Goal: Task Accomplishment & Management: Use online tool/utility

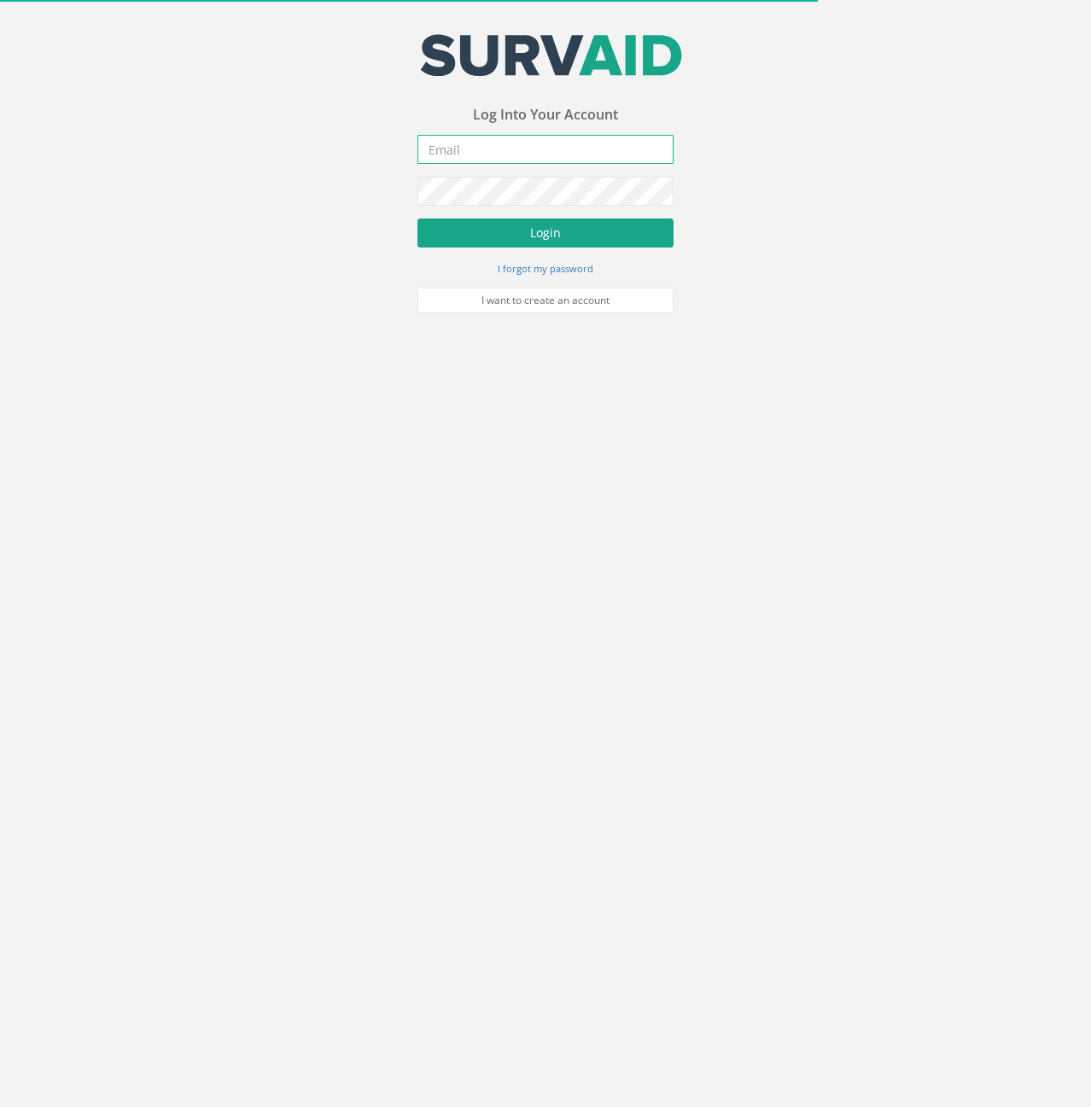
type input "[PERSON_NAME][EMAIL_ADDRESS][PERSON_NAME][DOMAIN_NAME]"
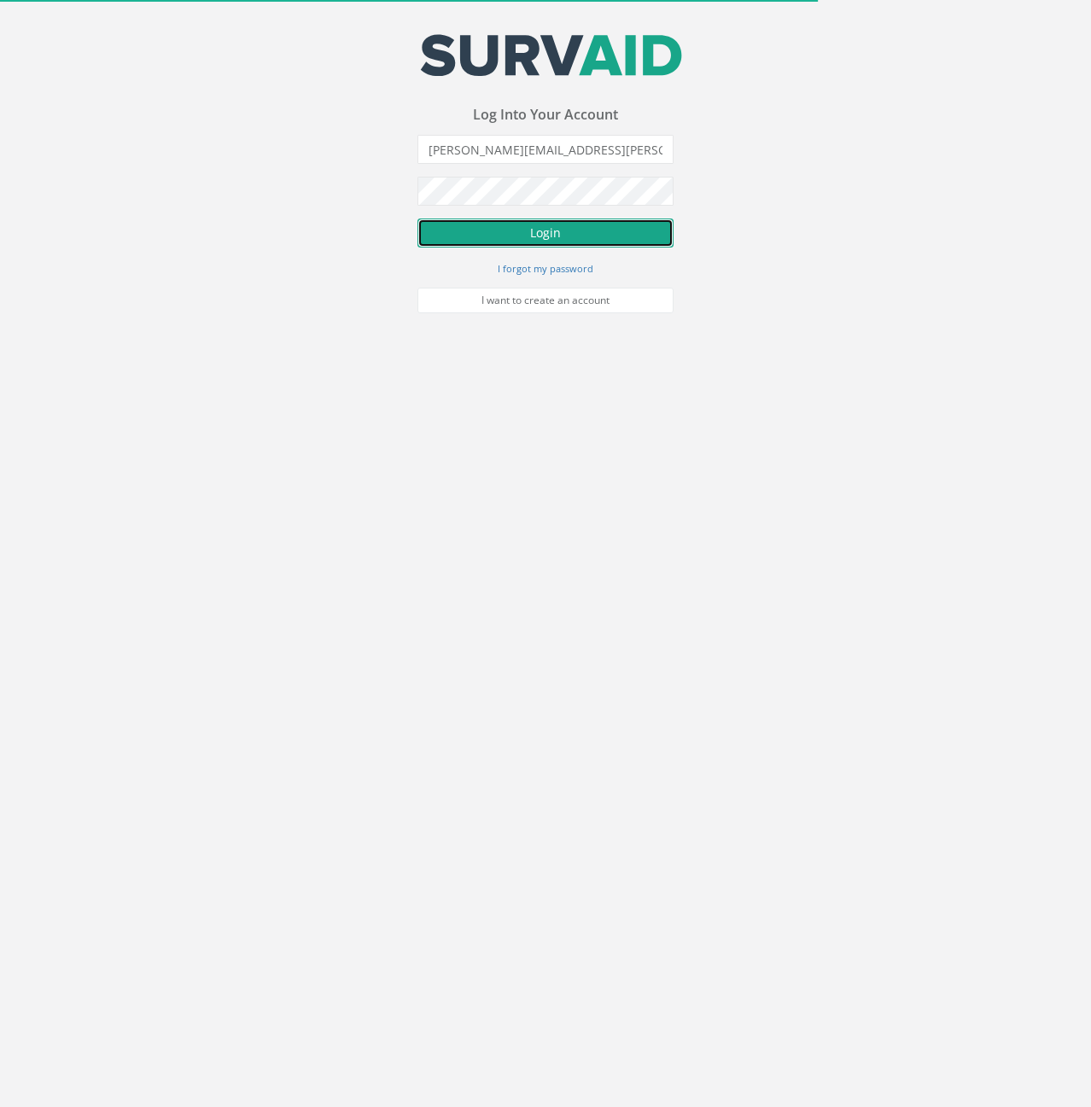
click at [532, 225] on button "Login" at bounding box center [545, 233] width 256 height 29
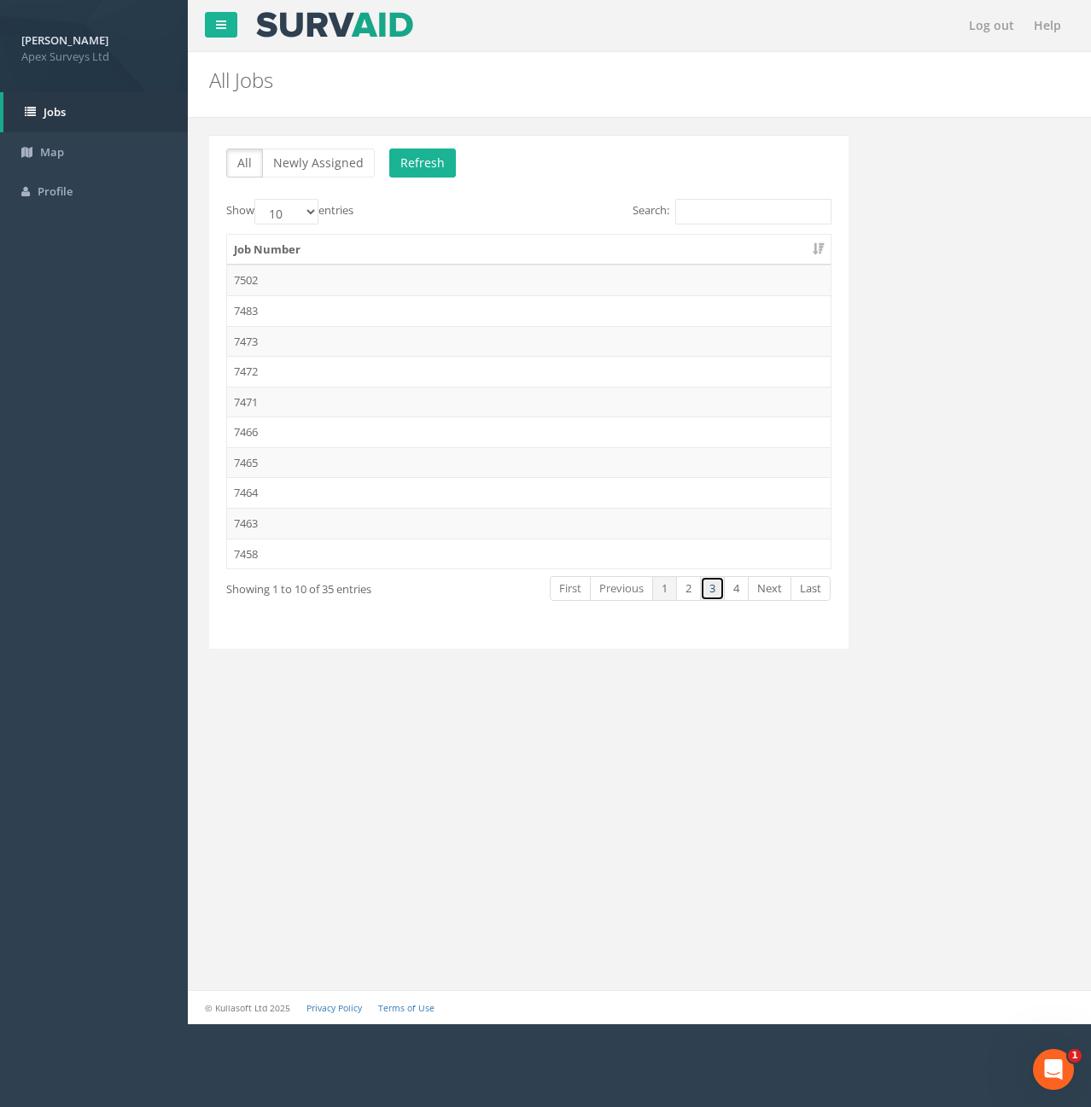
click at [716, 595] on link "3" at bounding box center [712, 588] width 25 height 25
click at [258, 425] on td "7432" at bounding box center [529, 432] width 604 height 31
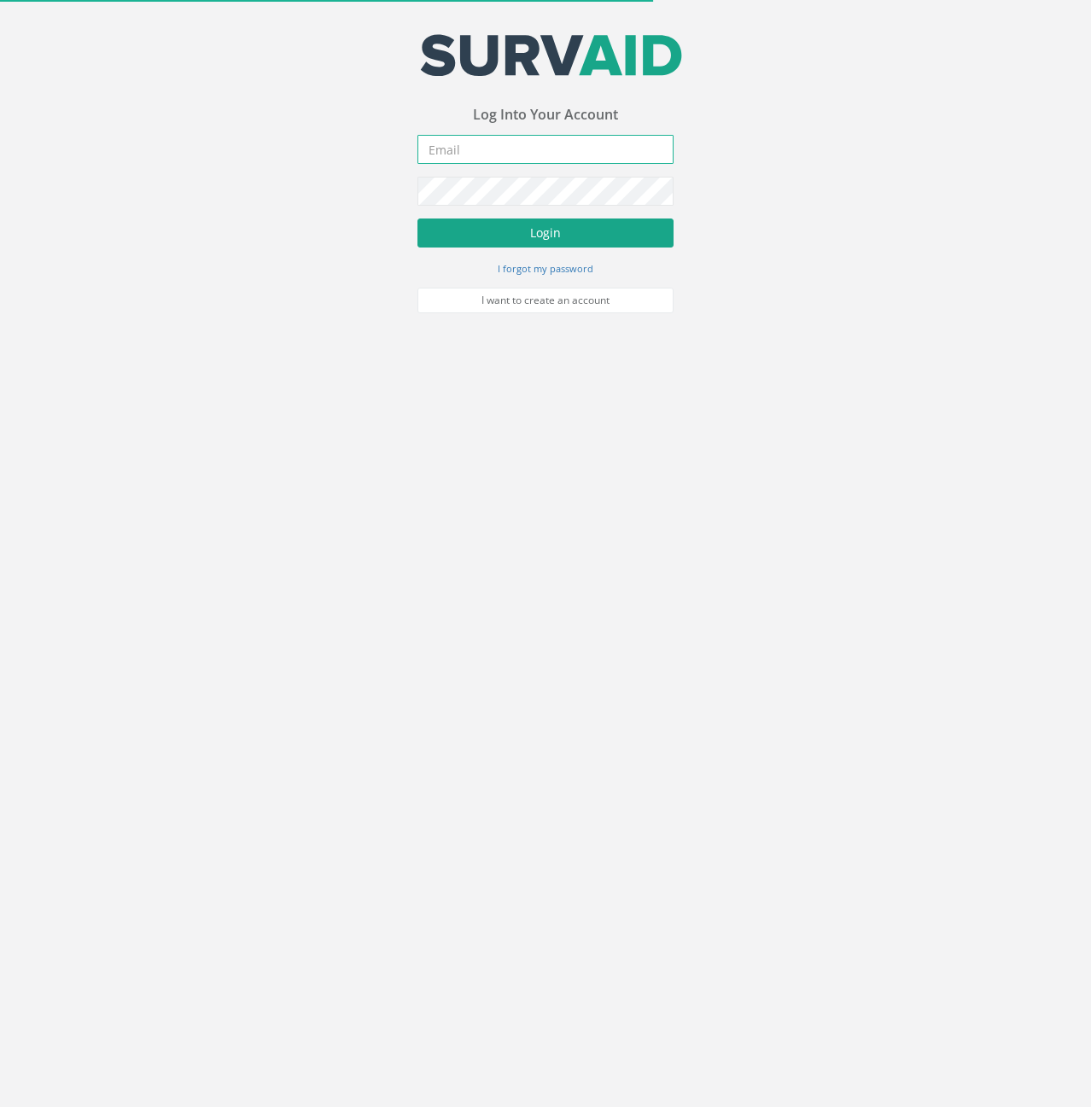
type input "[PERSON_NAME][EMAIL_ADDRESS][PERSON_NAME][DOMAIN_NAME]"
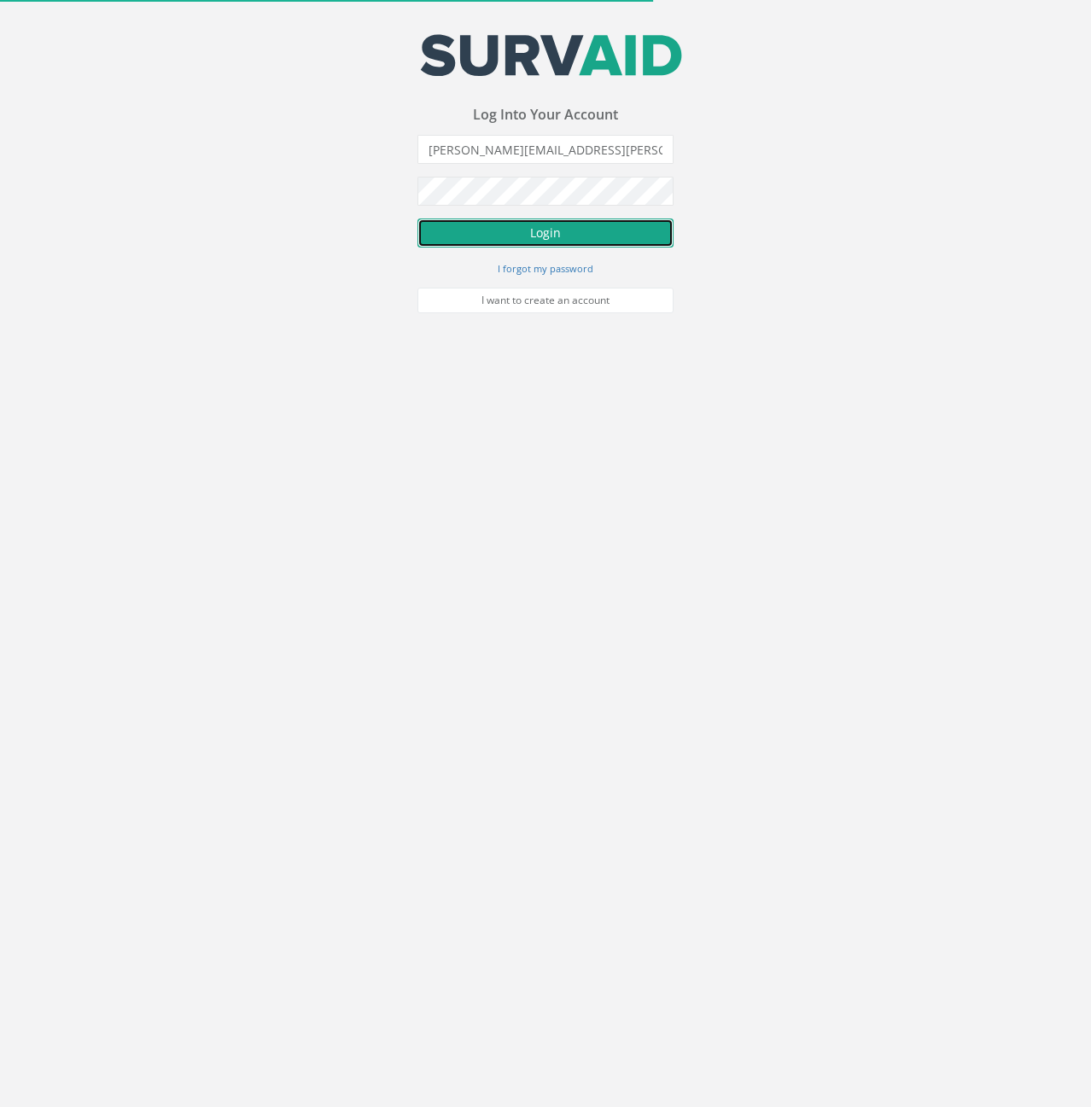
click at [514, 220] on button "Login" at bounding box center [545, 233] width 256 height 29
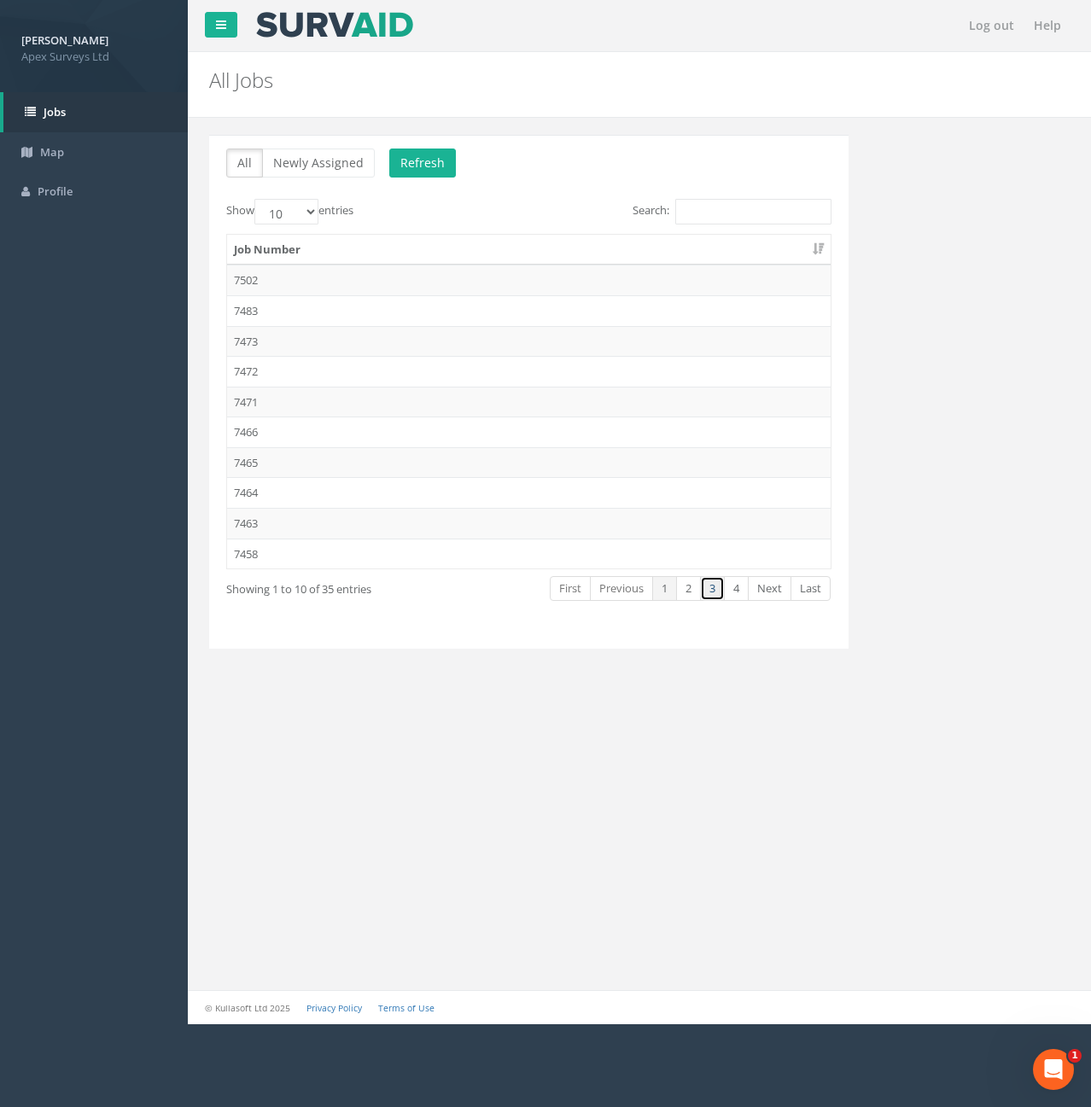
click at [716, 583] on link "3" at bounding box center [712, 588] width 25 height 25
click at [242, 416] on td "7433" at bounding box center [529, 402] width 604 height 31
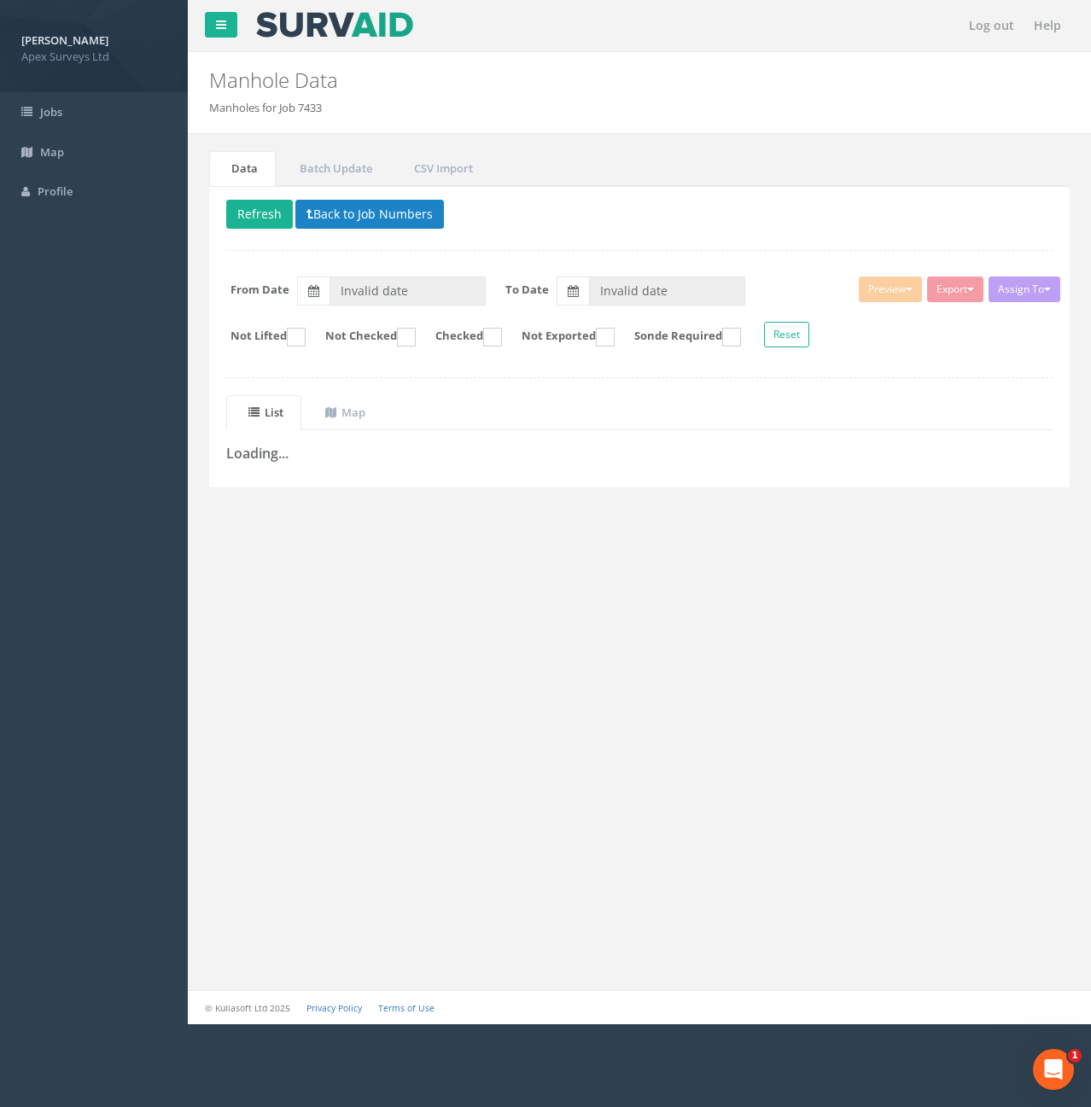
type input "05/09/2025"
type input "08/09/2025"
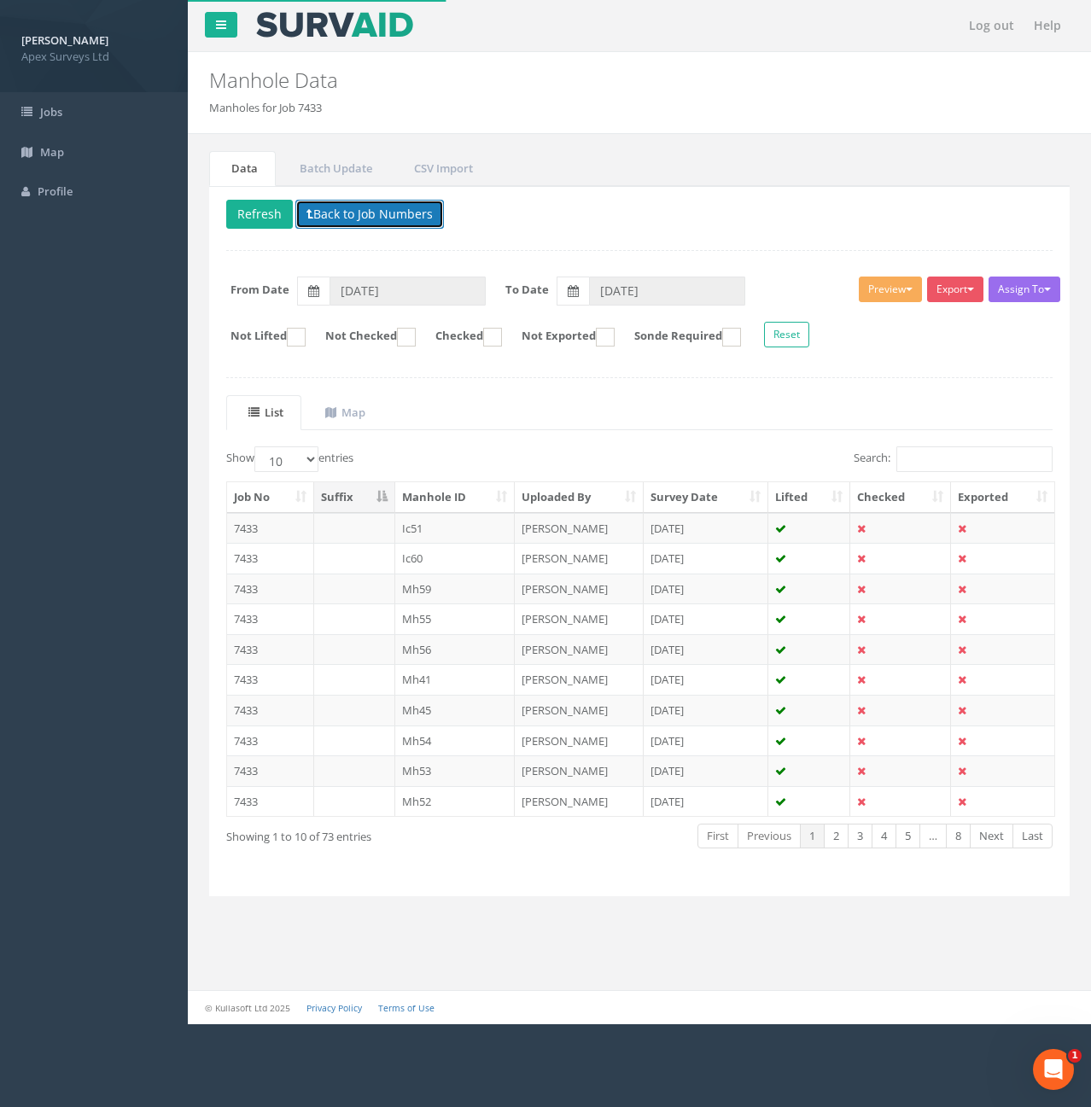
click at [340, 207] on button "Back to Job Numbers" at bounding box center [369, 214] width 149 height 29
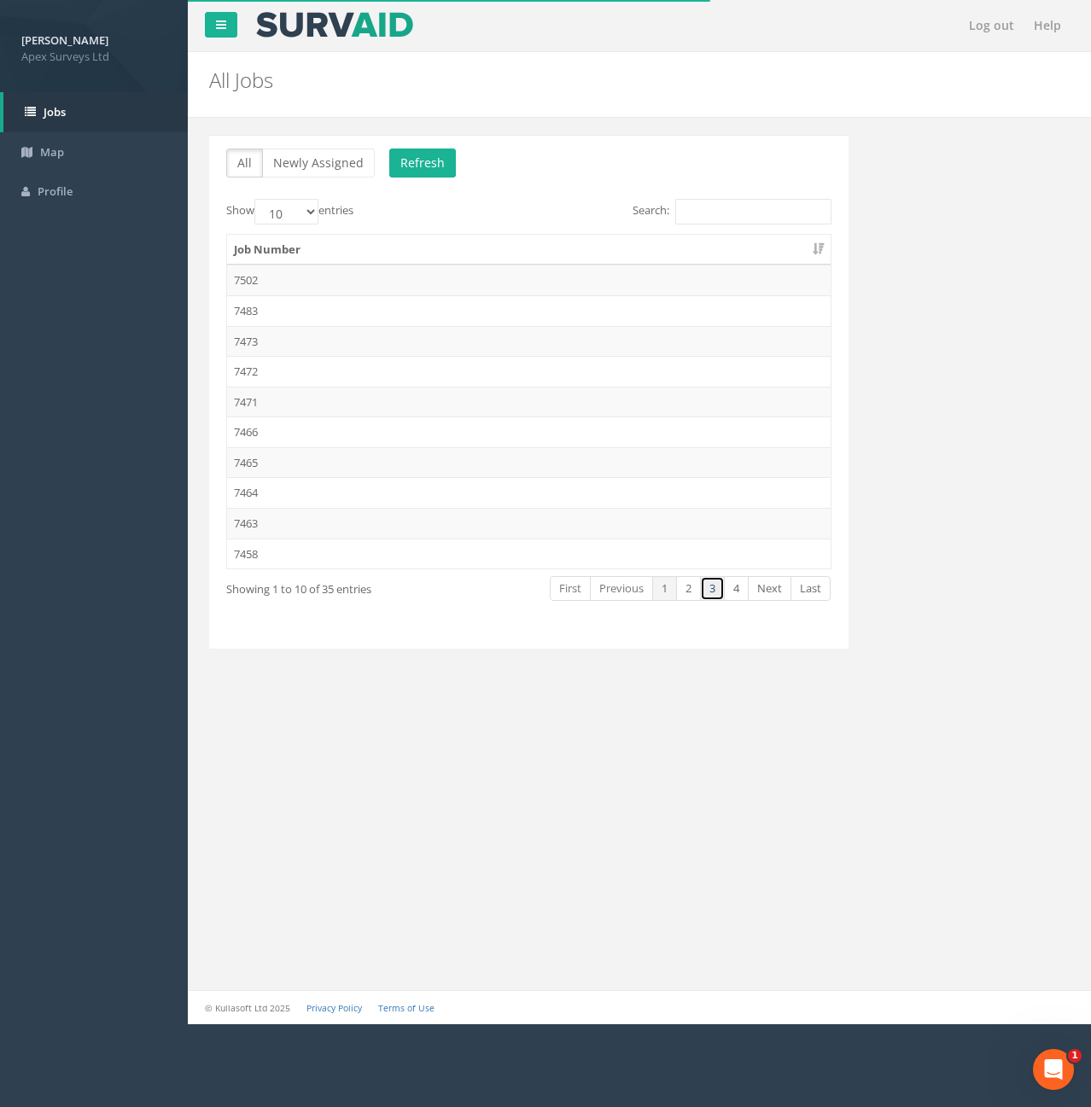
click at [710, 586] on link "3" at bounding box center [712, 588] width 25 height 25
click at [241, 433] on td "7432" at bounding box center [529, 432] width 604 height 31
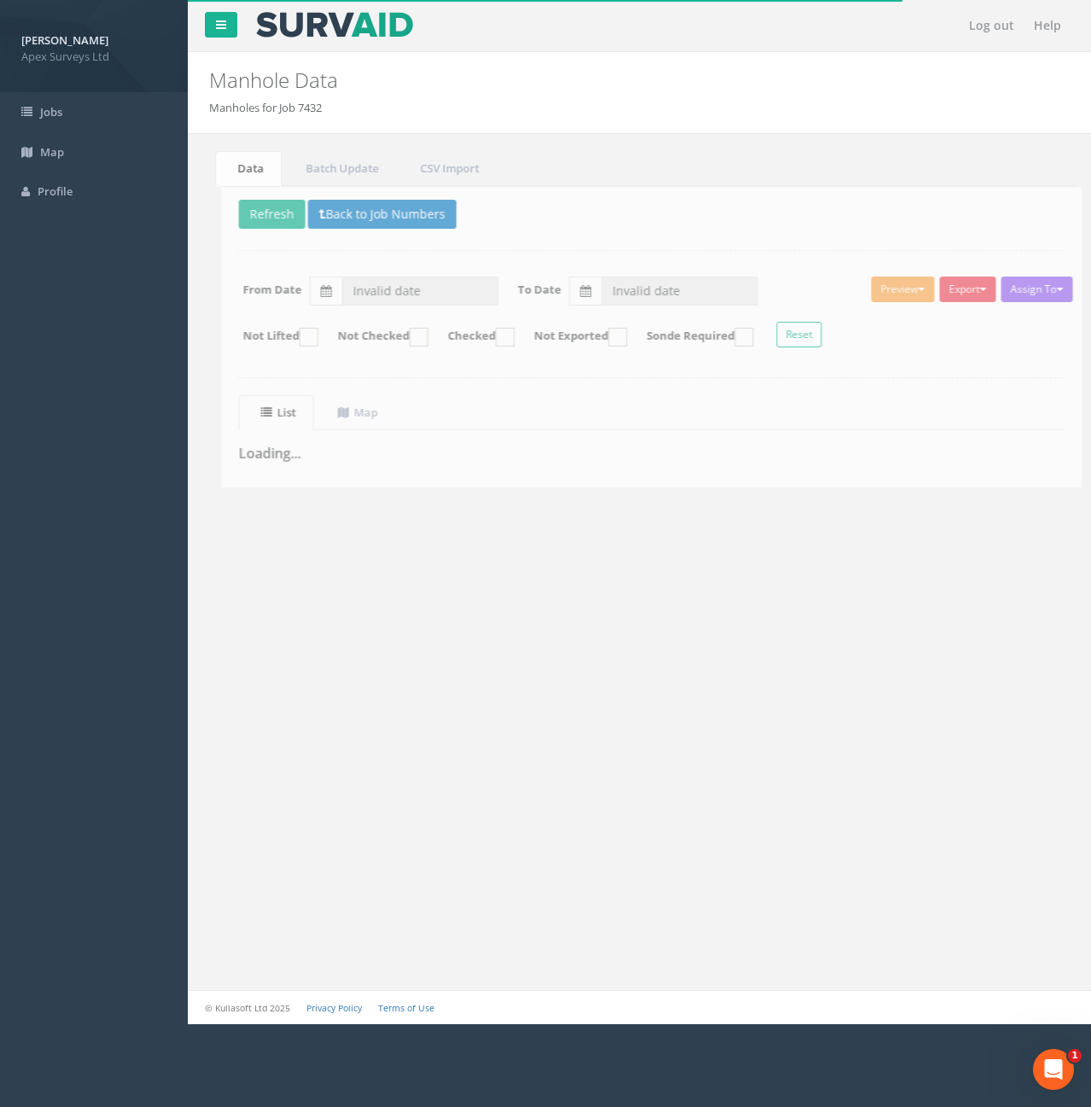
type input "31/08/2025"
type input "29/09/2025"
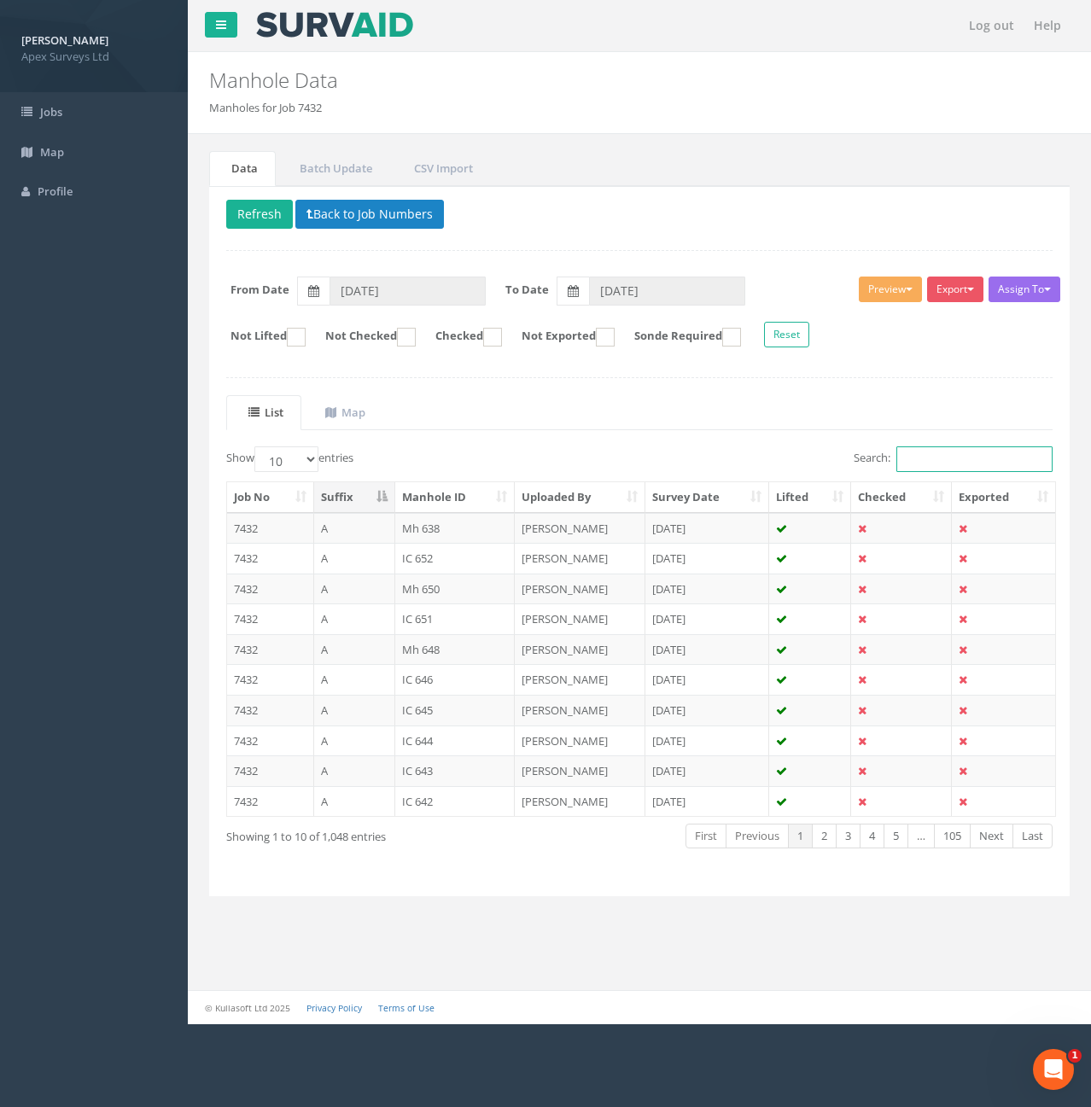
click at [974, 466] on input "Search:" at bounding box center [974, 459] width 156 height 26
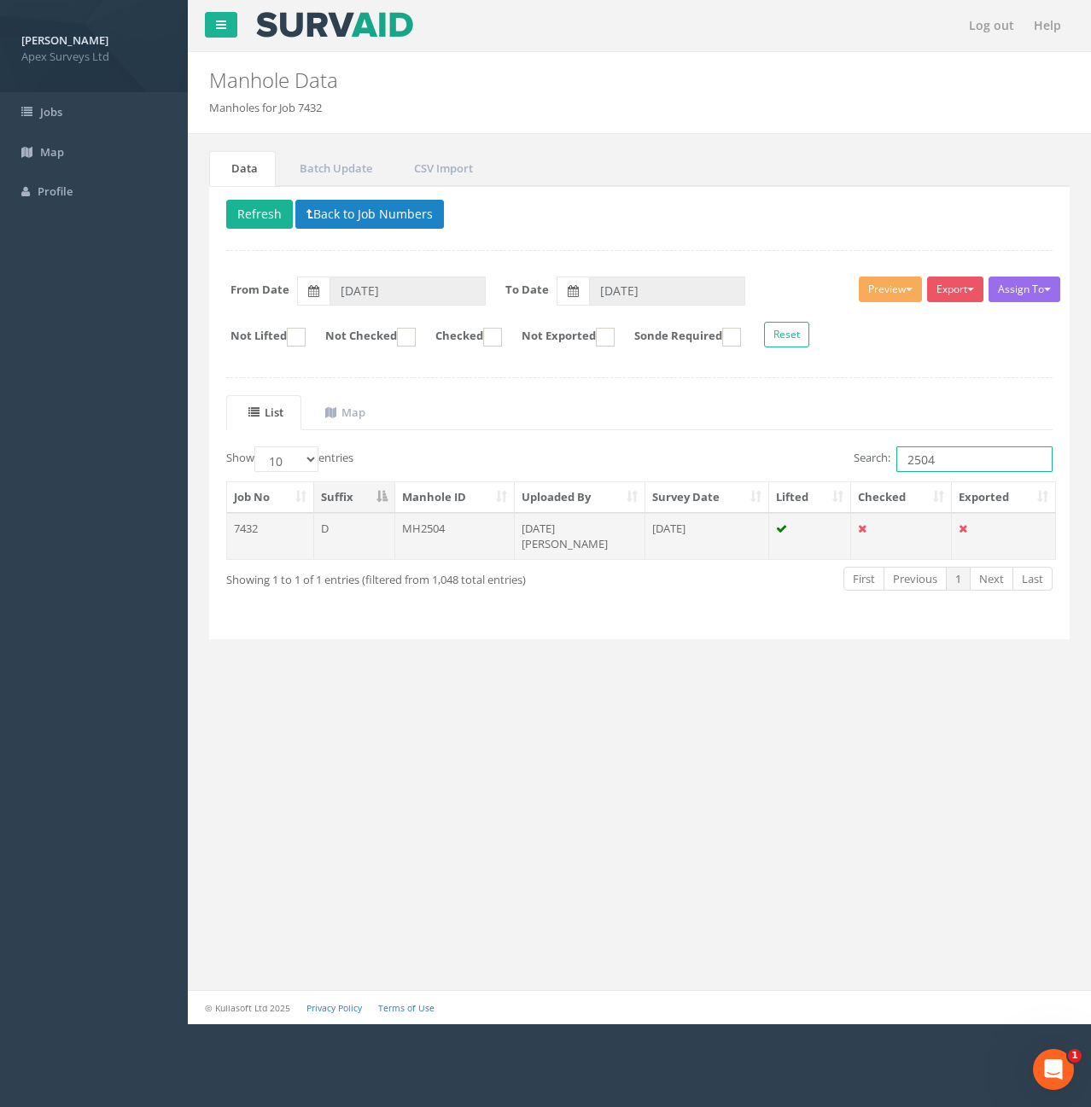
type input "2504"
click at [594, 522] on td "Ignat Kyzylo" at bounding box center [580, 536] width 131 height 46
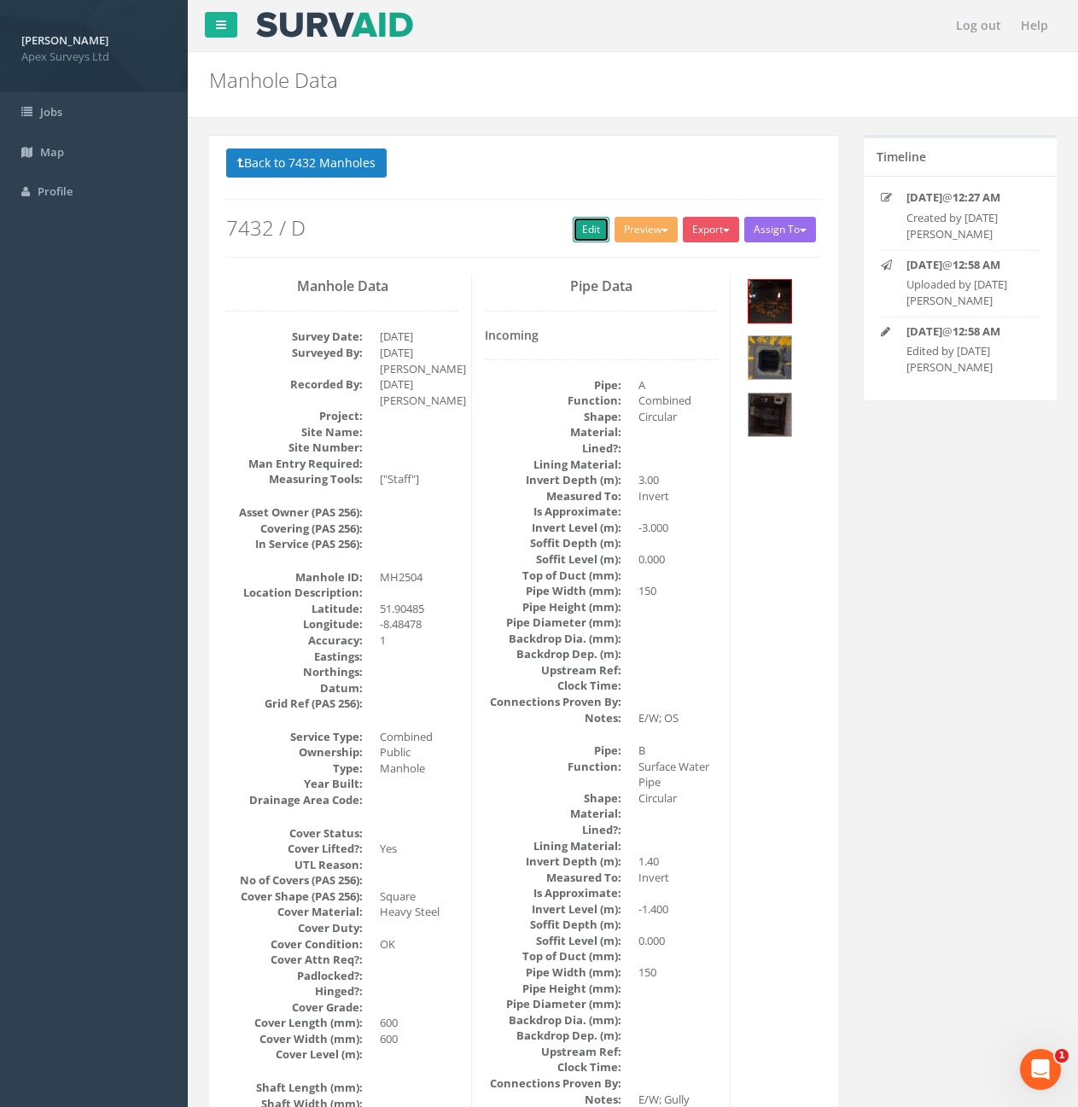
click at [575, 228] on link "Edit" at bounding box center [591, 230] width 37 height 26
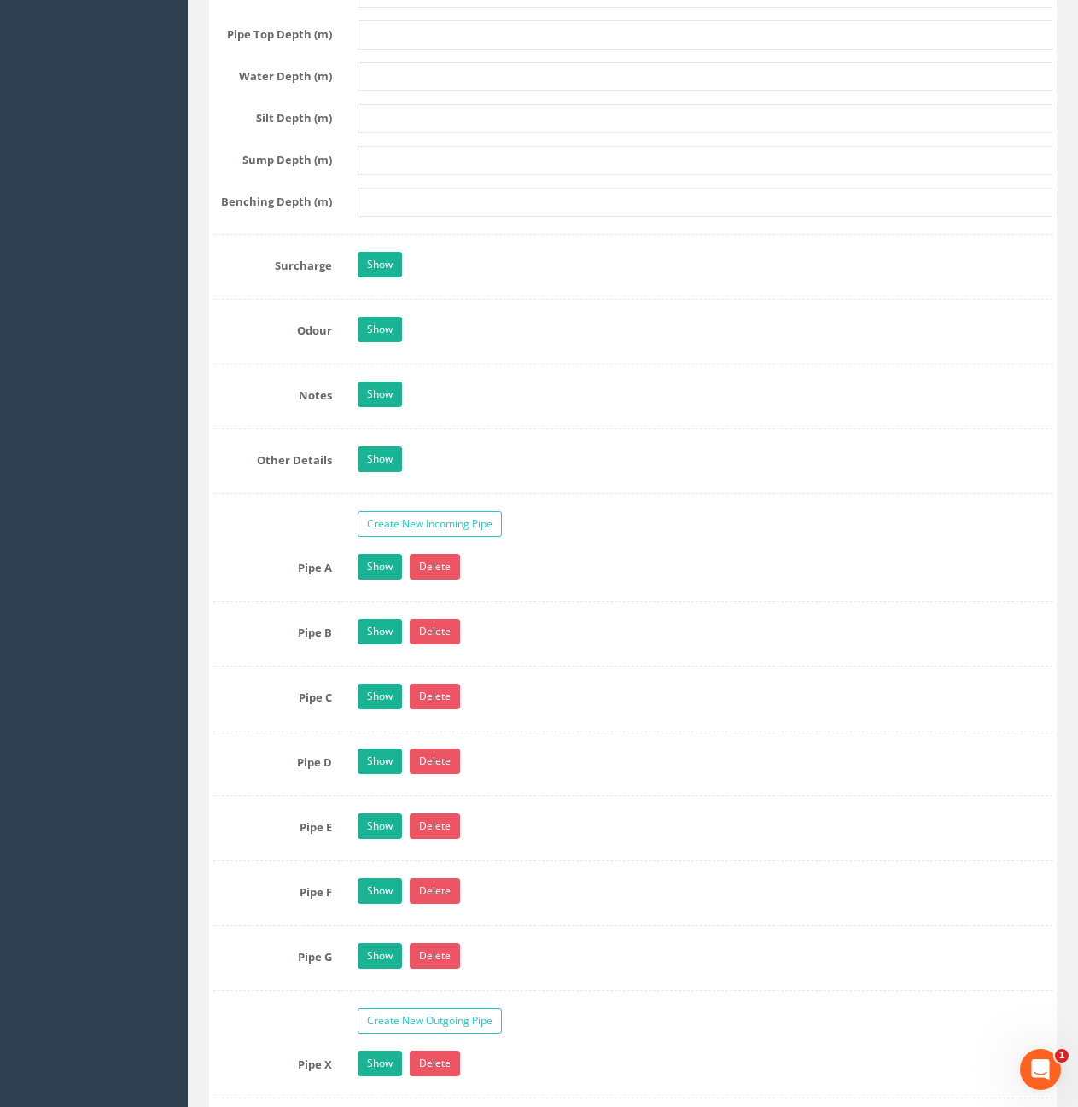
scroll to position [2988, 0]
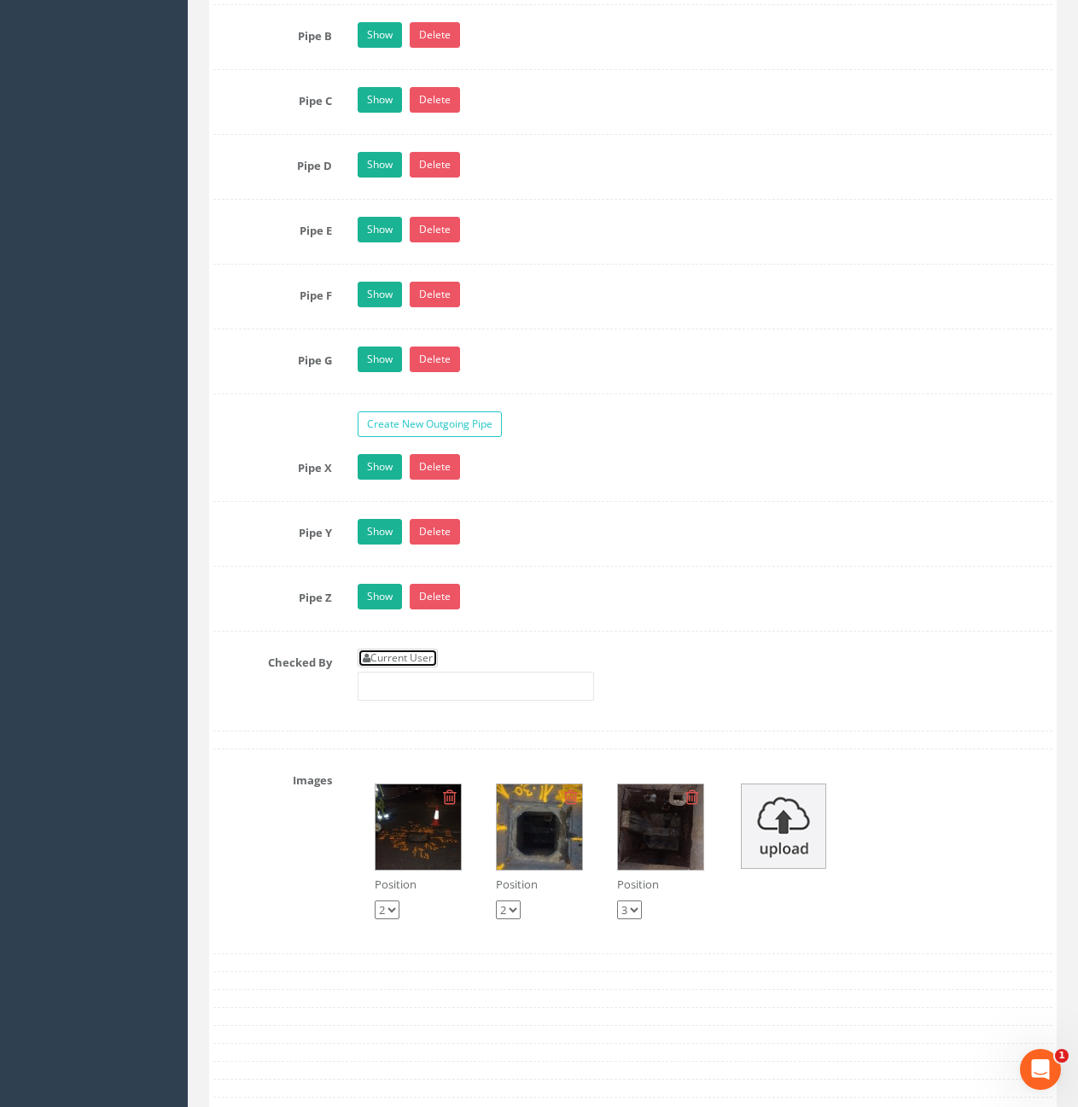
click at [435, 650] on link "Current User" at bounding box center [398, 658] width 80 height 19
type input "[PERSON_NAME]"
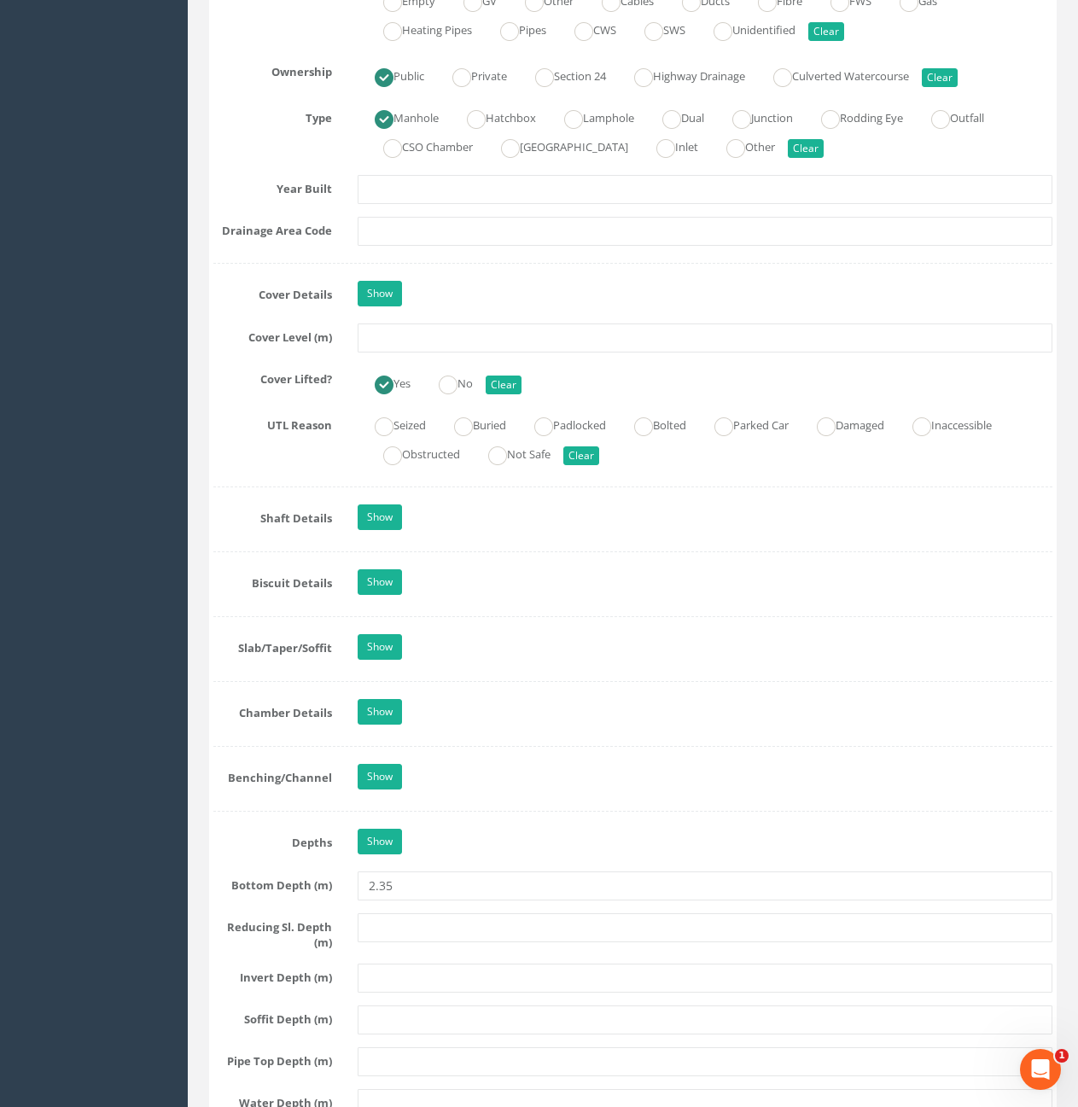
scroll to position [1195, 0]
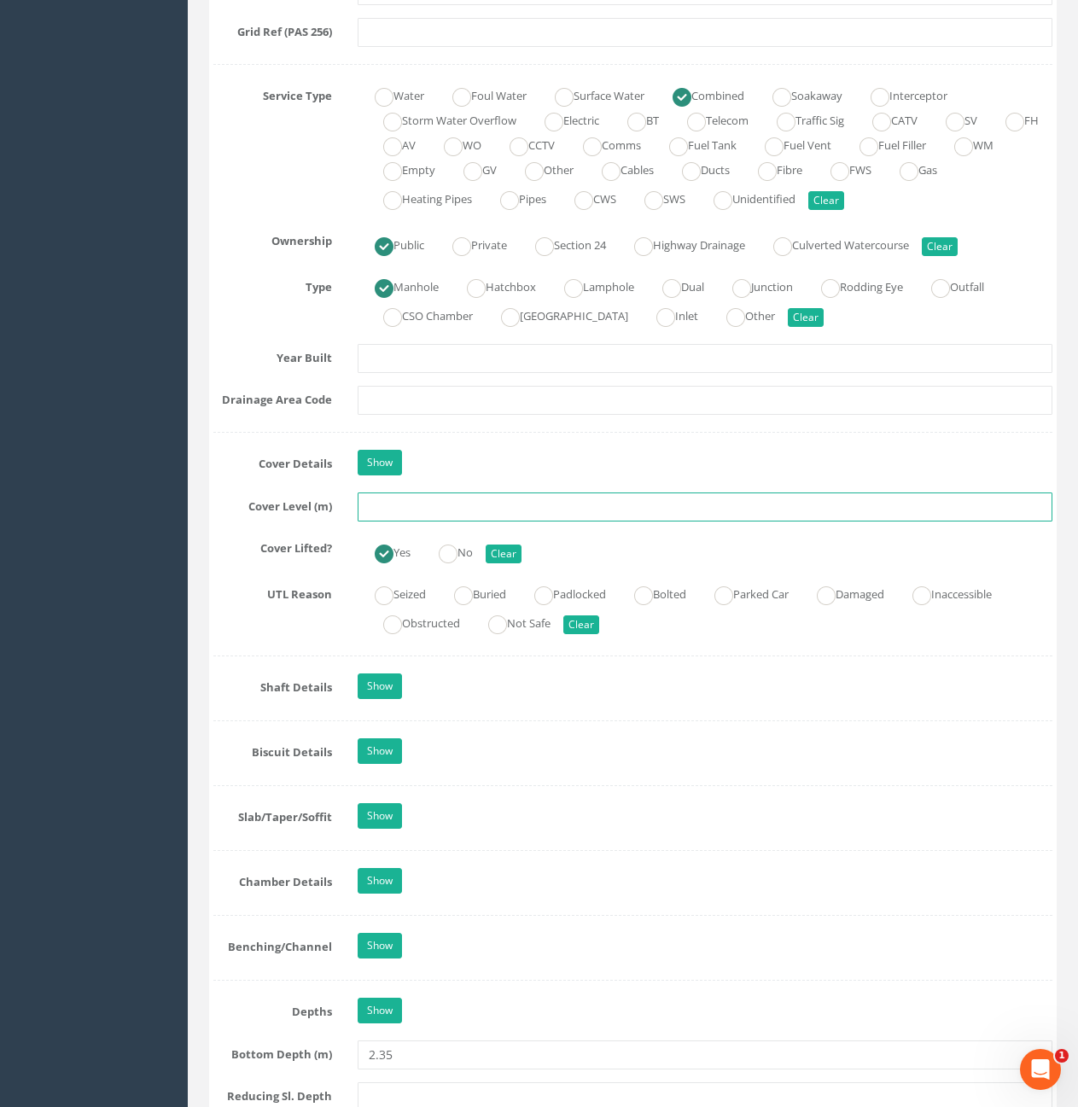
click at [559, 511] on input "text" at bounding box center [705, 507] width 695 height 29
type input "61.09"
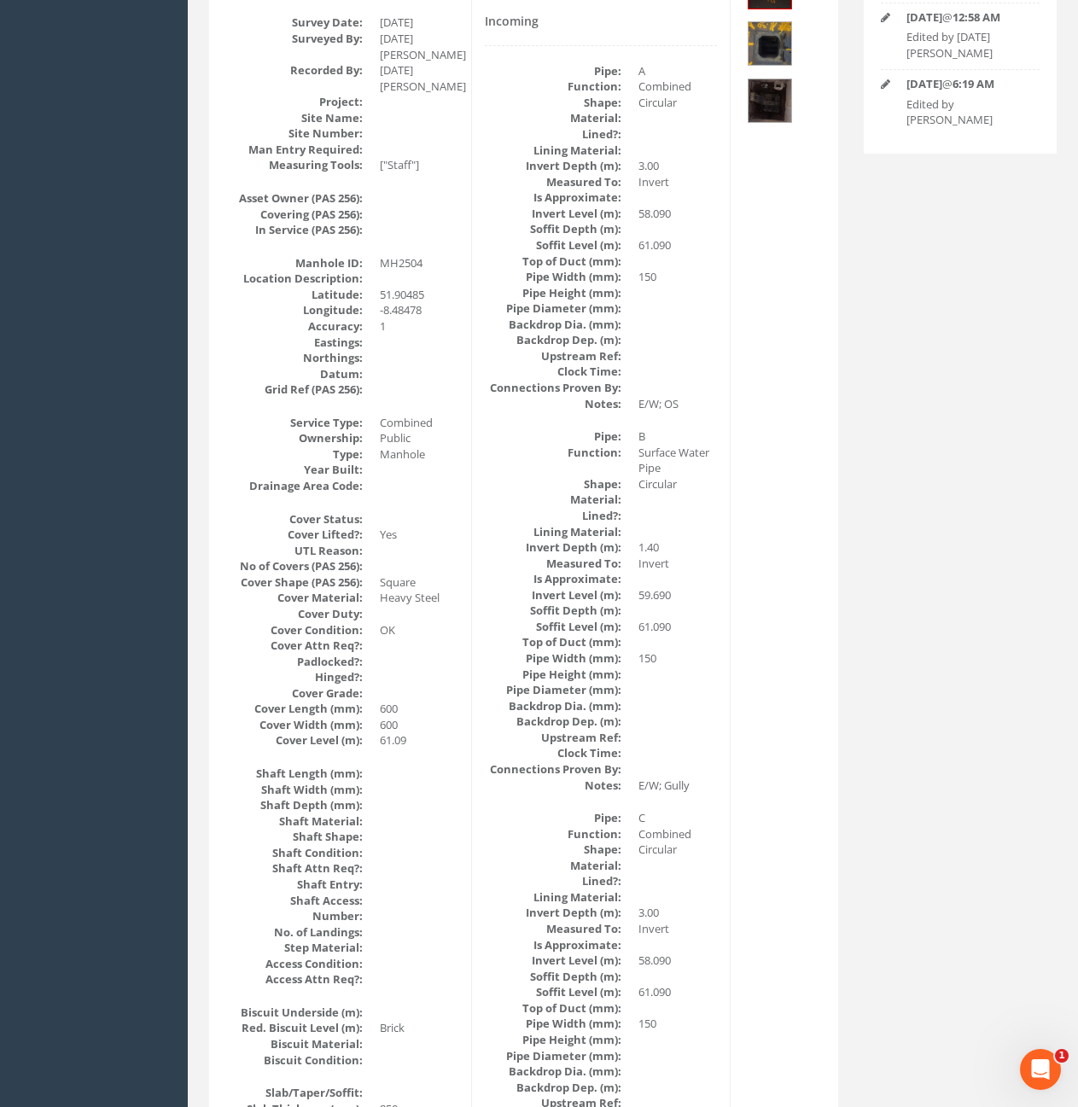
scroll to position [42, 0]
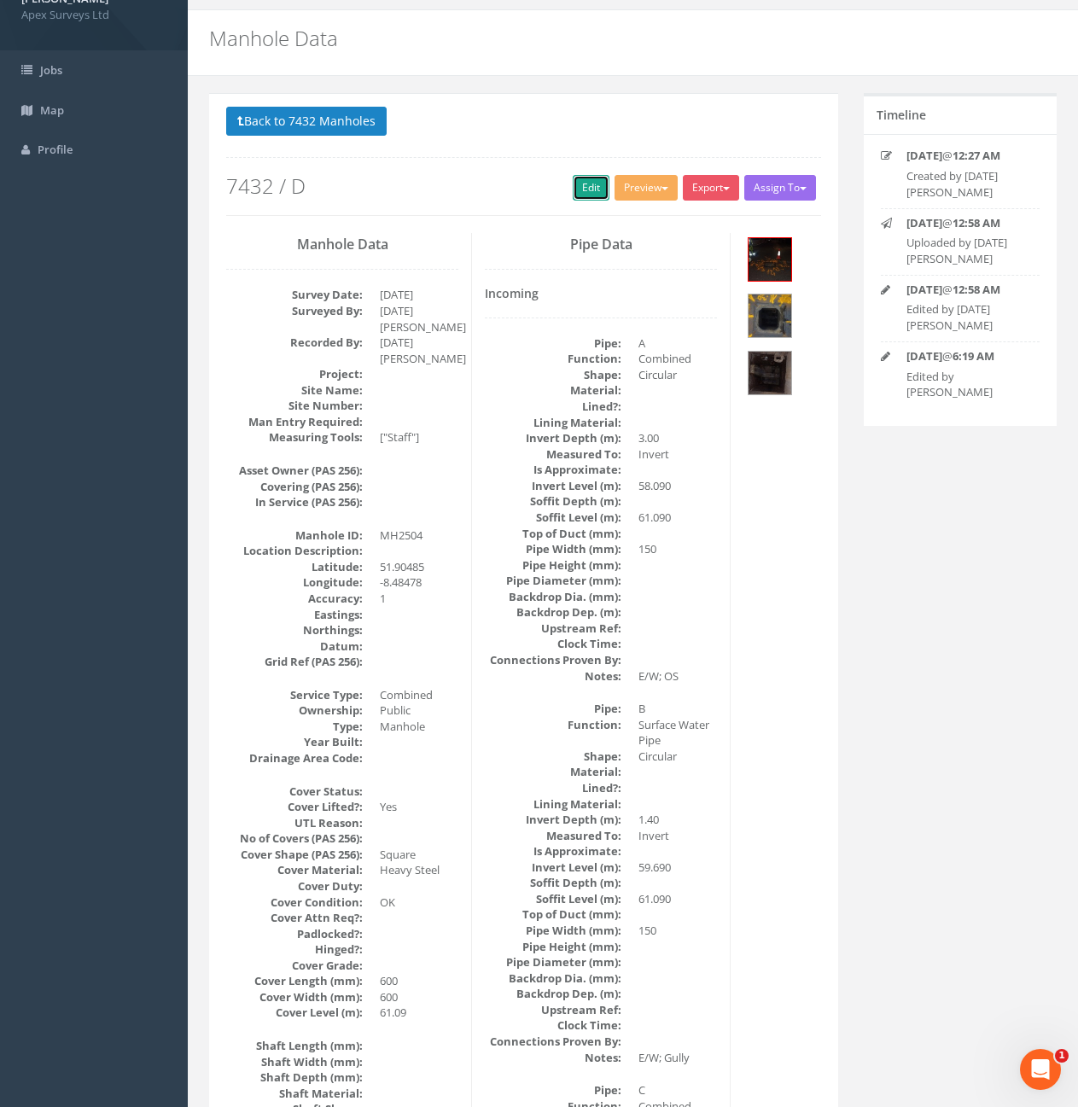
click at [594, 188] on link "Edit" at bounding box center [591, 188] width 37 height 26
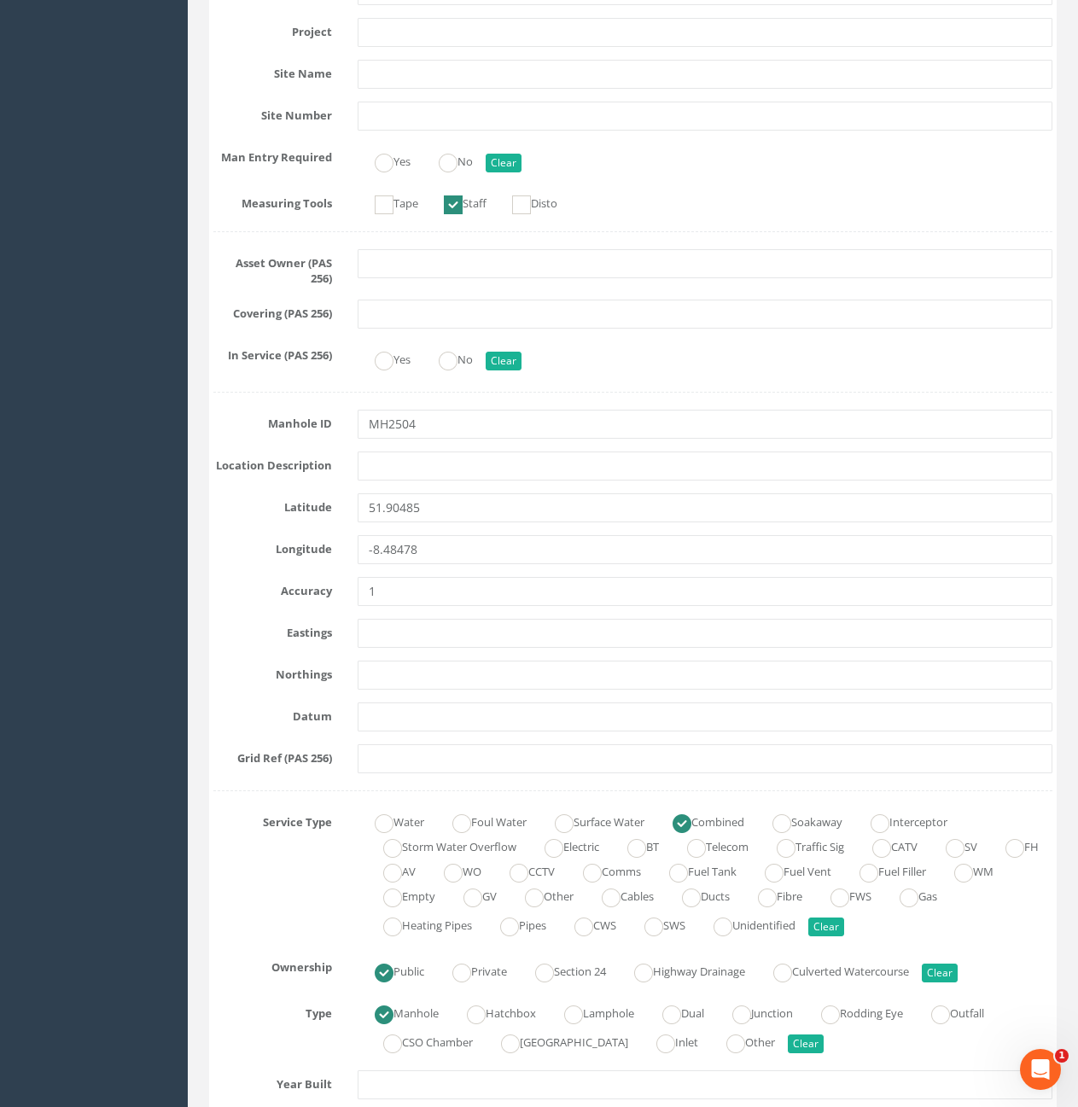
scroll to position [0, 0]
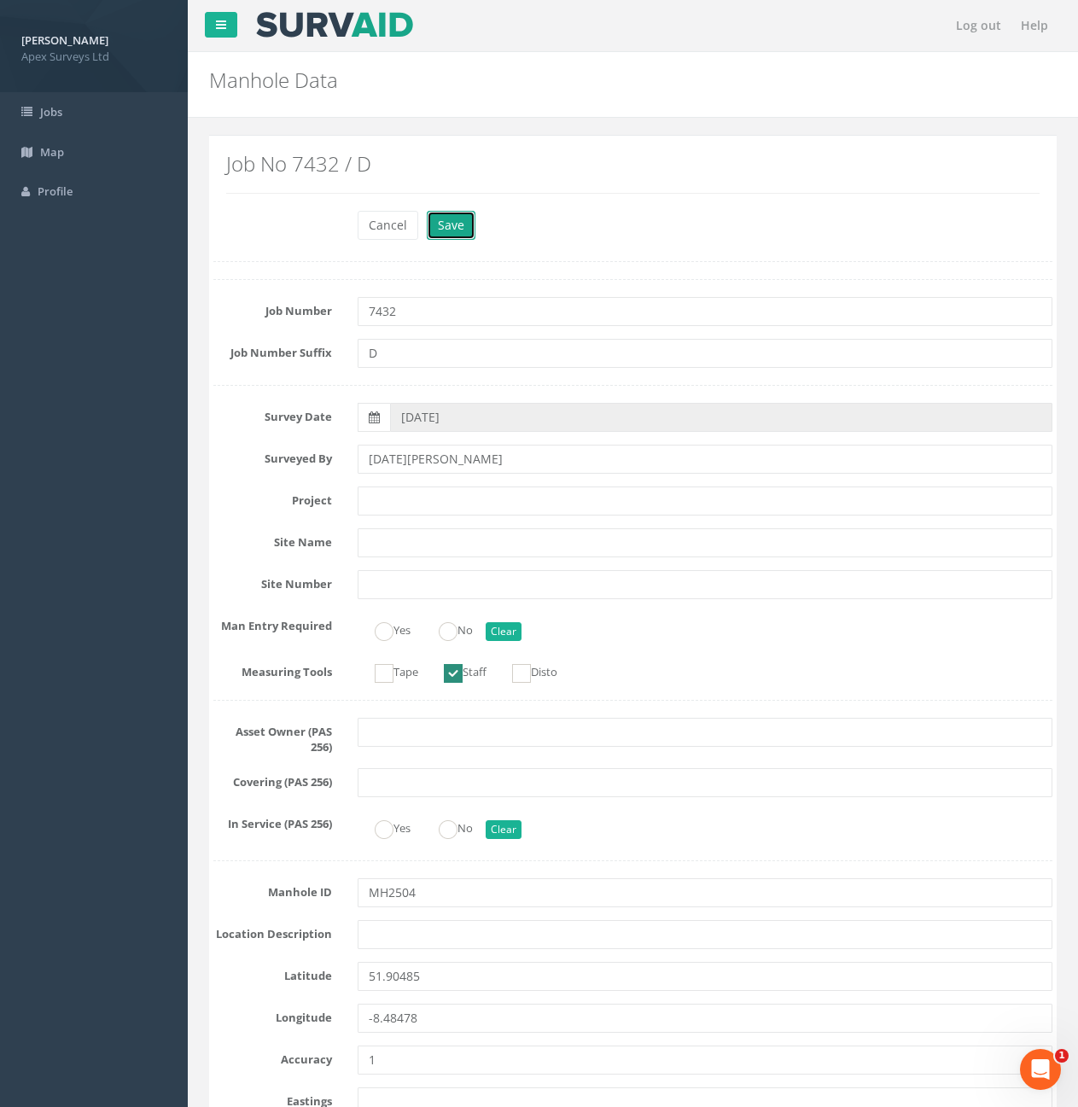
click at [447, 228] on button "Save" at bounding box center [451, 225] width 49 height 29
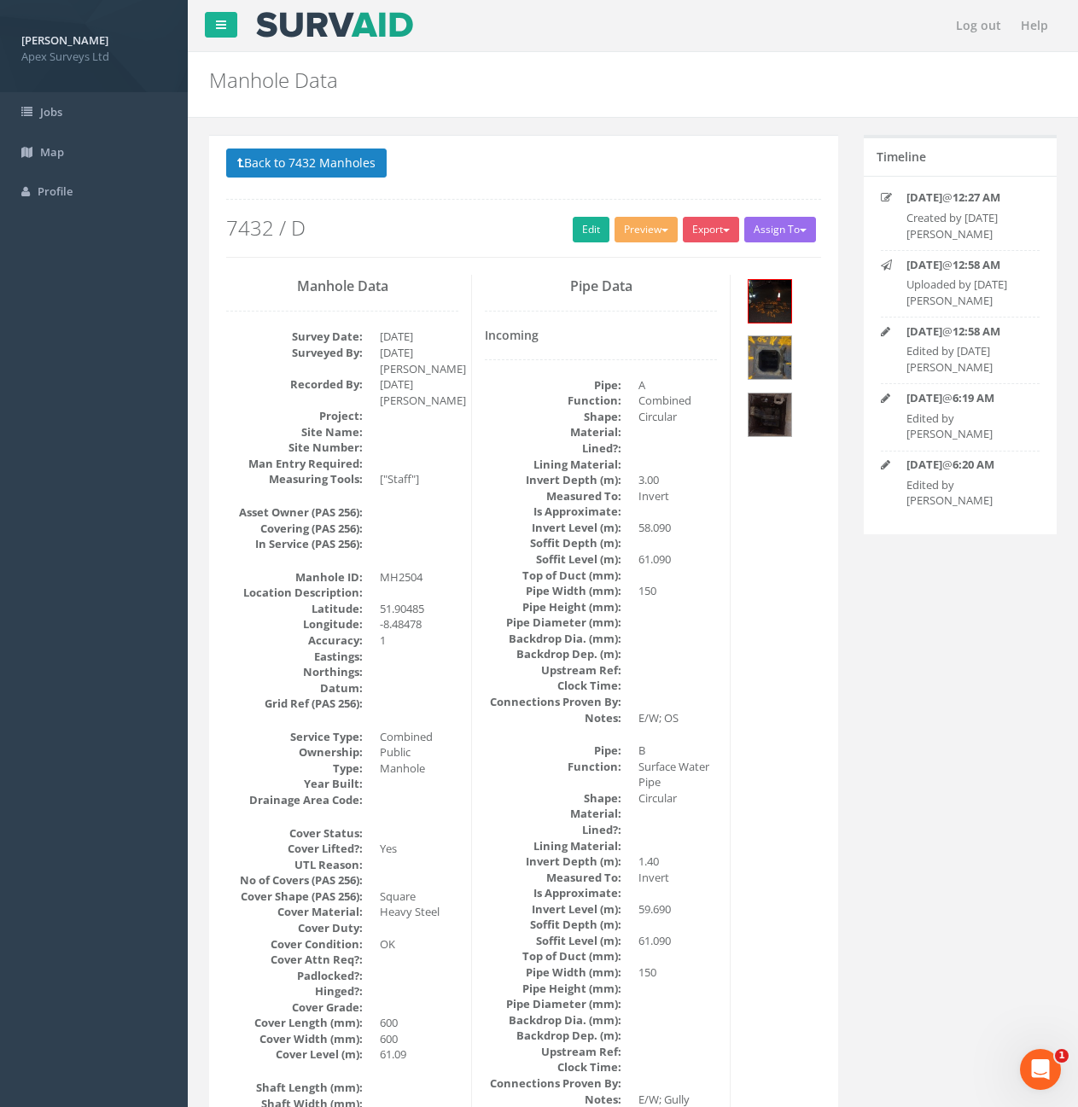
click at [306, 190] on div "Back to 7432 Manholes Back to Map Assign To No Companies Added Export Heathrow …" at bounding box center [523, 203] width 595 height 108
click at [299, 174] on button "Back to 7432 Manholes" at bounding box center [306, 163] width 160 height 29
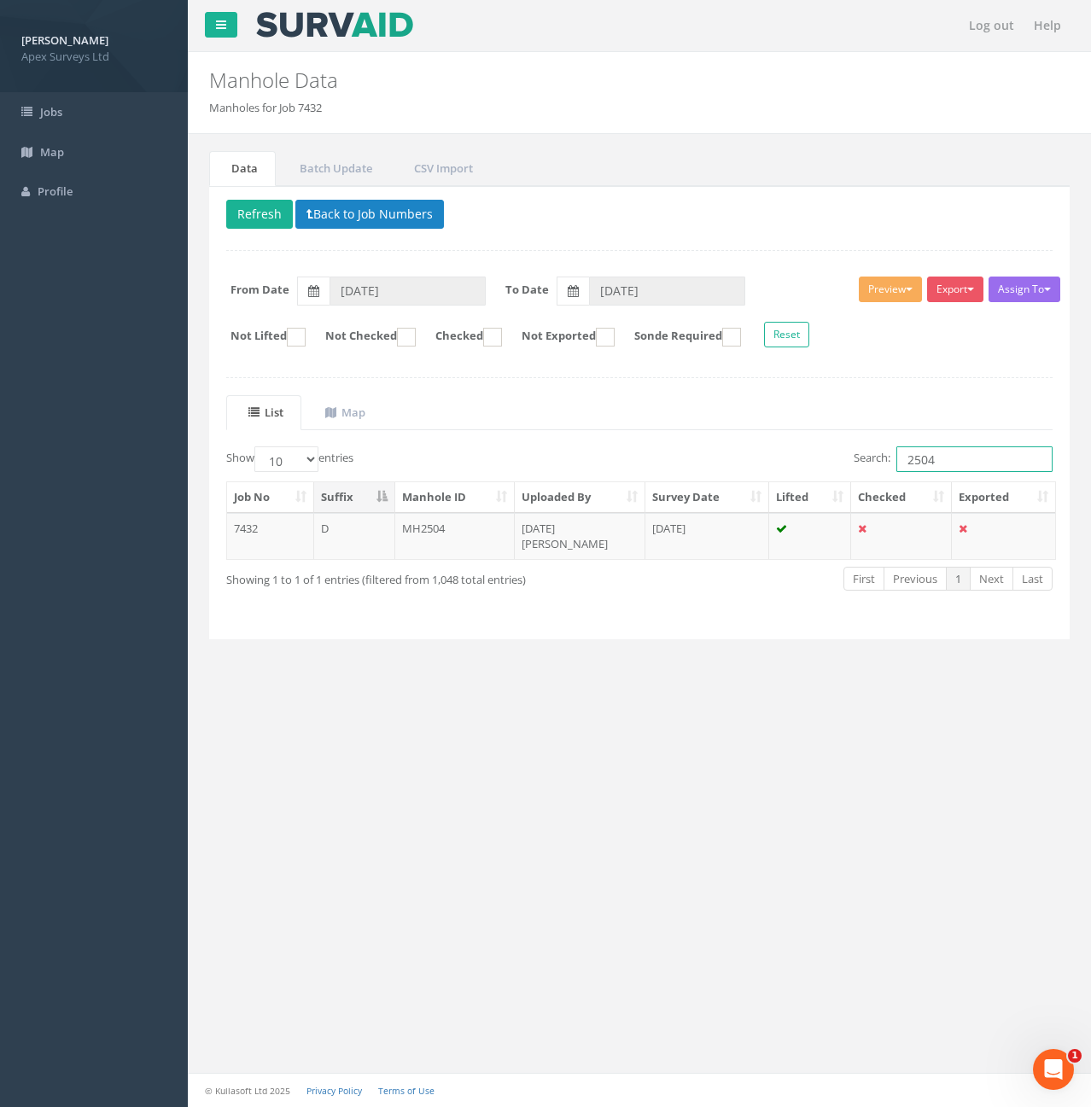
click at [1015, 467] on input "2504" at bounding box center [974, 459] width 156 height 26
type input "2503"
click at [273, 525] on td "7432" at bounding box center [270, 536] width 87 height 46
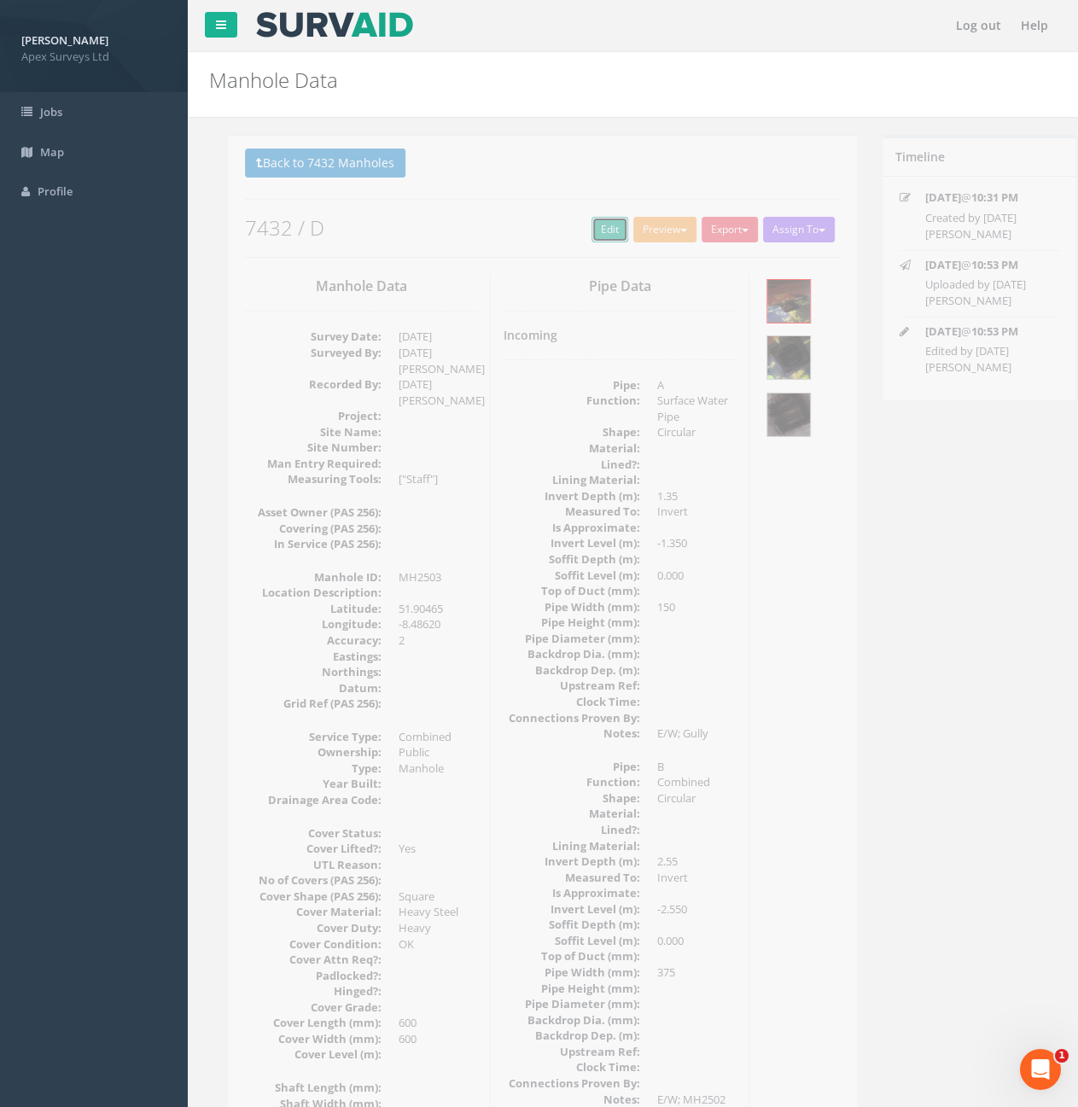
click at [576, 228] on link "Edit" at bounding box center [591, 230] width 37 height 26
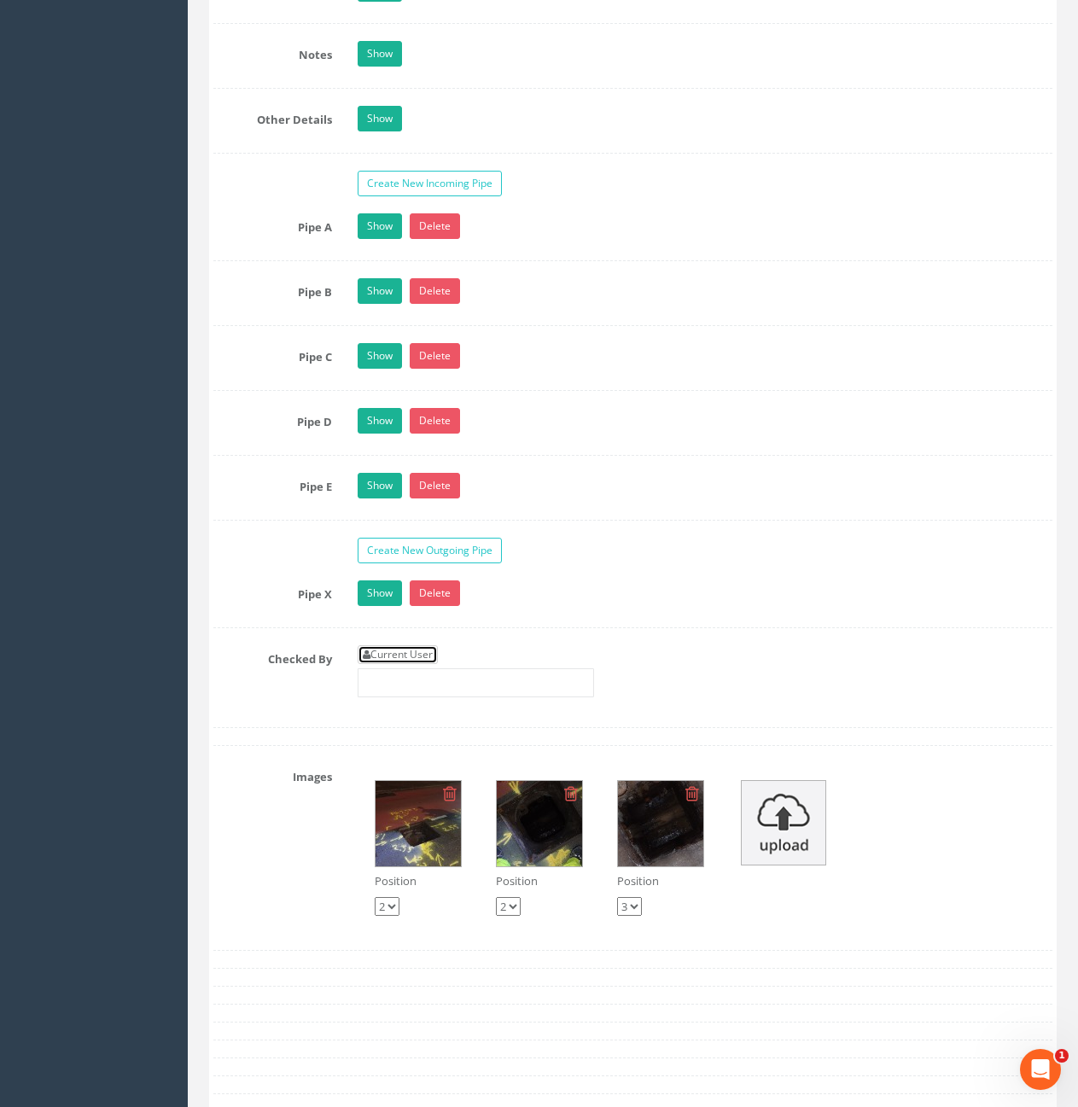
click at [430, 648] on link "Current User" at bounding box center [398, 654] width 80 height 19
type input "[PERSON_NAME]"
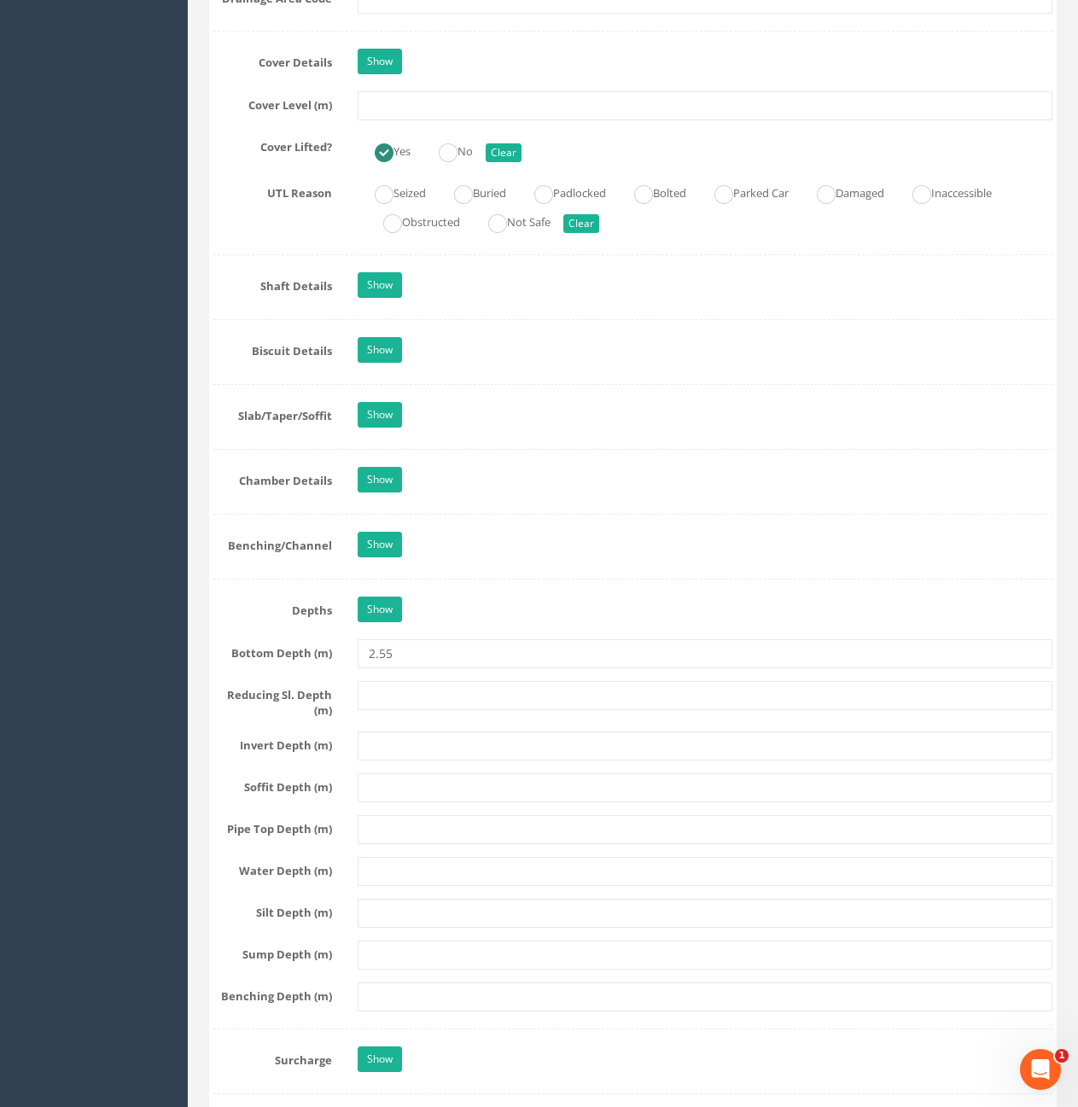
scroll to position [1280, 0]
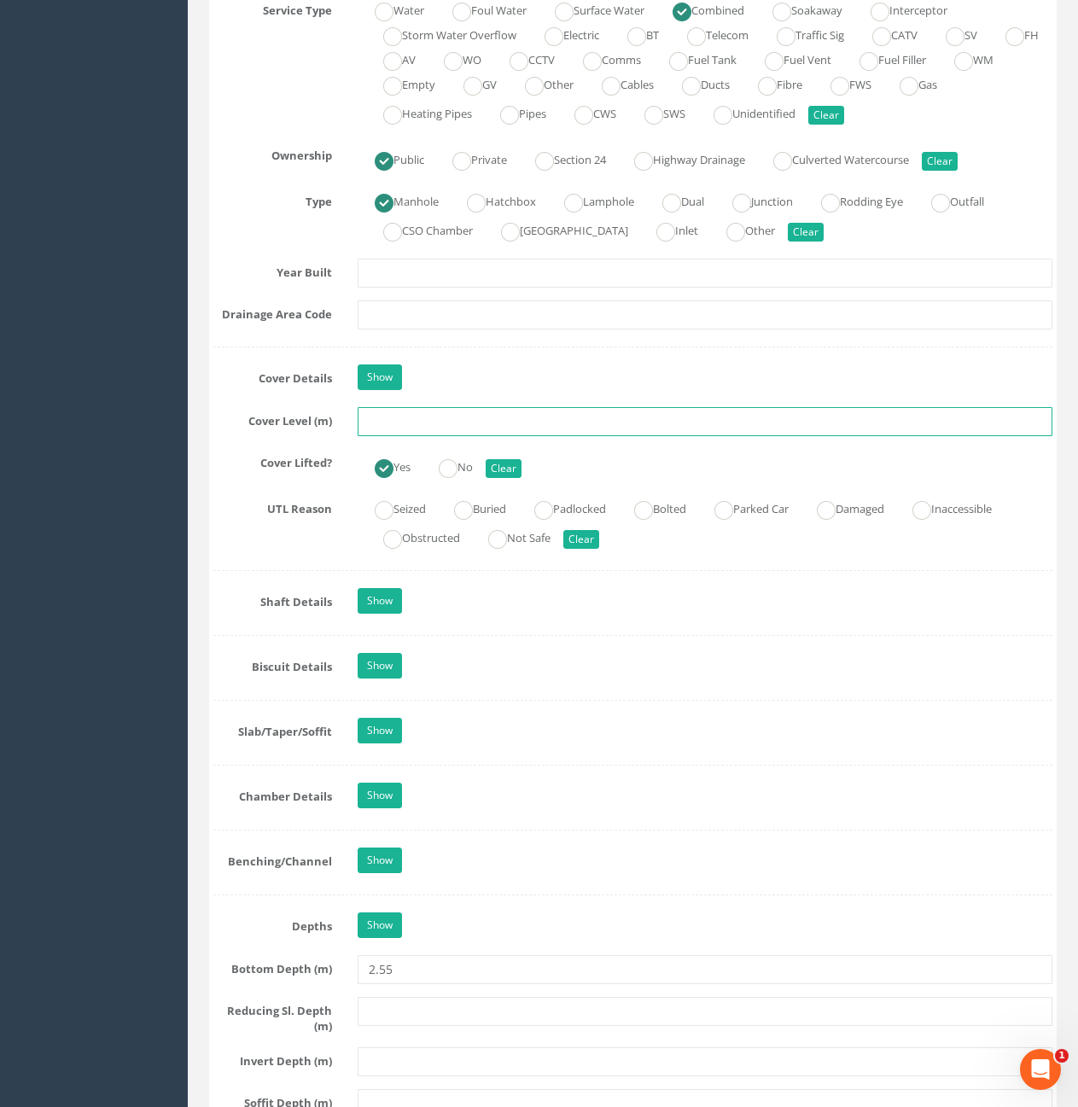
click at [576, 429] on input "text" at bounding box center [705, 421] width 695 height 29
type input "67.76"
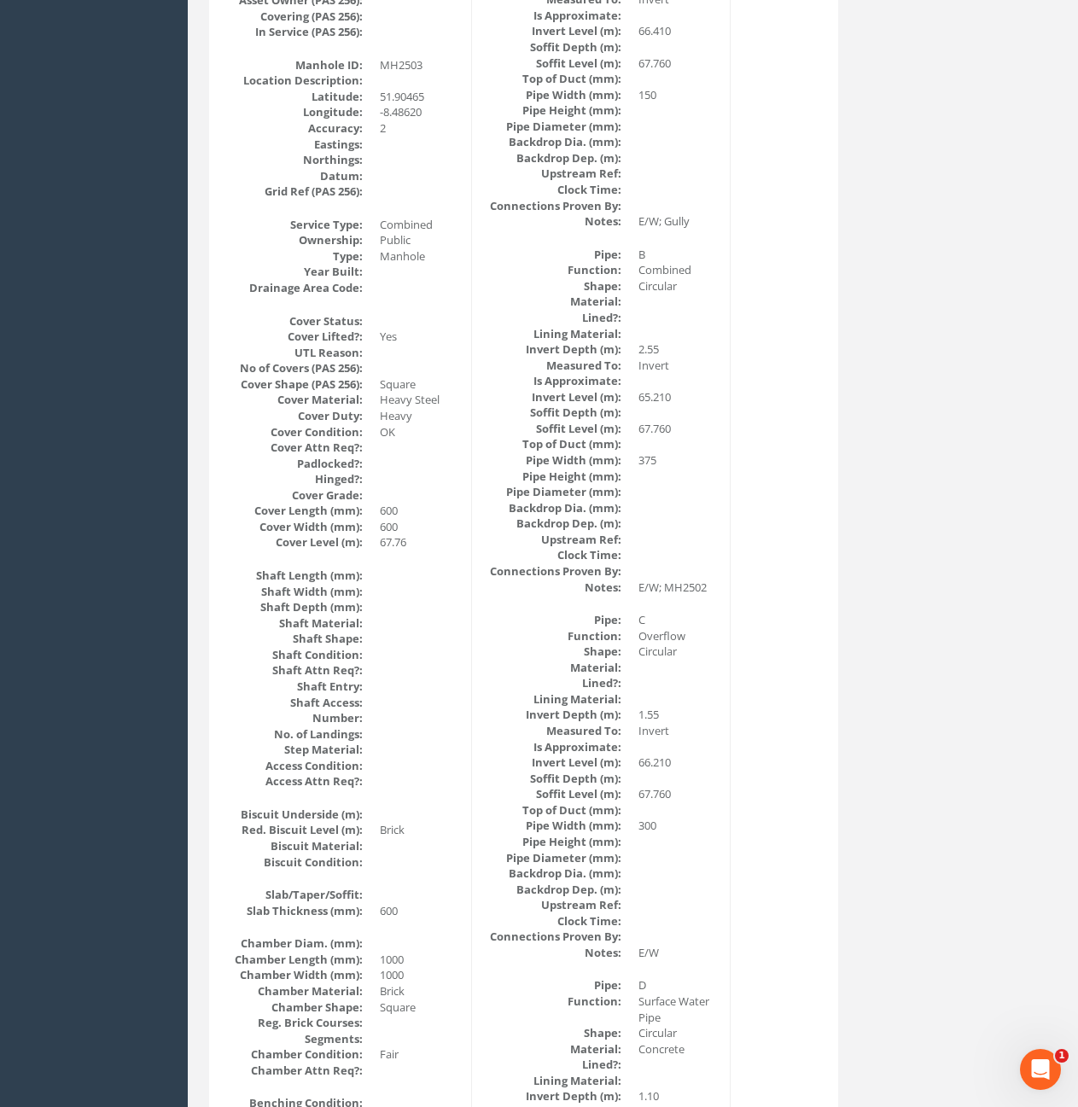
scroll to position [0, 0]
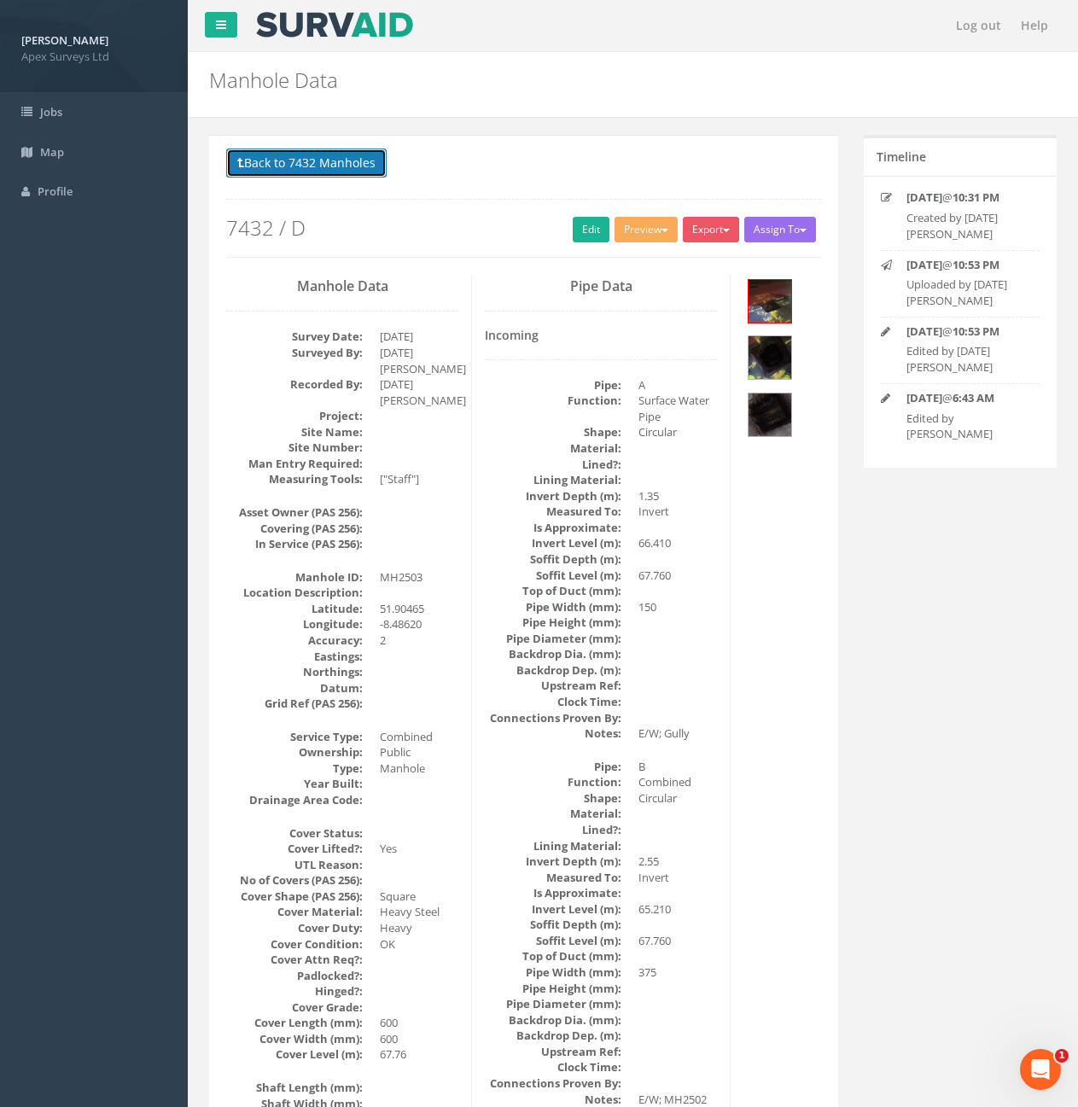
drag, startPoint x: 254, startPoint y: 166, endPoint x: 309, endPoint y: 184, distance: 57.8
click at [254, 166] on button "Back to 7432 Manholes" at bounding box center [306, 163] width 160 height 29
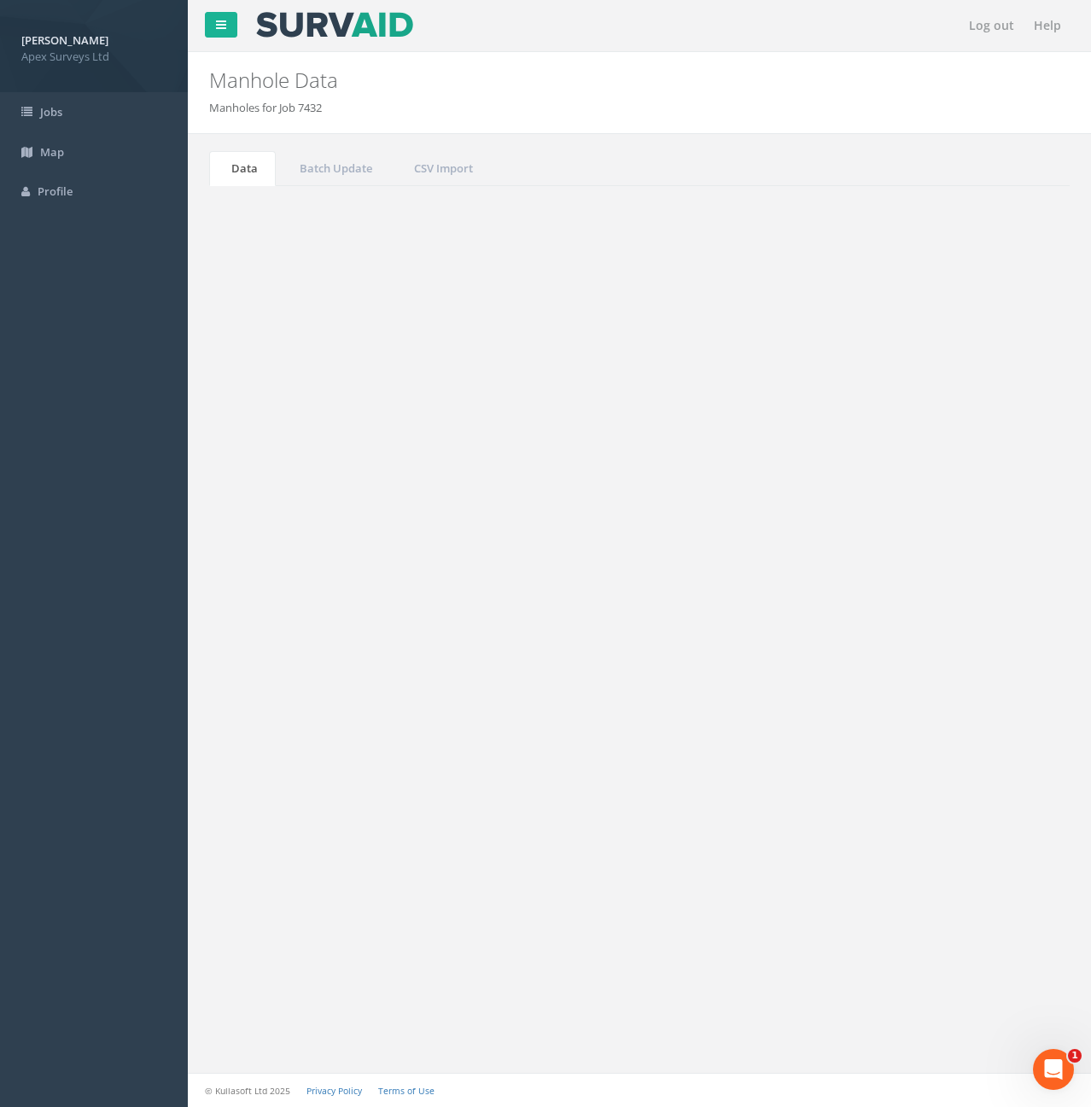
click at [256, 223] on button "Refresh" at bounding box center [259, 214] width 67 height 29
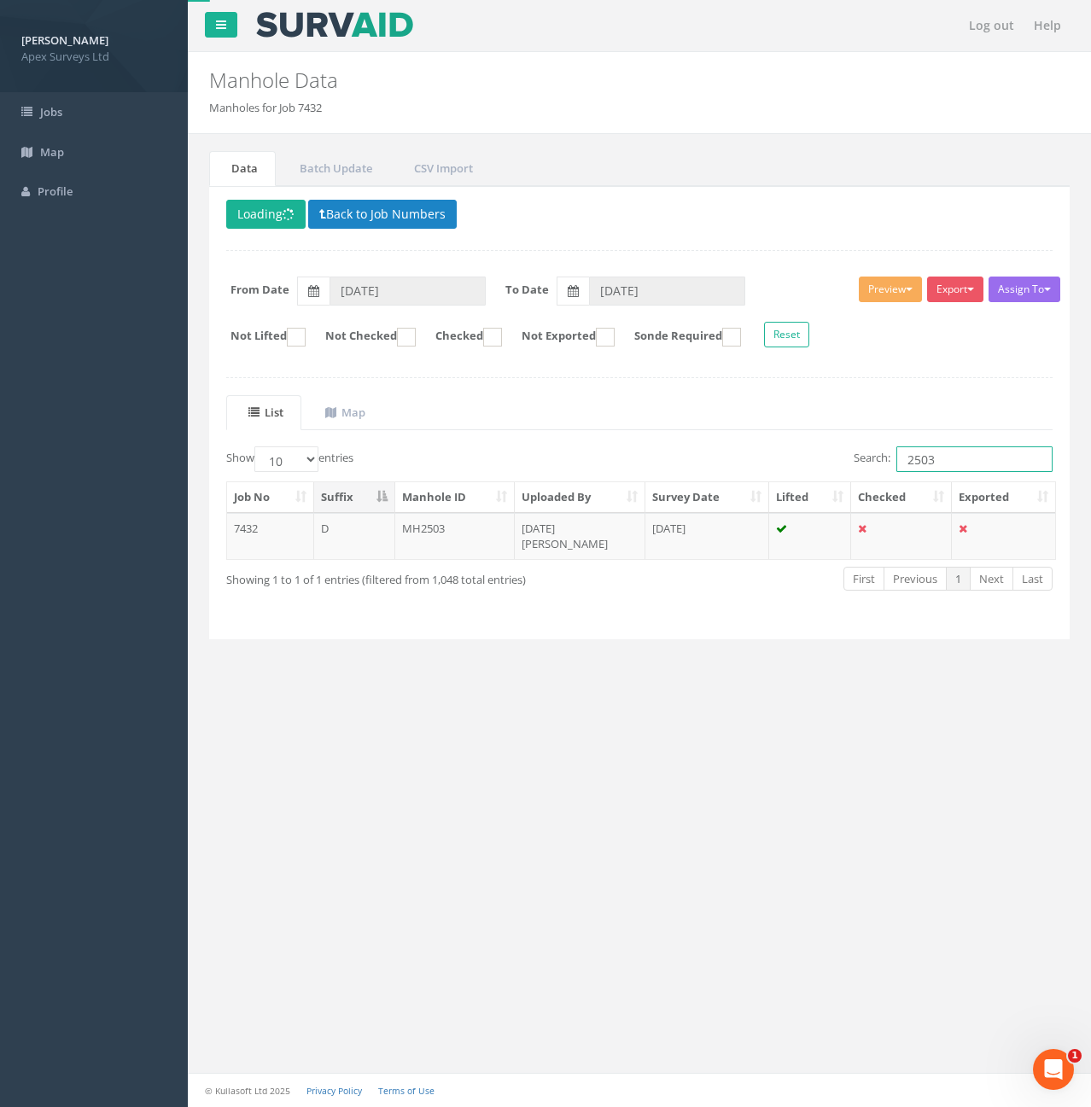
click at [970, 459] on input "2503" at bounding box center [974, 459] width 156 height 26
type input "2502"
click at [285, 534] on td "7432" at bounding box center [270, 536] width 87 height 46
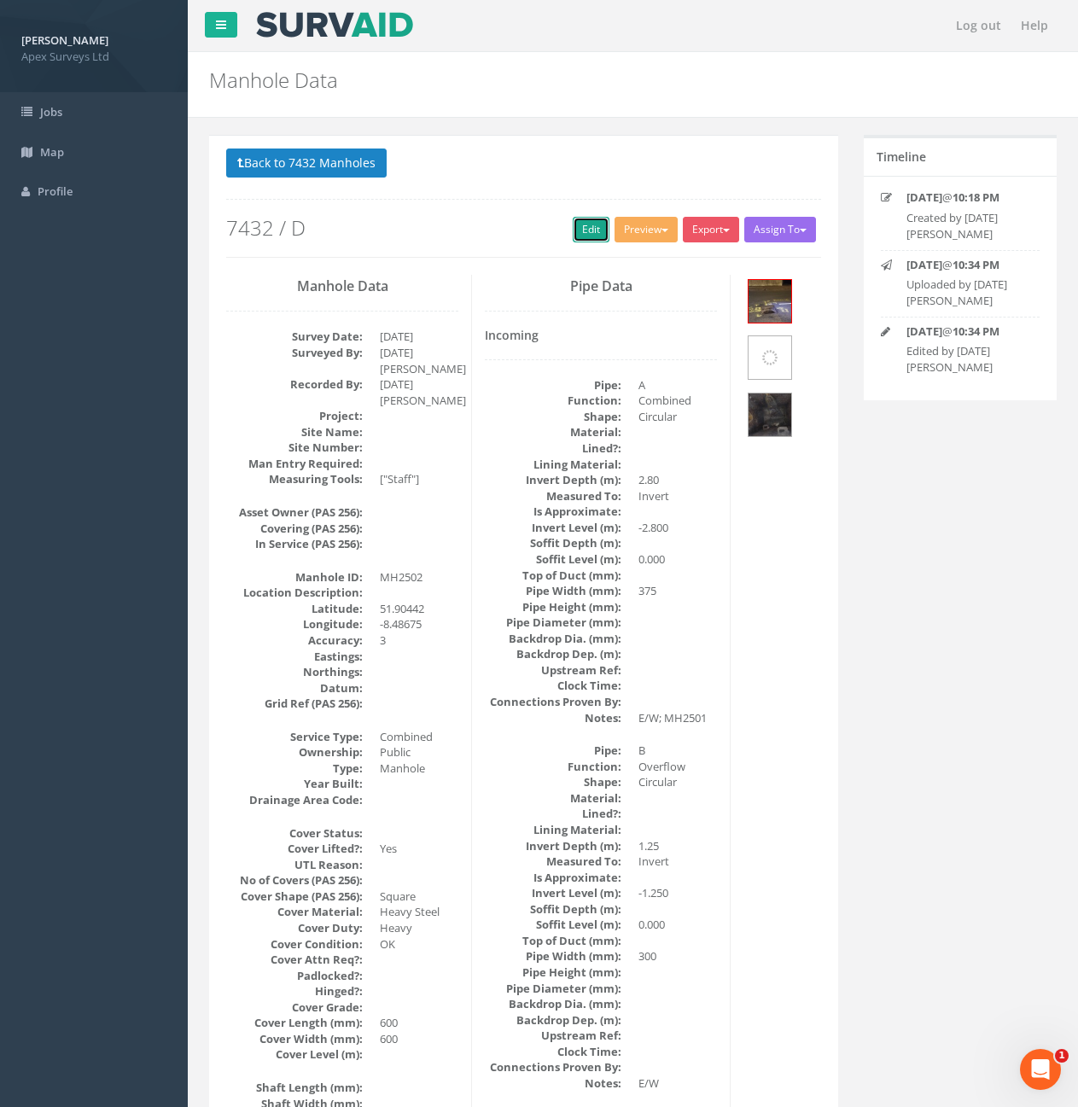
click at [576, 225] on link "Edit" at bounding box center [591, 230] width 37 height 26
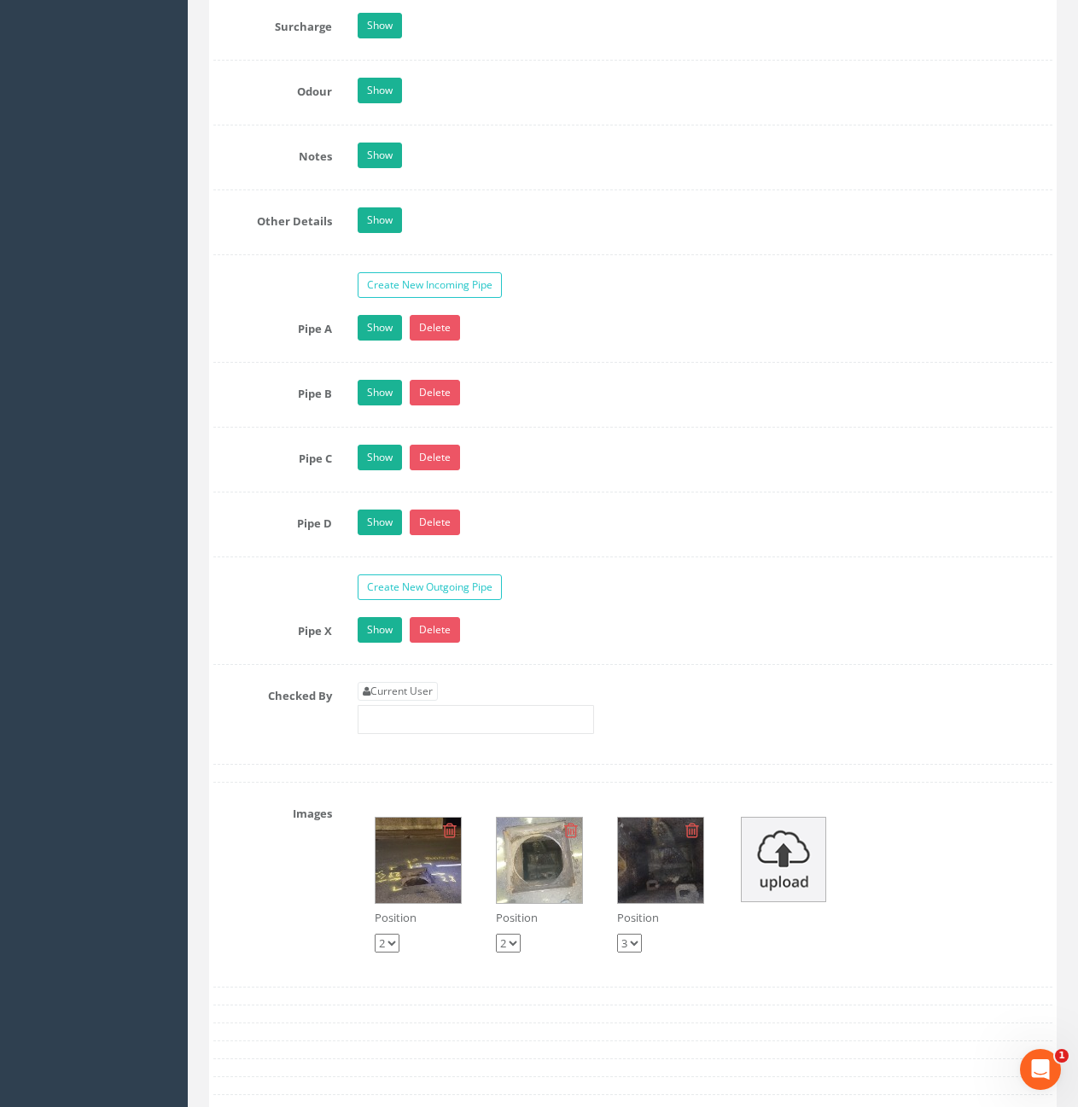
scroll to position [2817, 0]
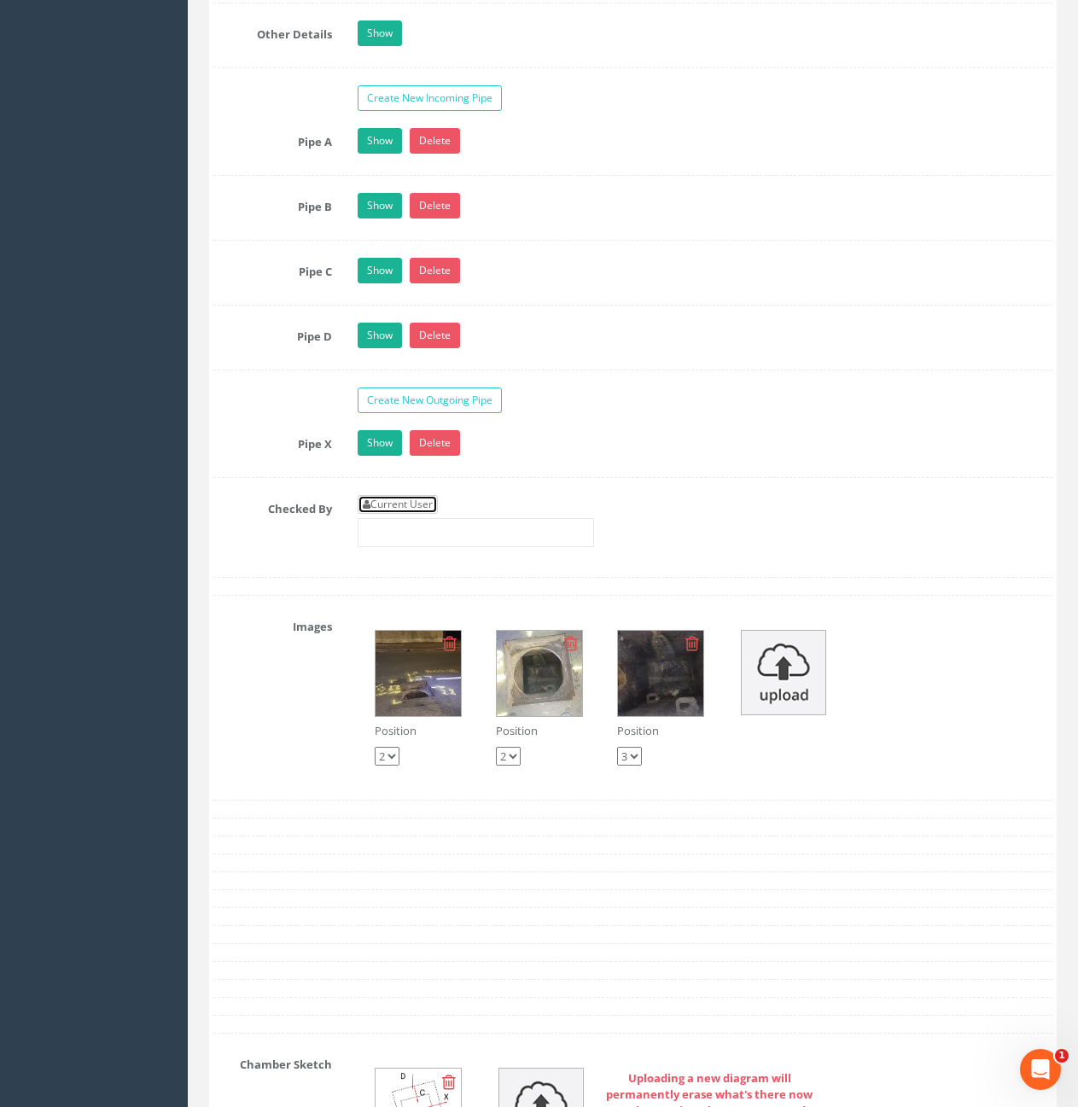
click at [393, 499] on link "Current User" at bounding box center [398, 504] width 80 height 19
type input "[PERSON_NAME]"
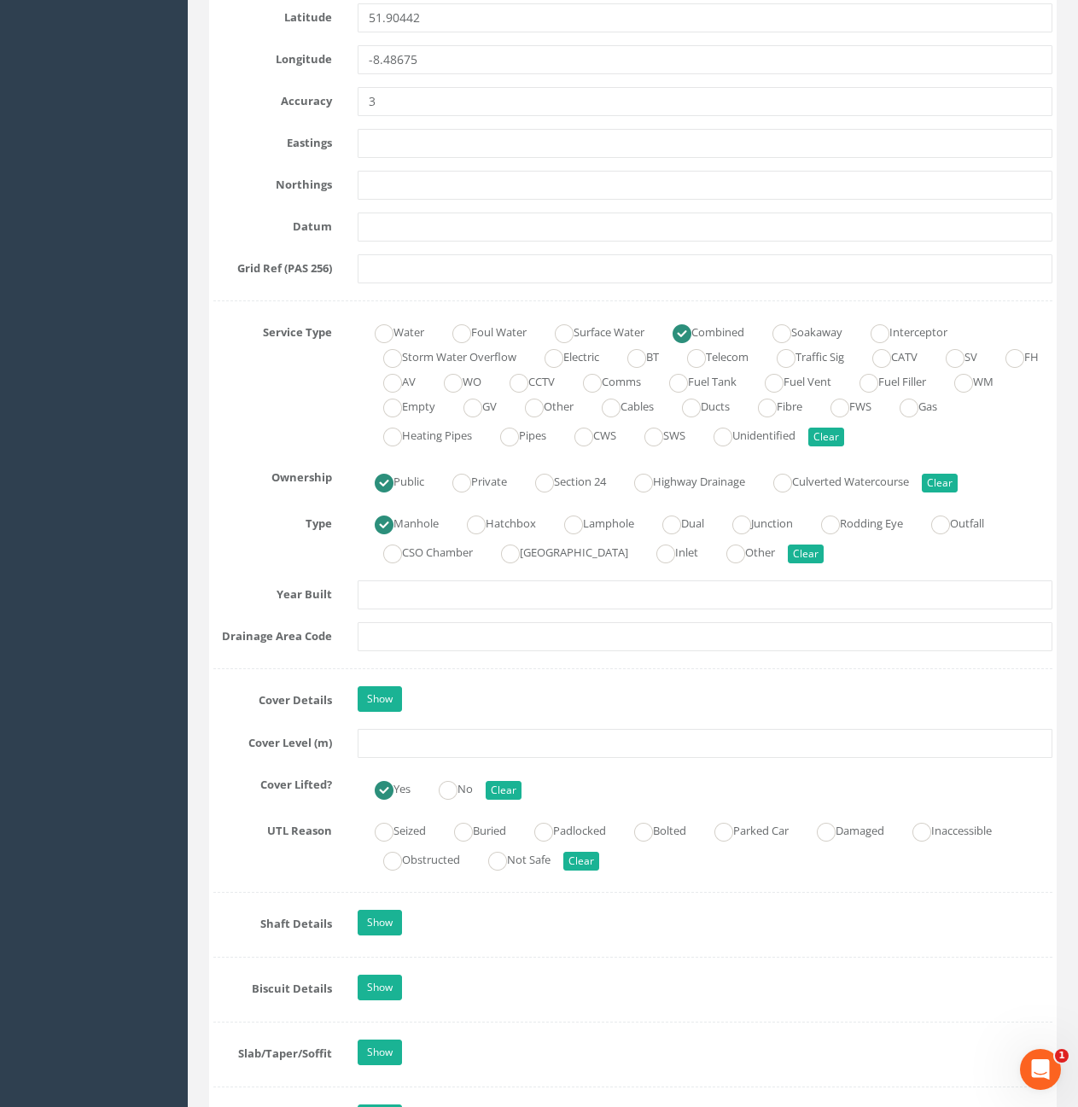
scroll to position [939, 0]
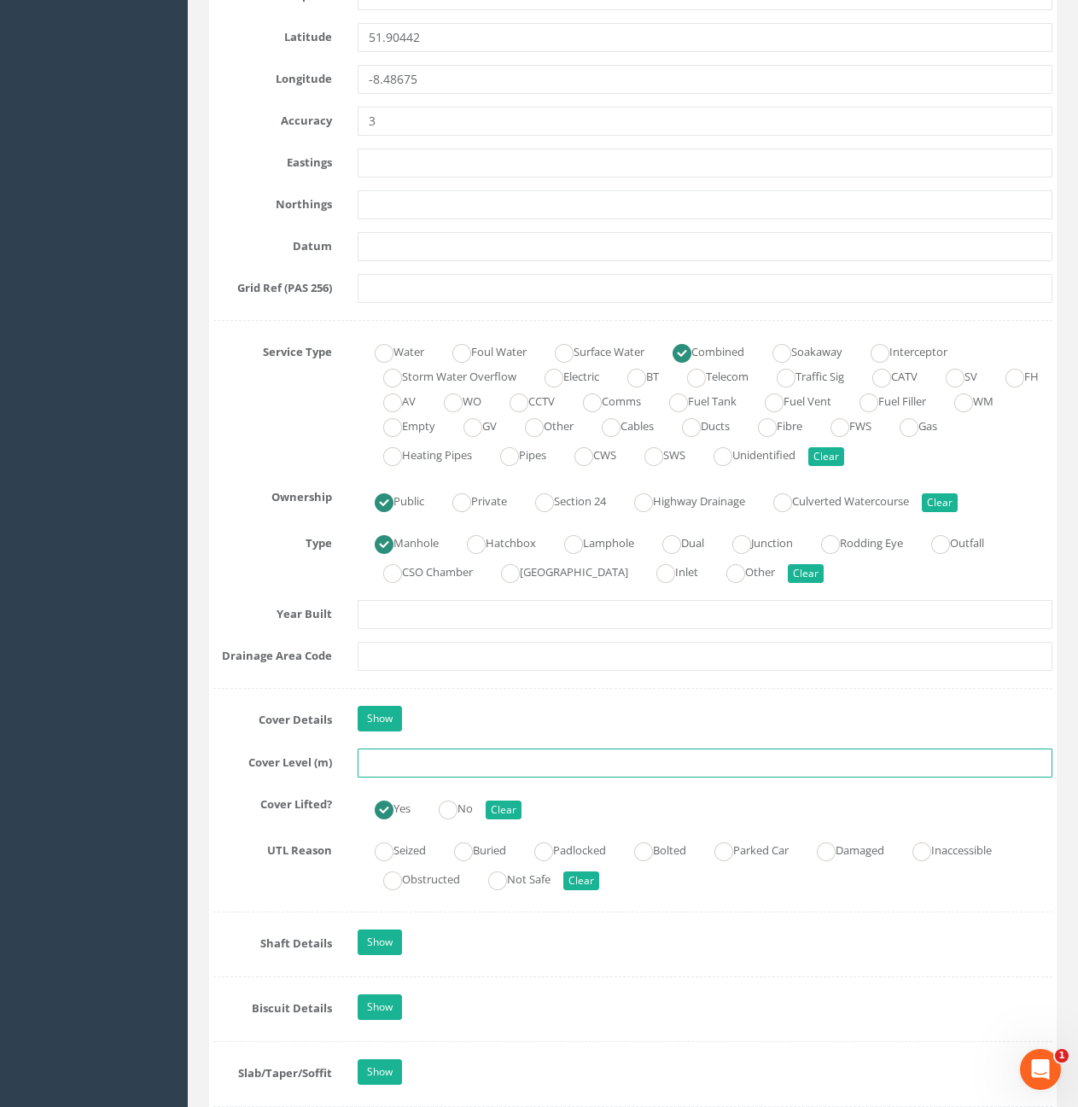
click at [407, 764] on input "text" at bounding box center [705, 763] width 695 height 29
type input "70.45"
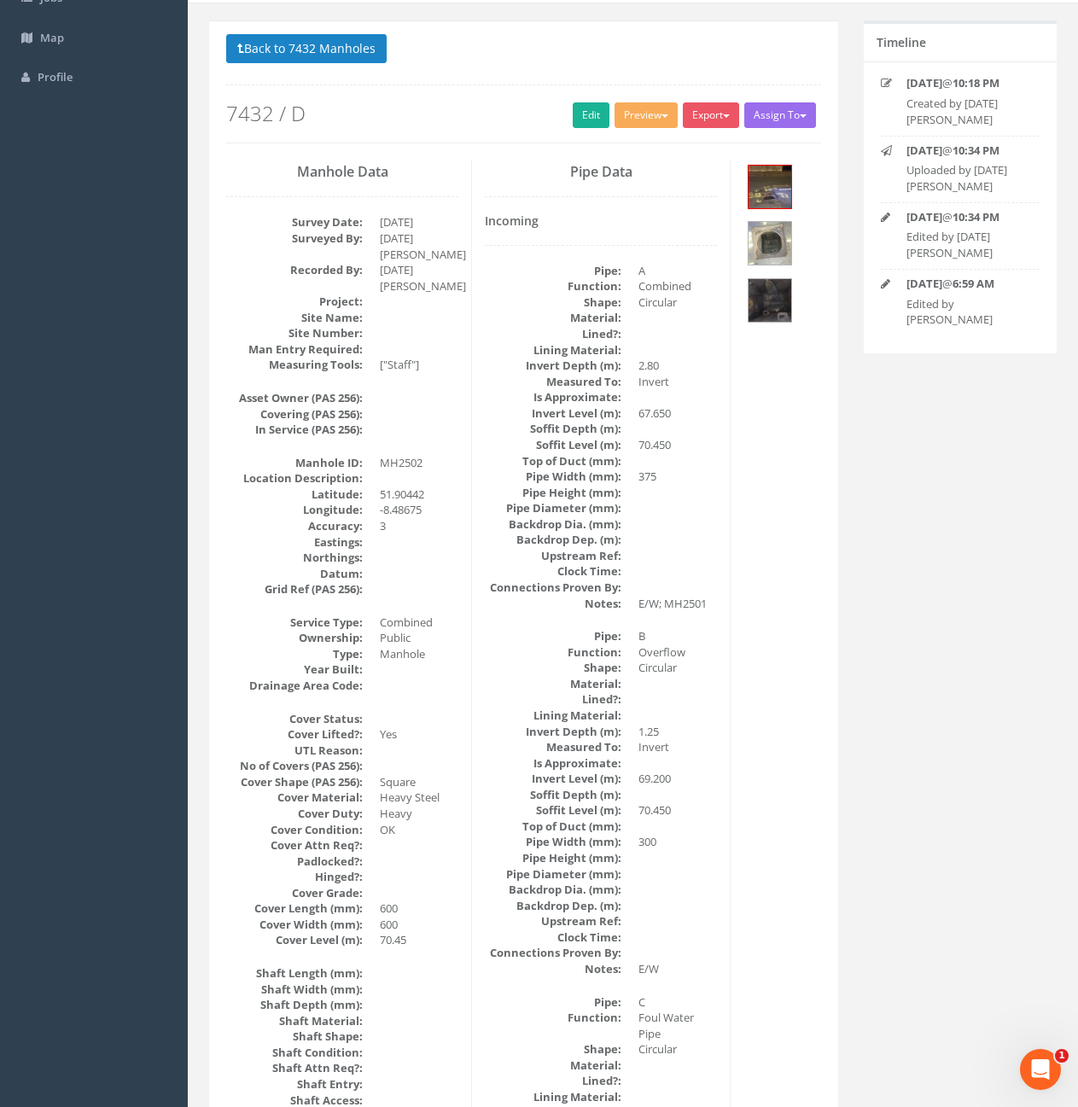
scroll to position [0, 0]
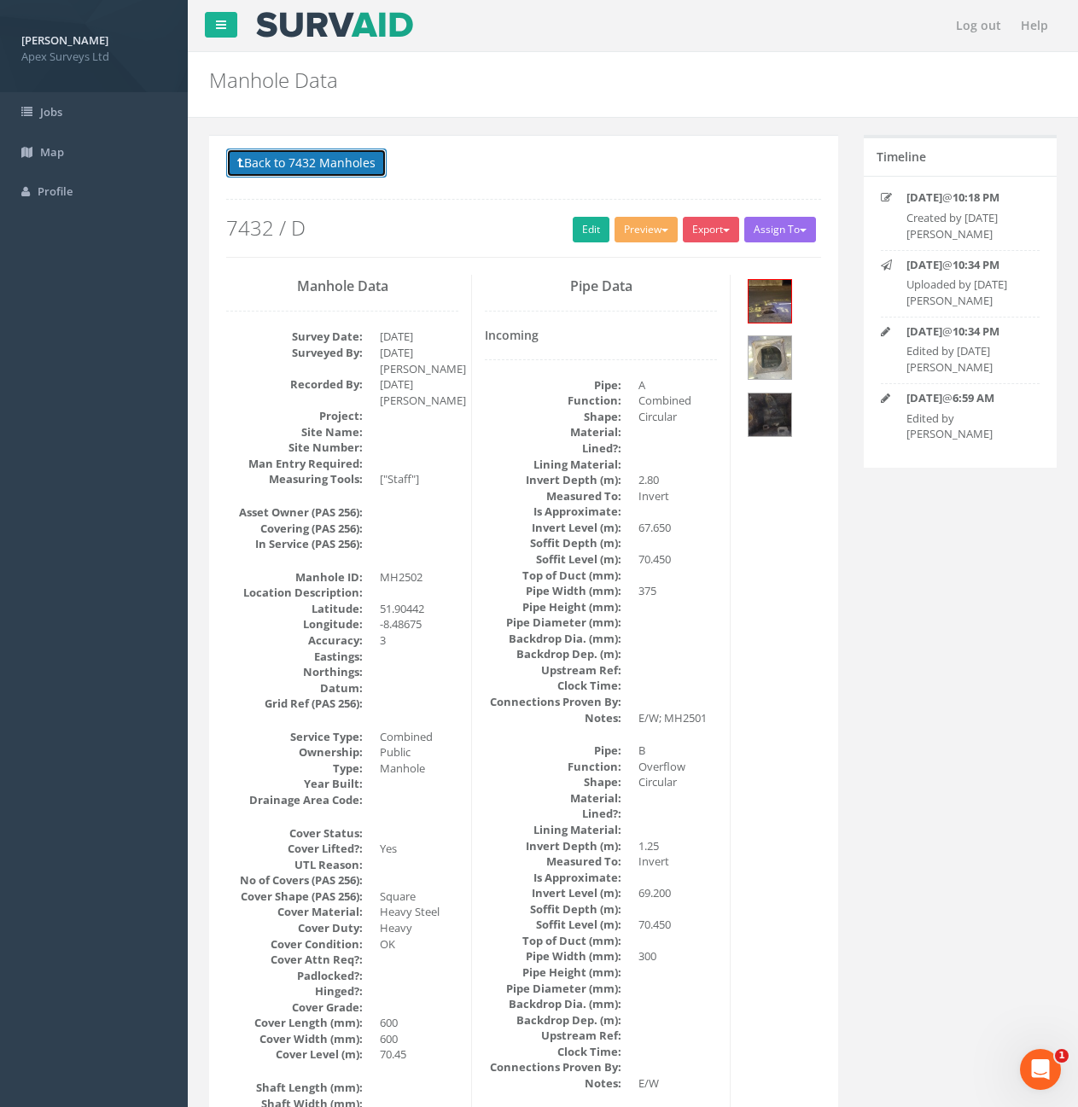
click at [271, 160] on button "Back to 7432 Manholes" at bounding box center [306, 163] width 160 height 29
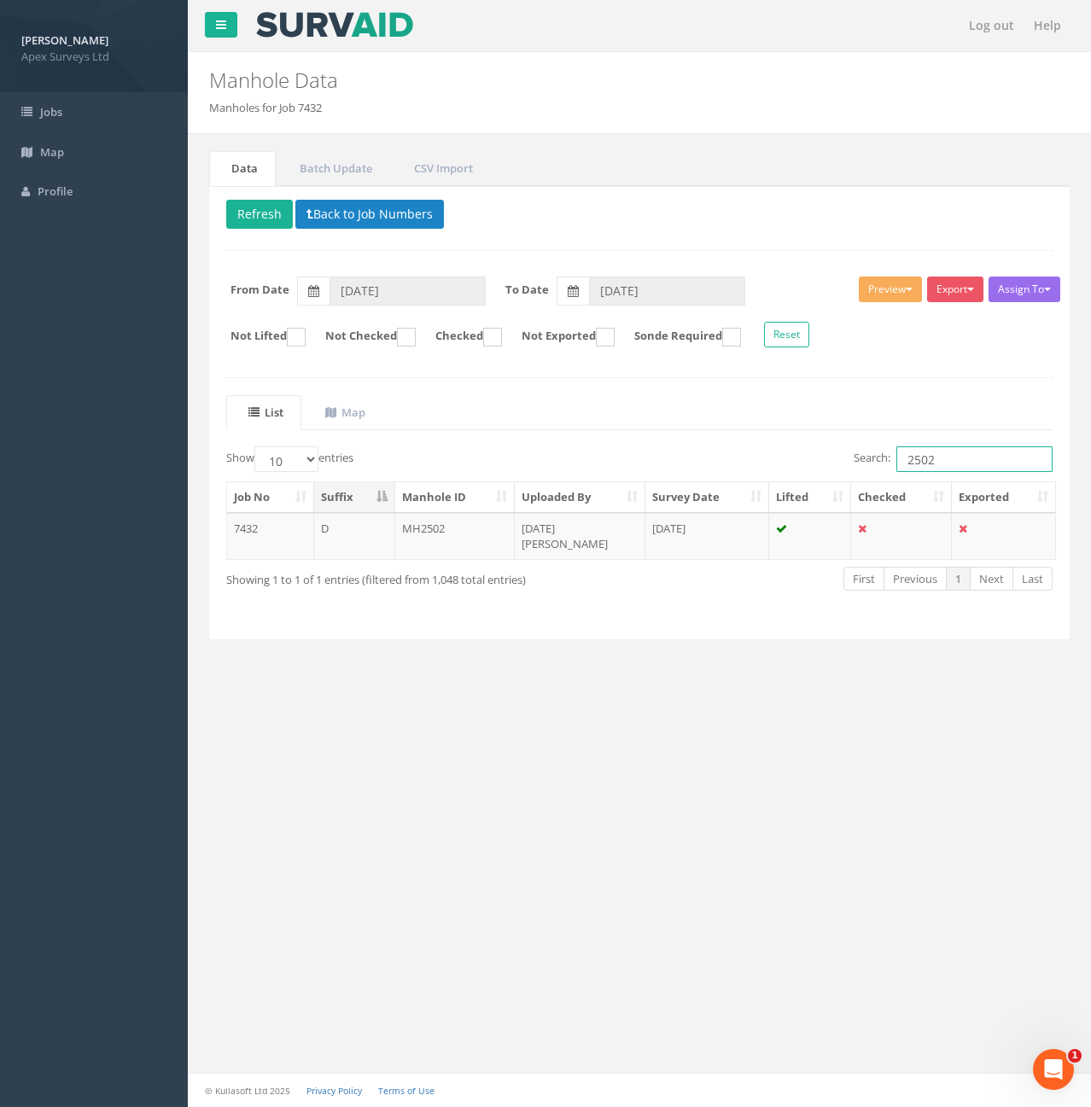
click at [965, 460] on input "2502" at bounding box center [974, 459] width 156 height 26
type input "2501"
click at [269, 528] on td "7432" at bounding box center [270, 536] width 87 height 46
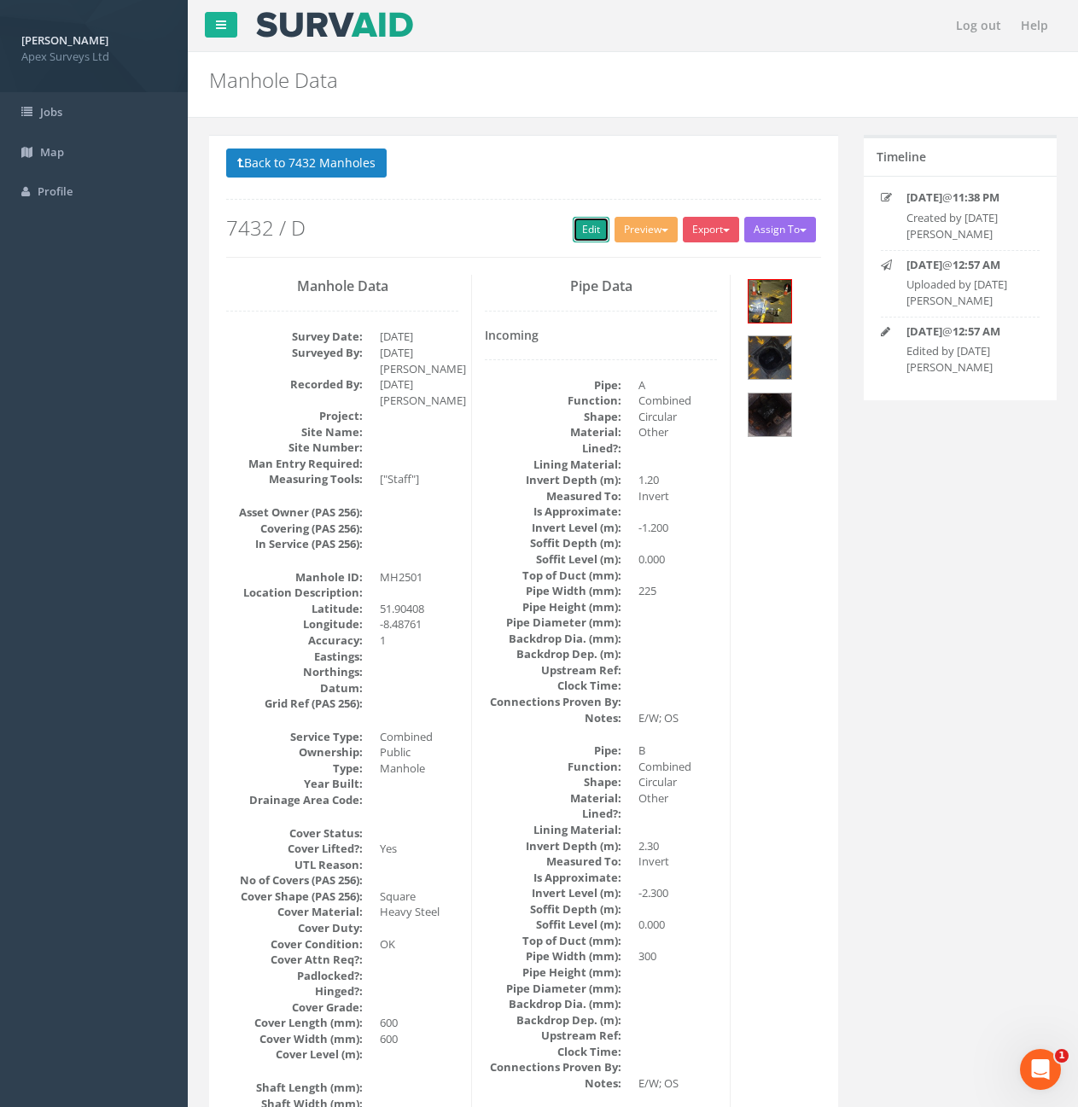
click at [585, 226] on link "Edit" at bounding box center [591, 230] width 37 height 26
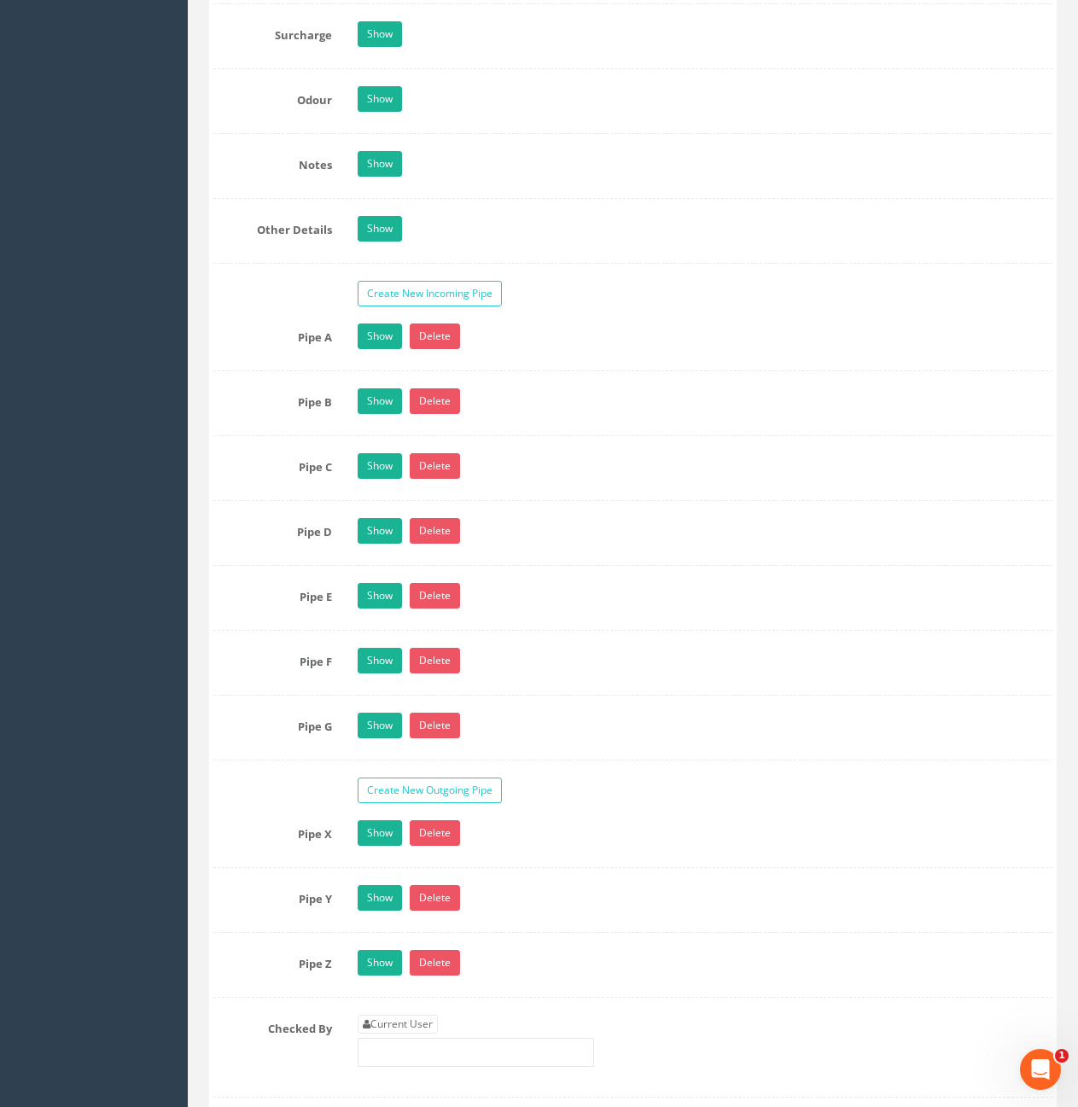
scroll to position [2988, 0]
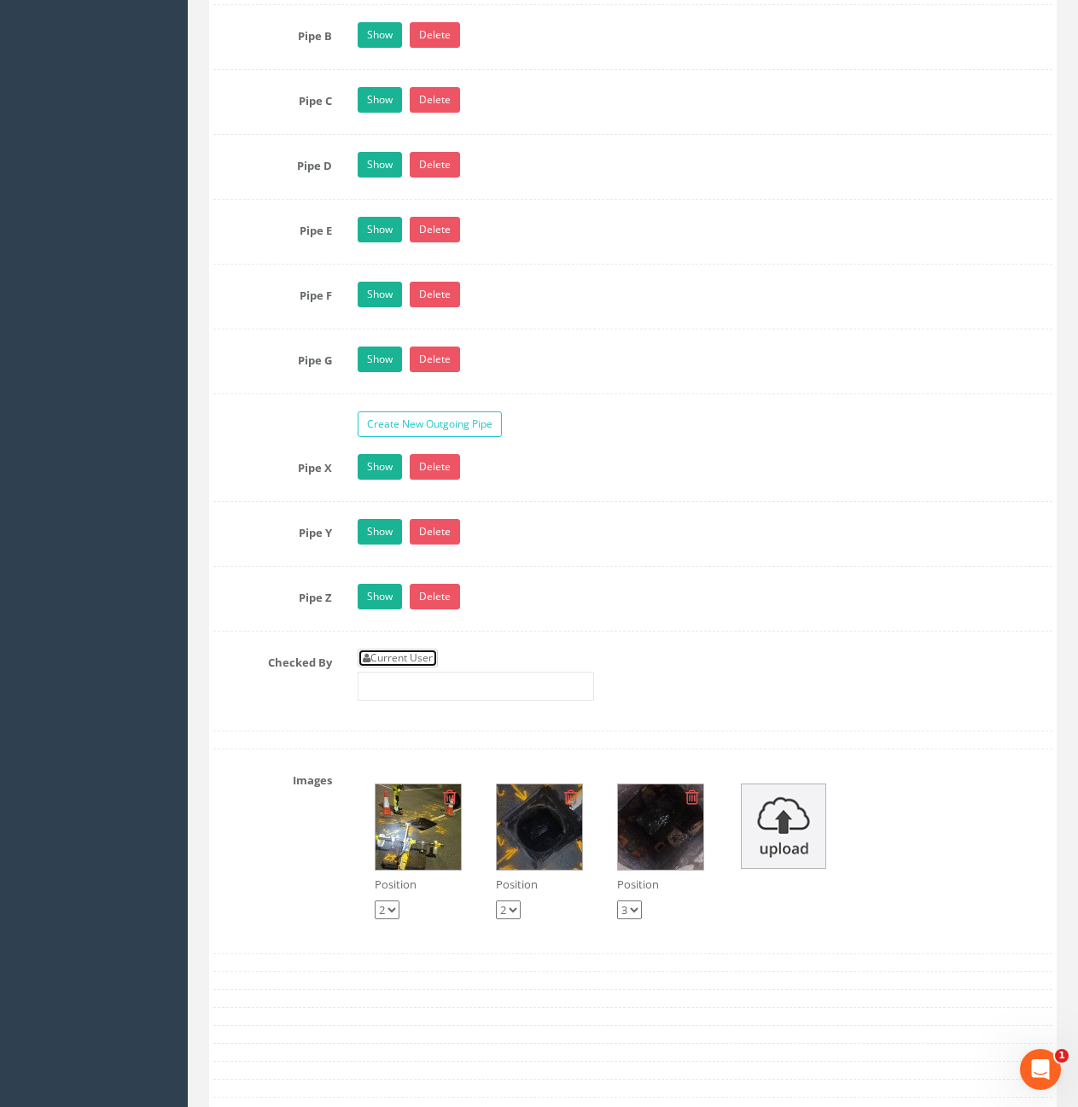
click at [428, 656] on link "Current User" at bounding box center [398, 658] width 80 height 19
type input "[PERSON_NAME]"
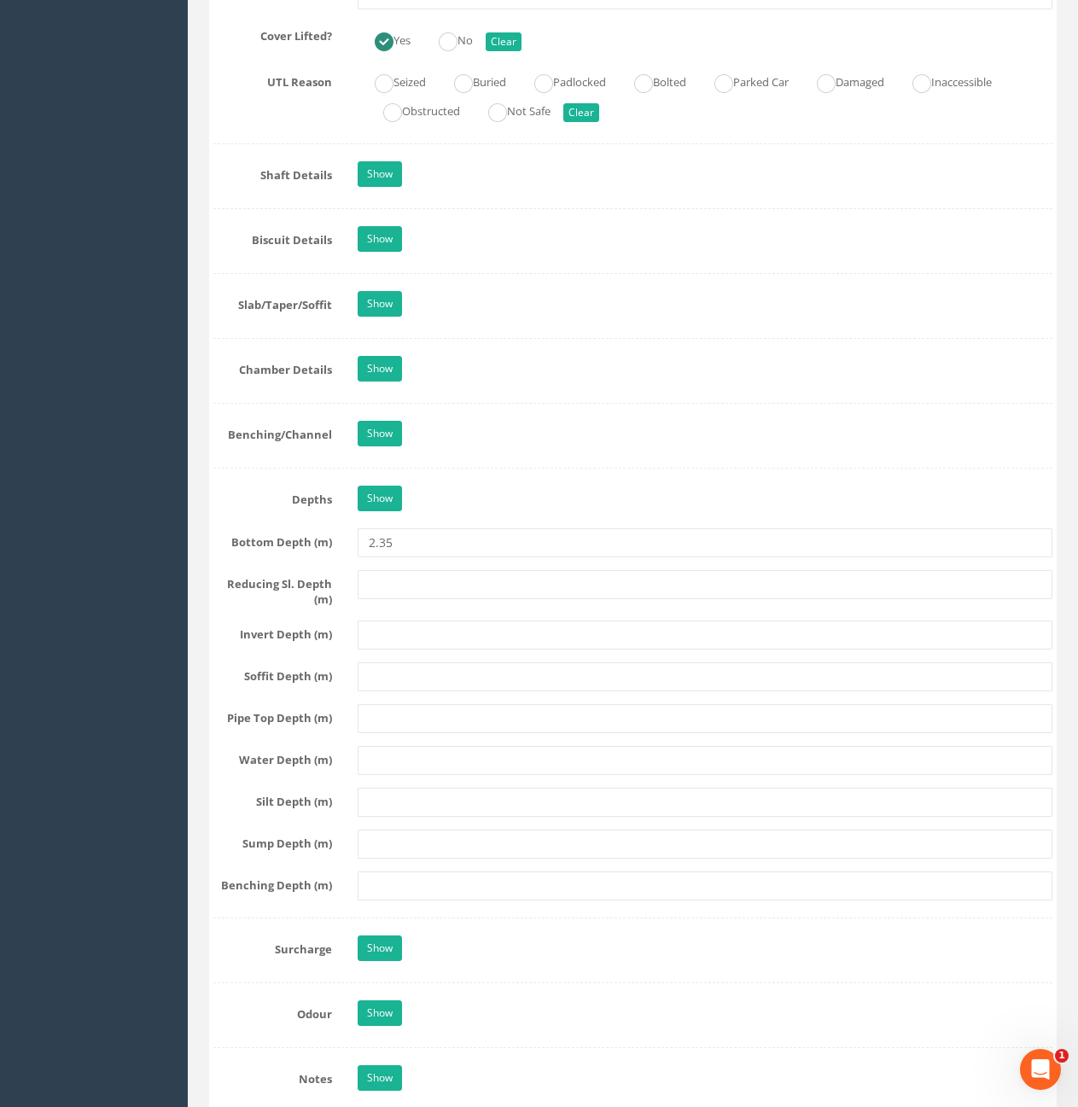
scroll to position [1280, 0]
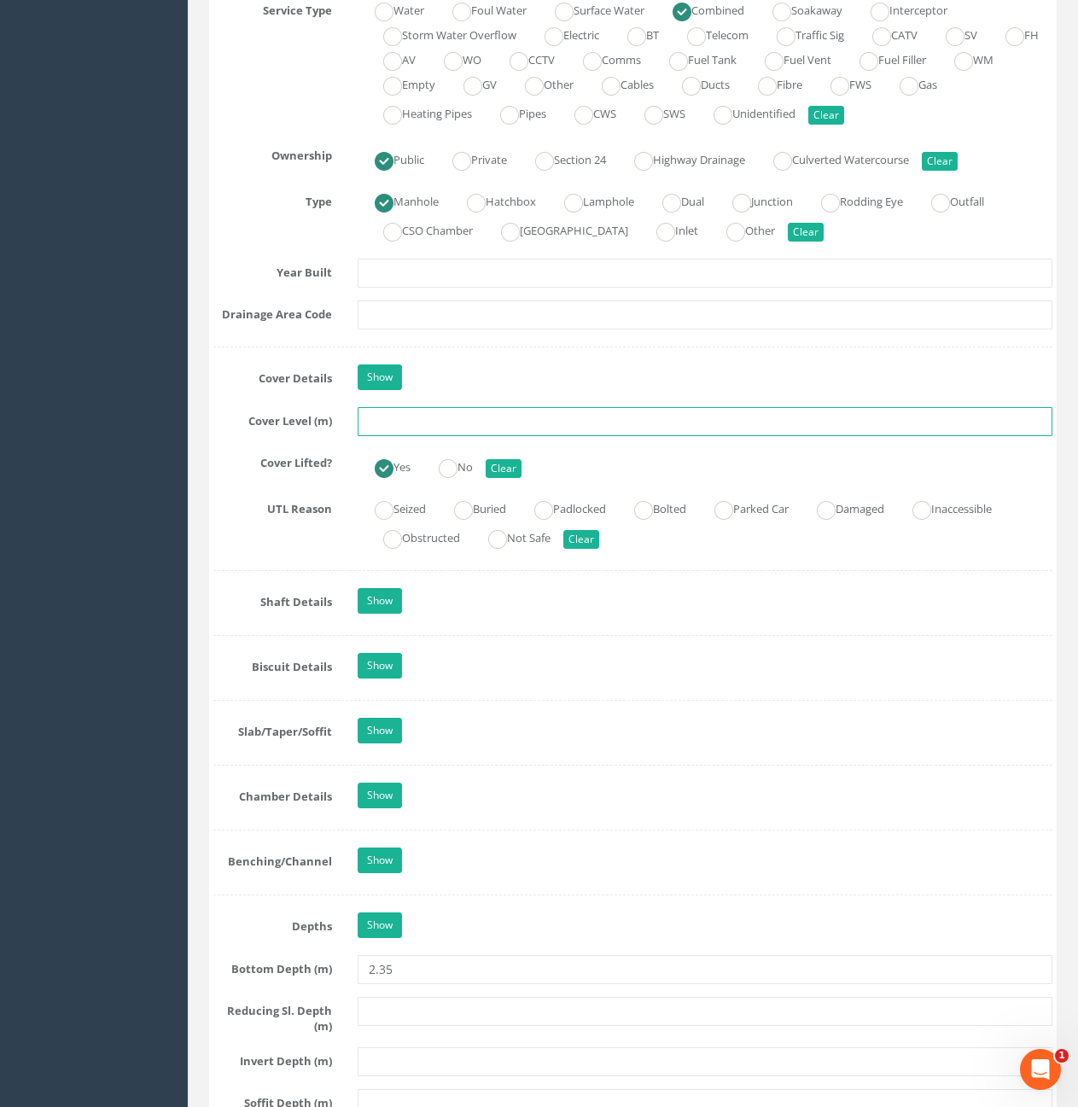
click at [411, 415] on input "text" at bounding box center [705, 421] width 695 height 29
click at [475, 415] on input "text" at bounding box center [705, 421] width 695 height 29
type input "72.51"
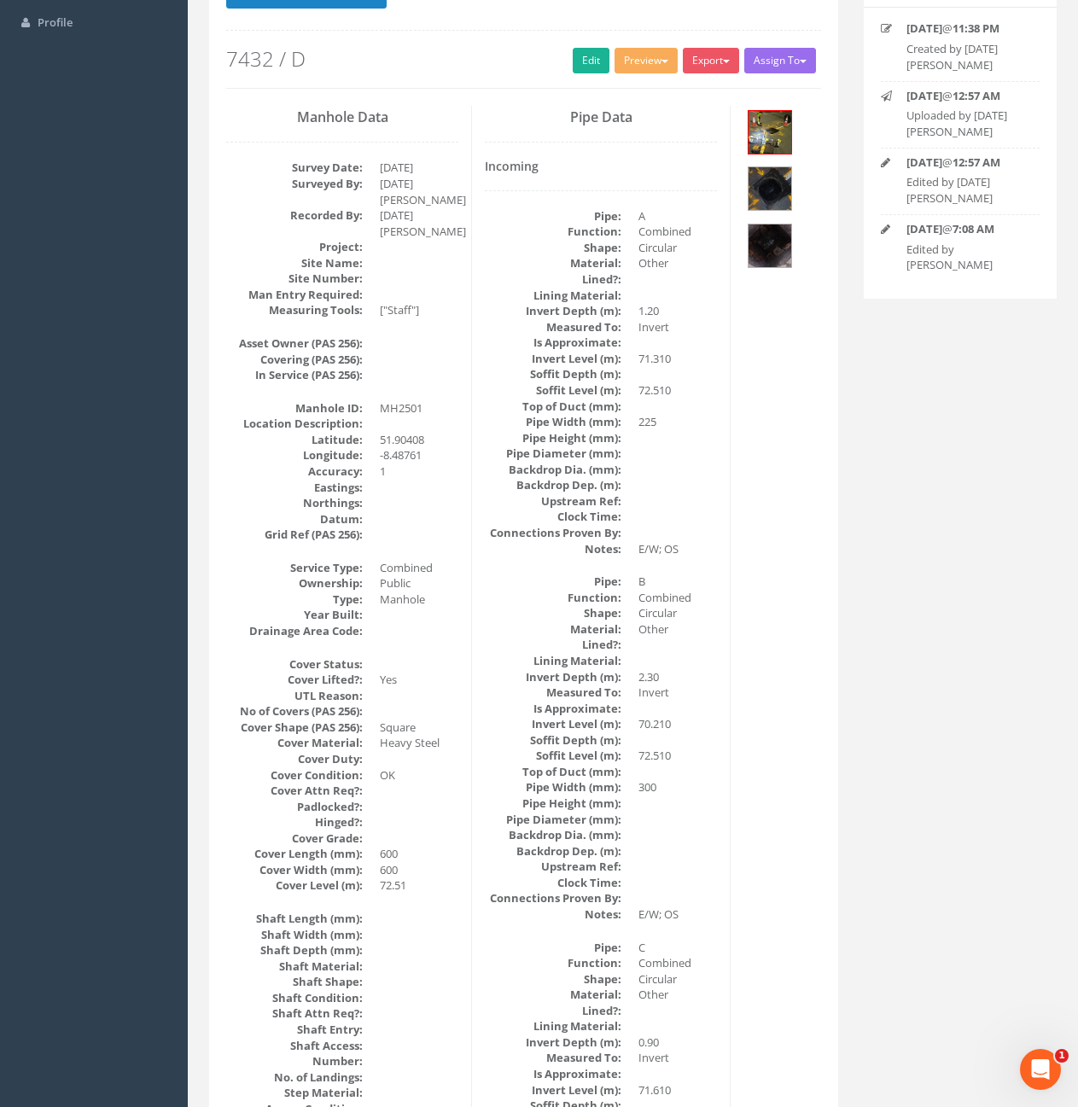
scroll to position [0, 0]
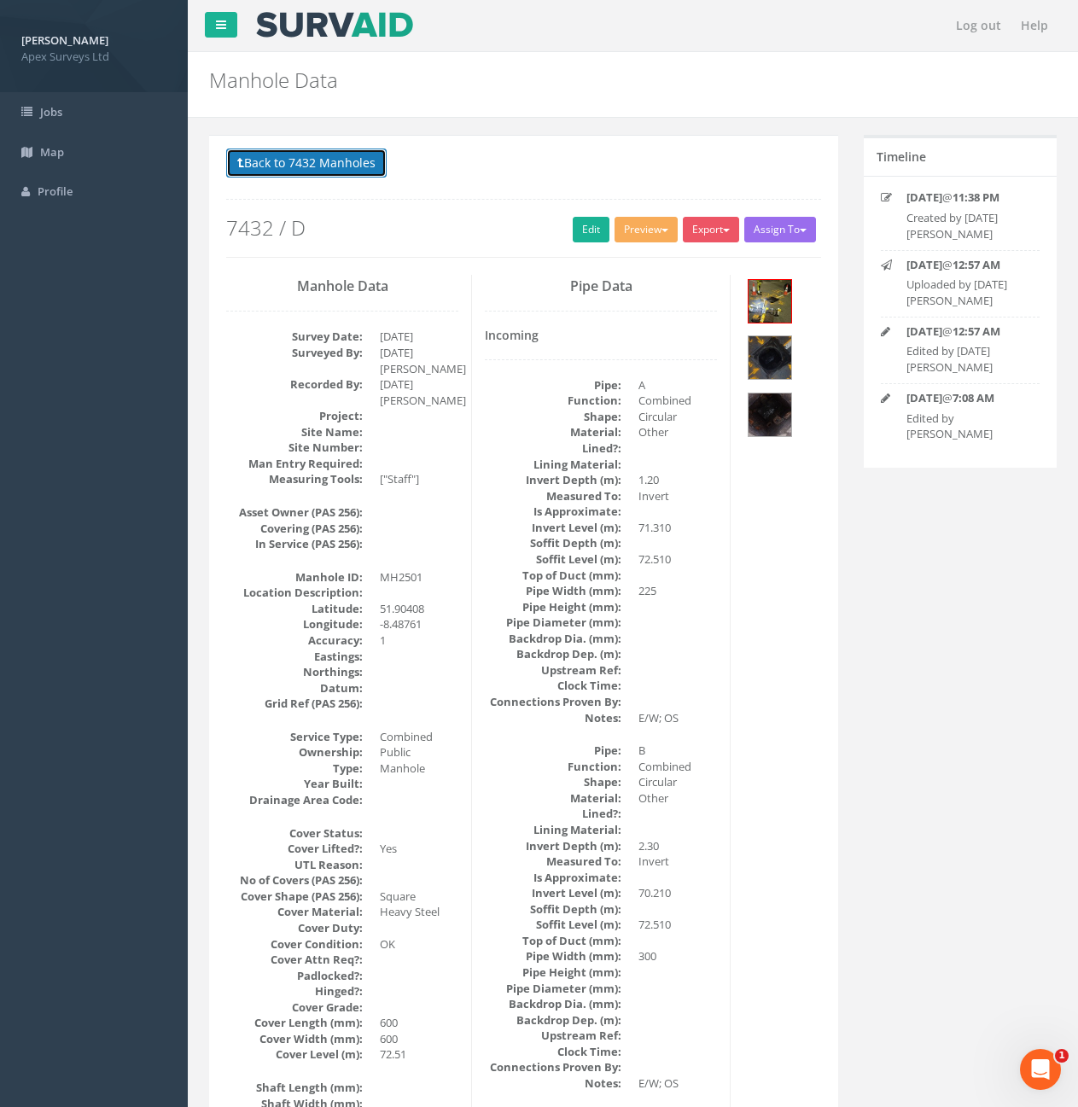
click at [333, 164] on button "Back to 7432 Manholes" at bounding box center [306, 163] width 160 height 29
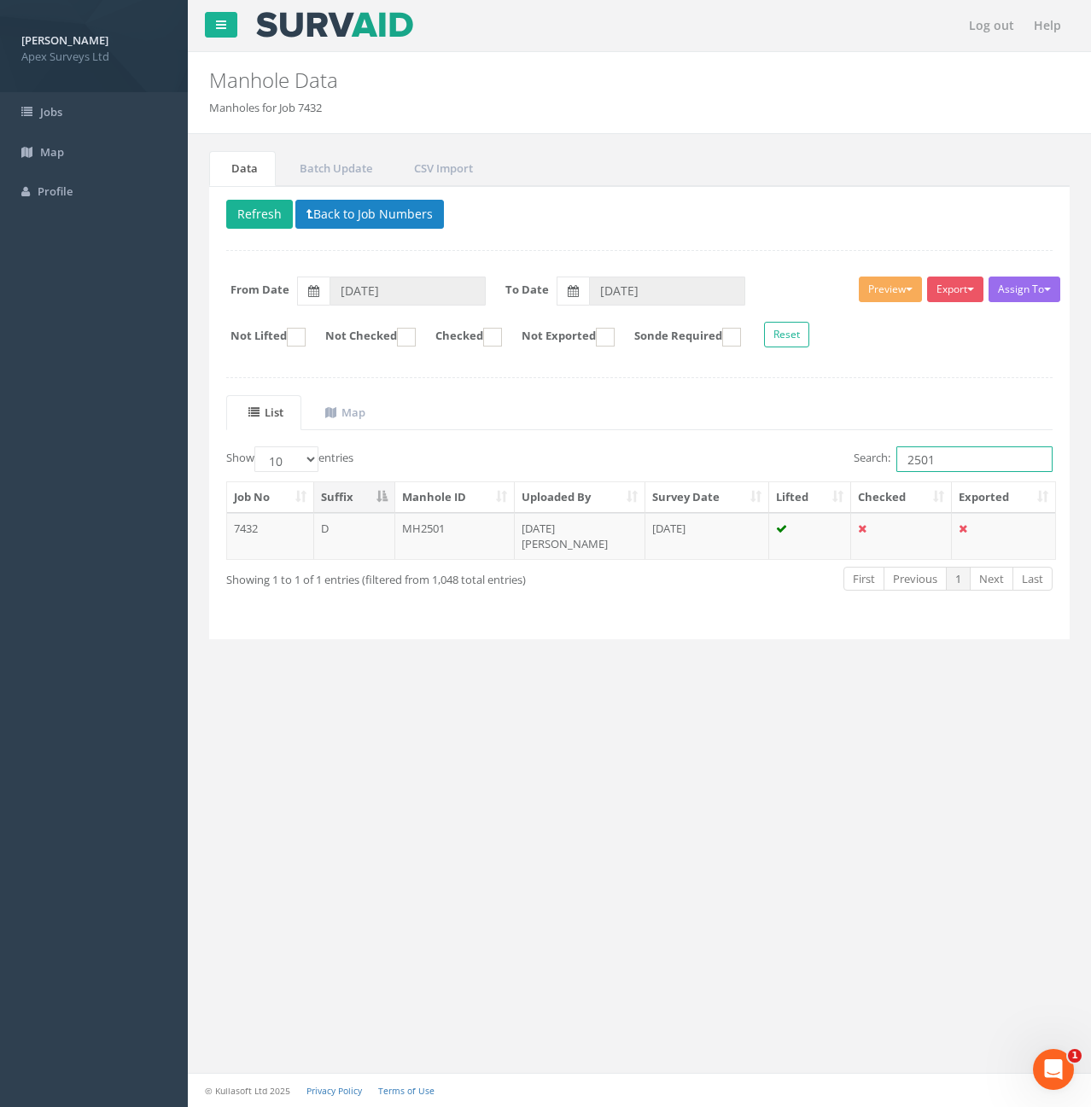
click at [965, 466] on input "2501" at bounding box center [974, 459] width 156 height 26
type input "2"
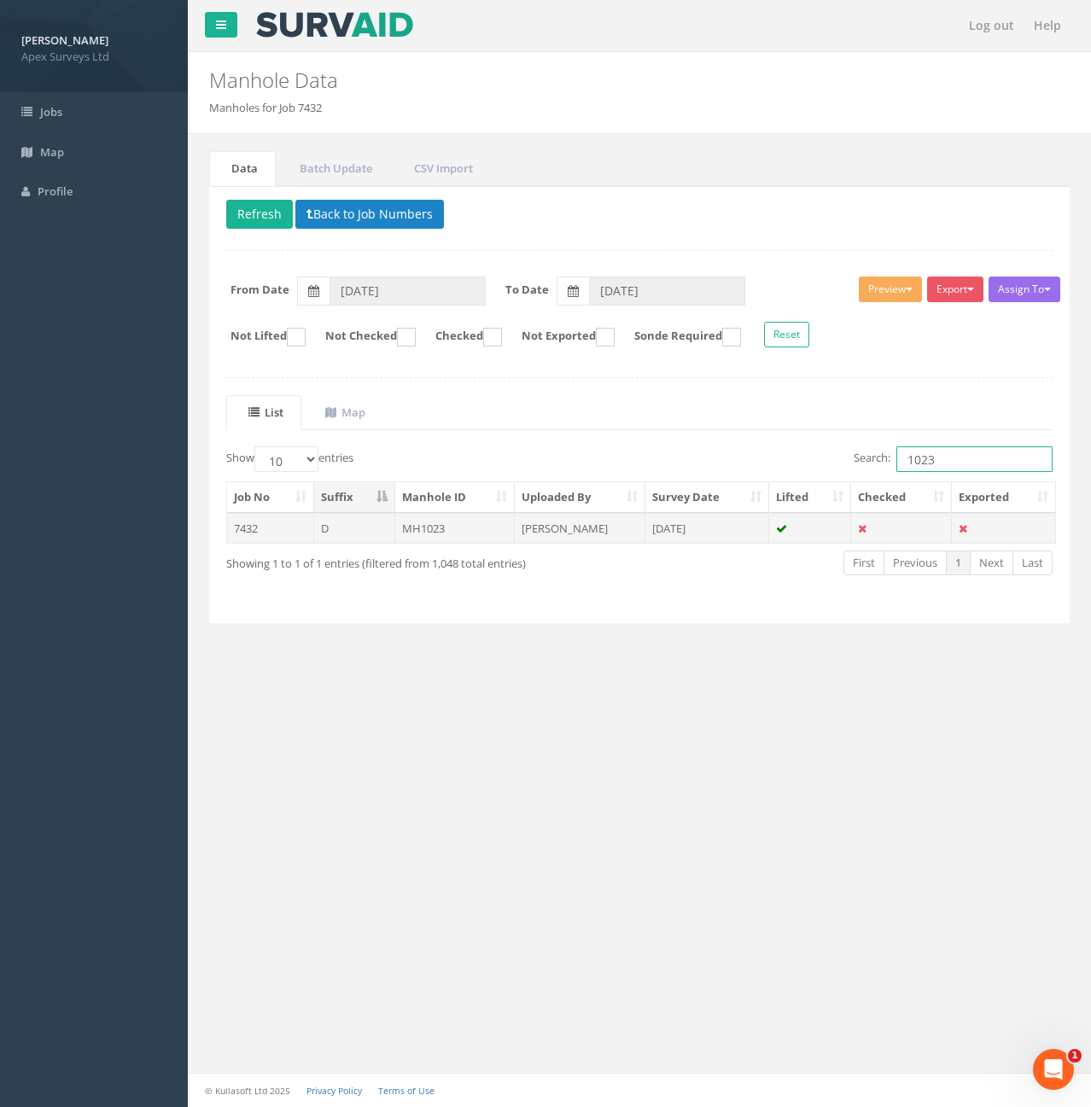
type input "1023"
click at [271, 531] on td "7432" at bounding box center [270, 528] width 87 height 31
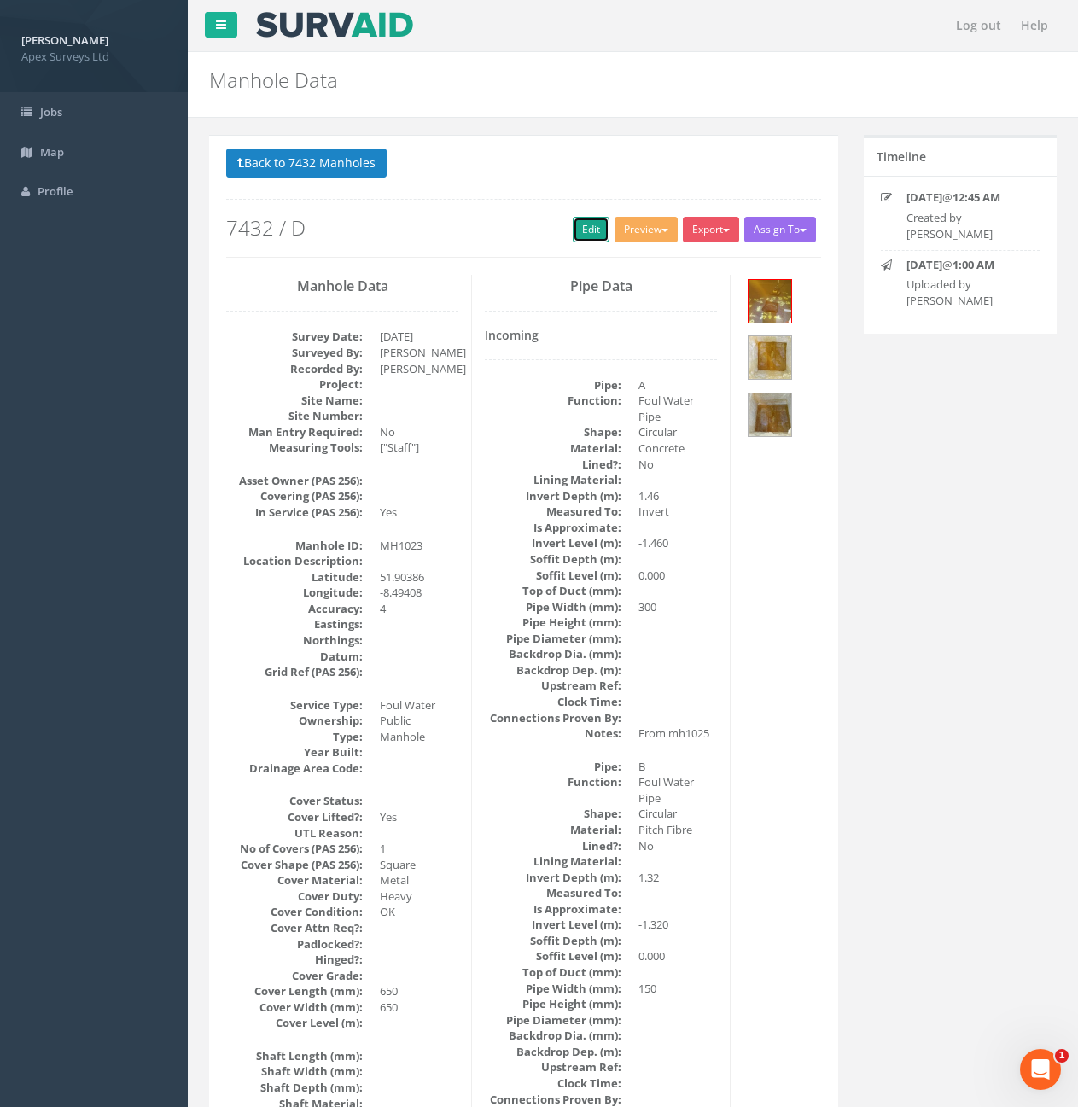
click at [578, 238] on link "Edit" at bounding box center [591, 230] width 37 height 26
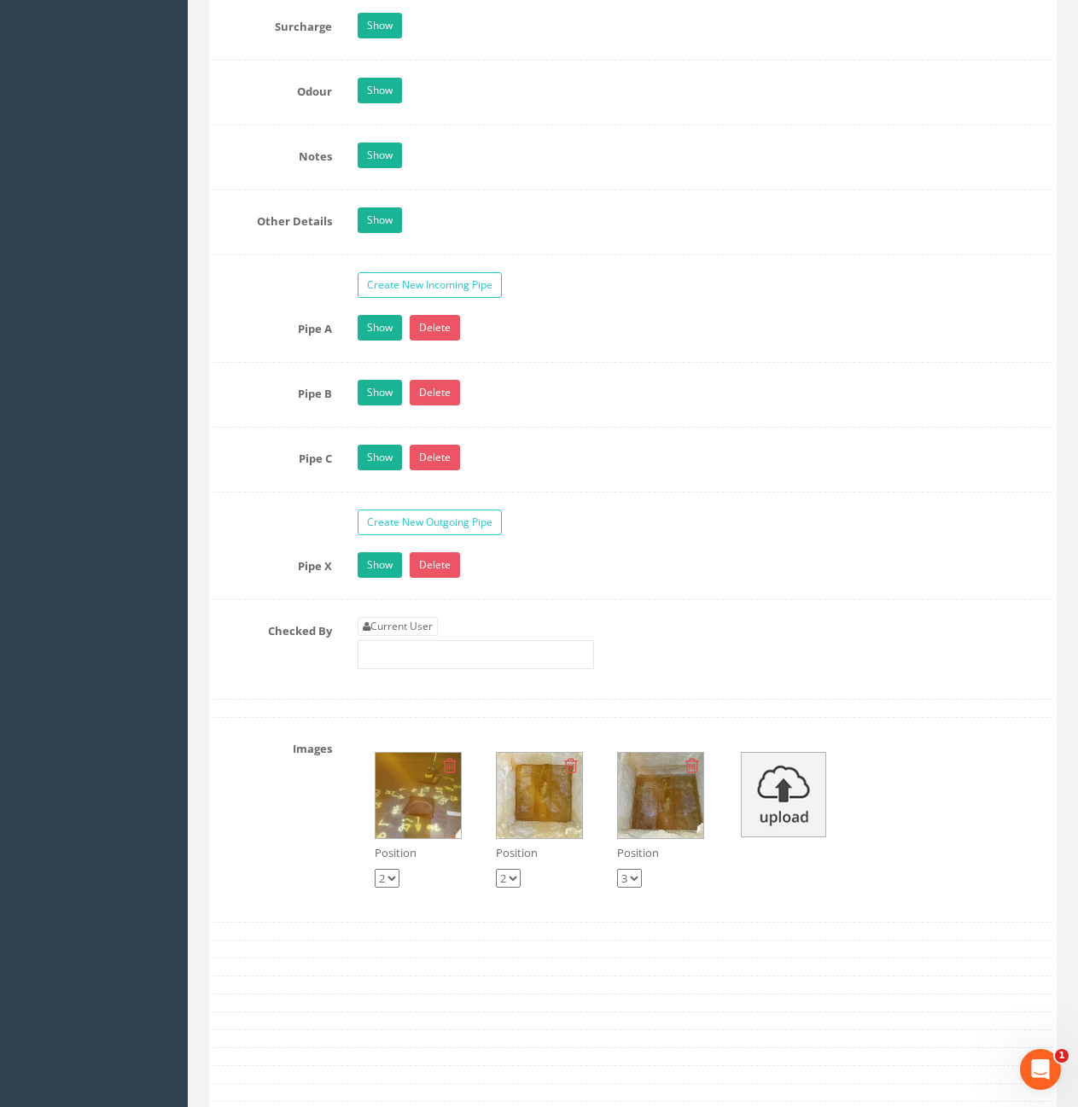
scroll to position [2817, 0]
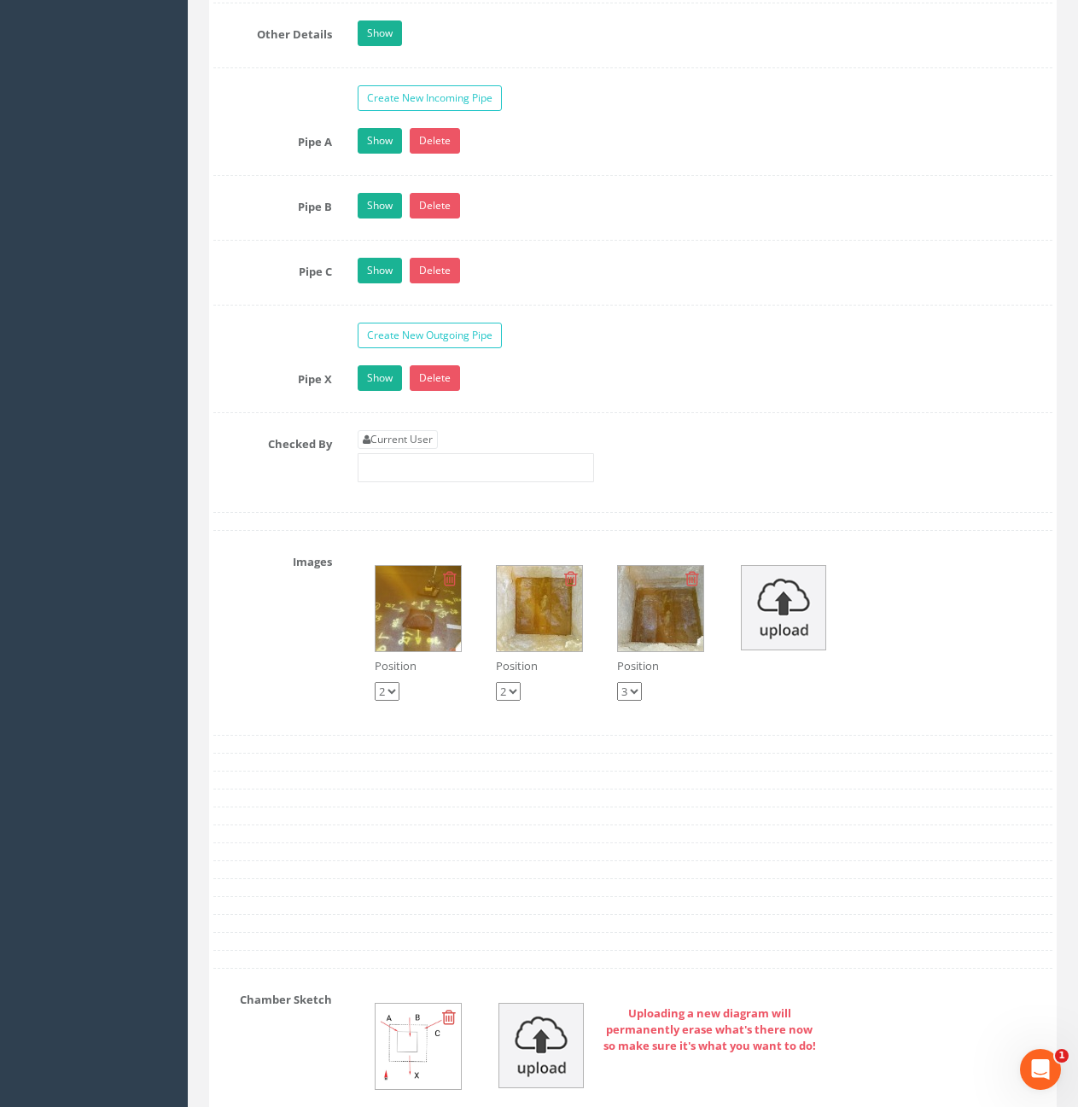
click at [400, 430] on link "Current User" at bounding box center [398, 439] width 80 height 19
type input "[PERSON_NAME]"
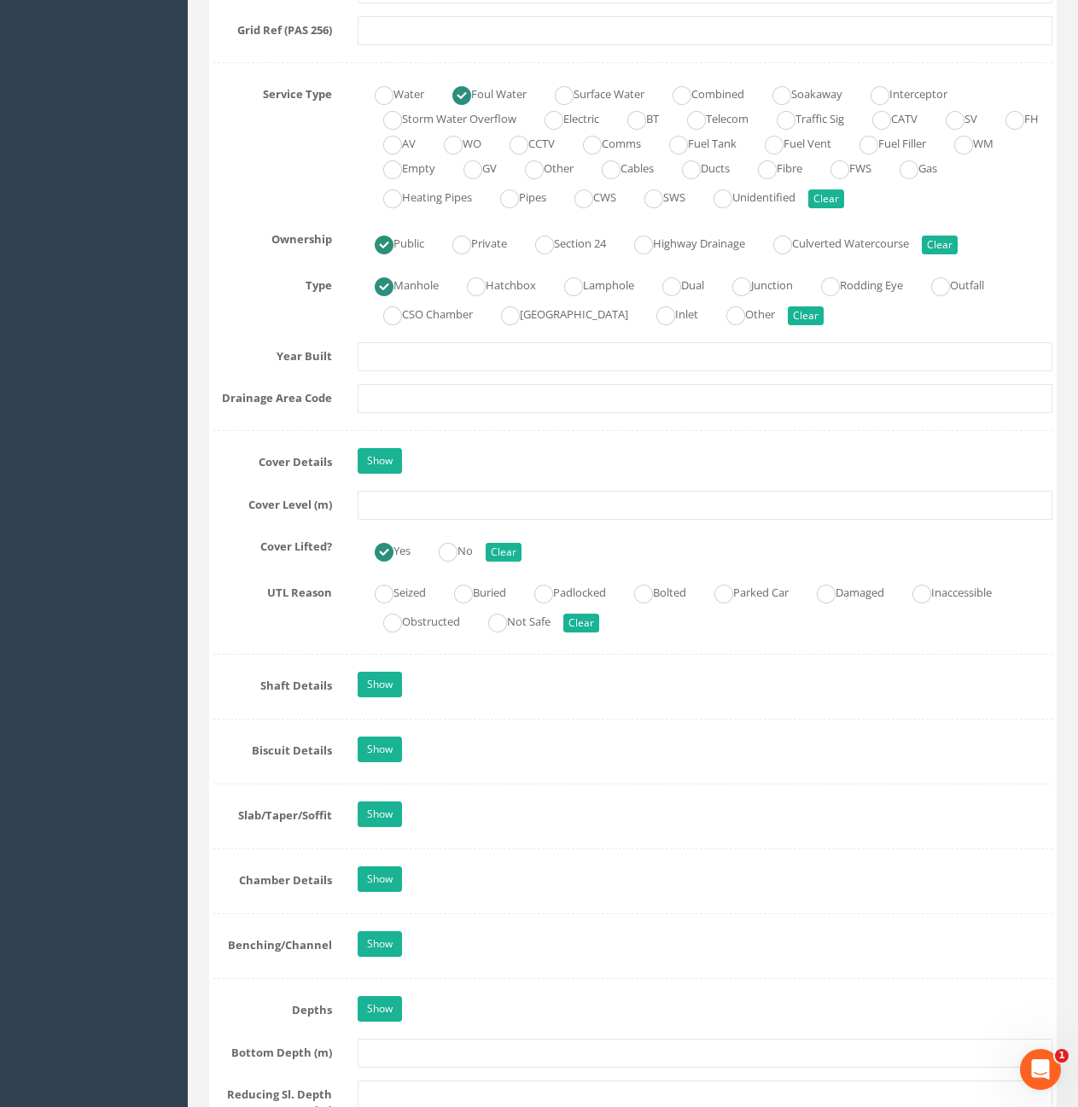
scroll to position [854, 0]
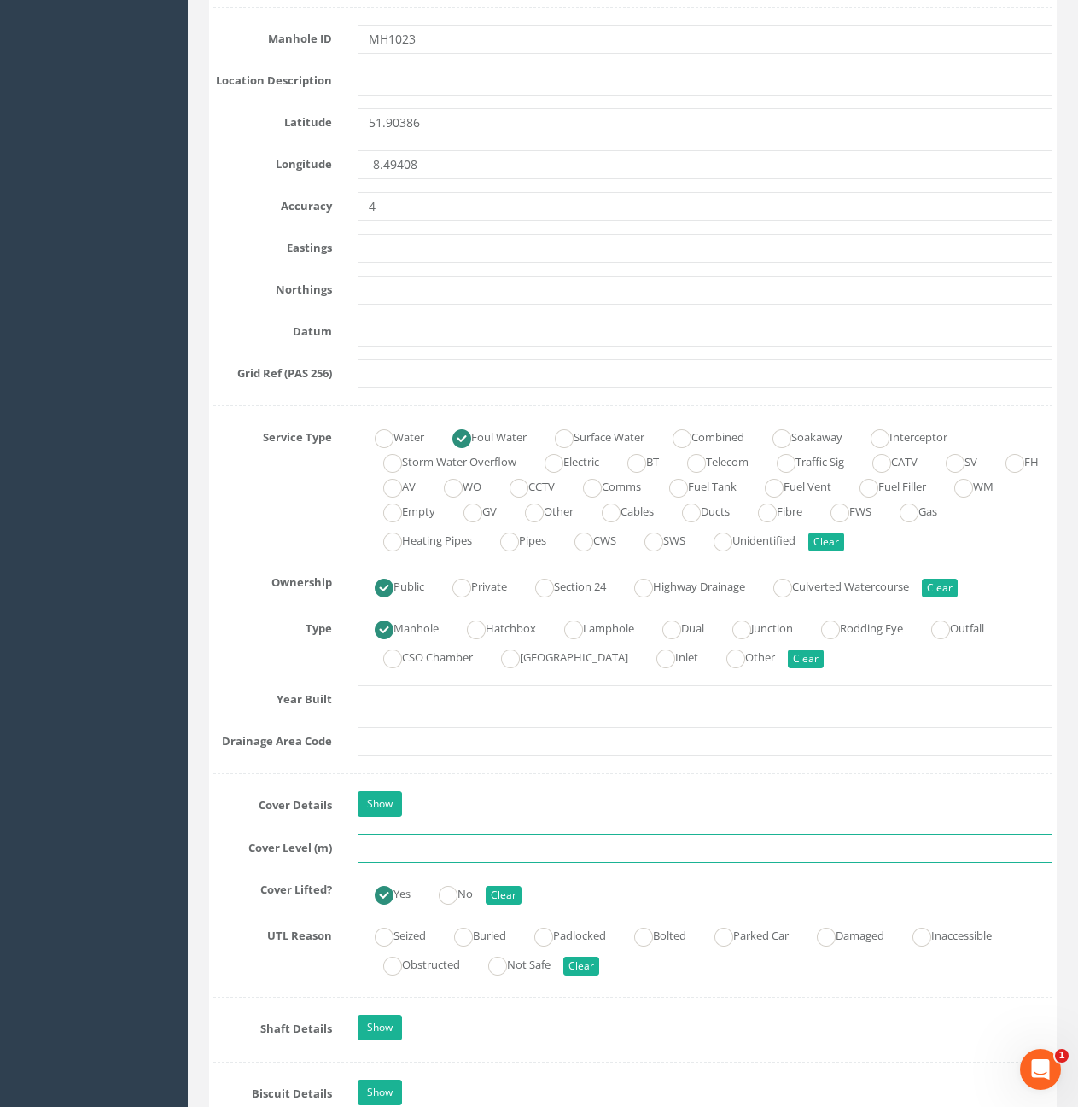
click at [436, 846] on input "text" at bounding box center [705, 848] width 695 height 29
type input "100.51"
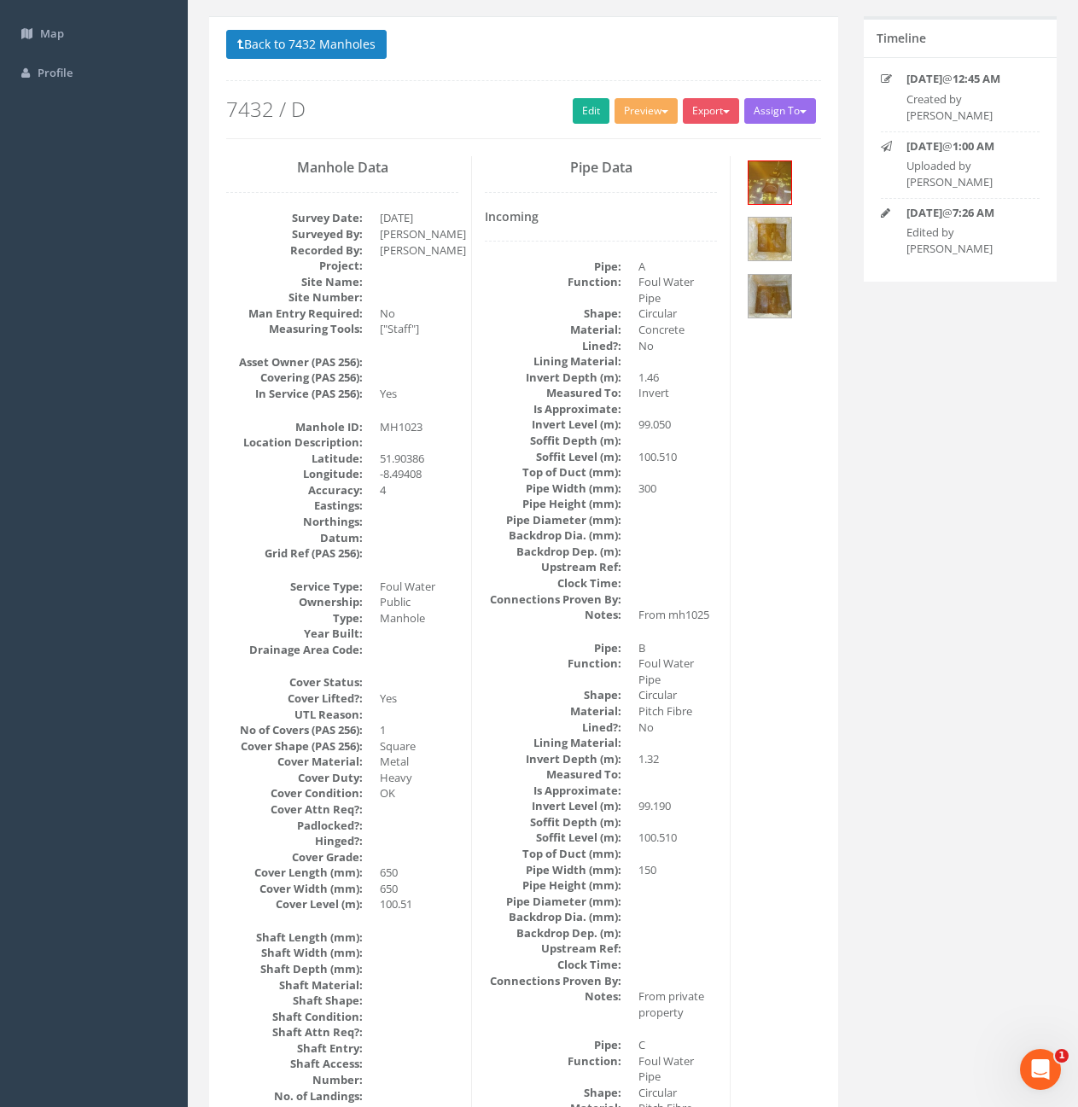
scroll to position [0, 0]
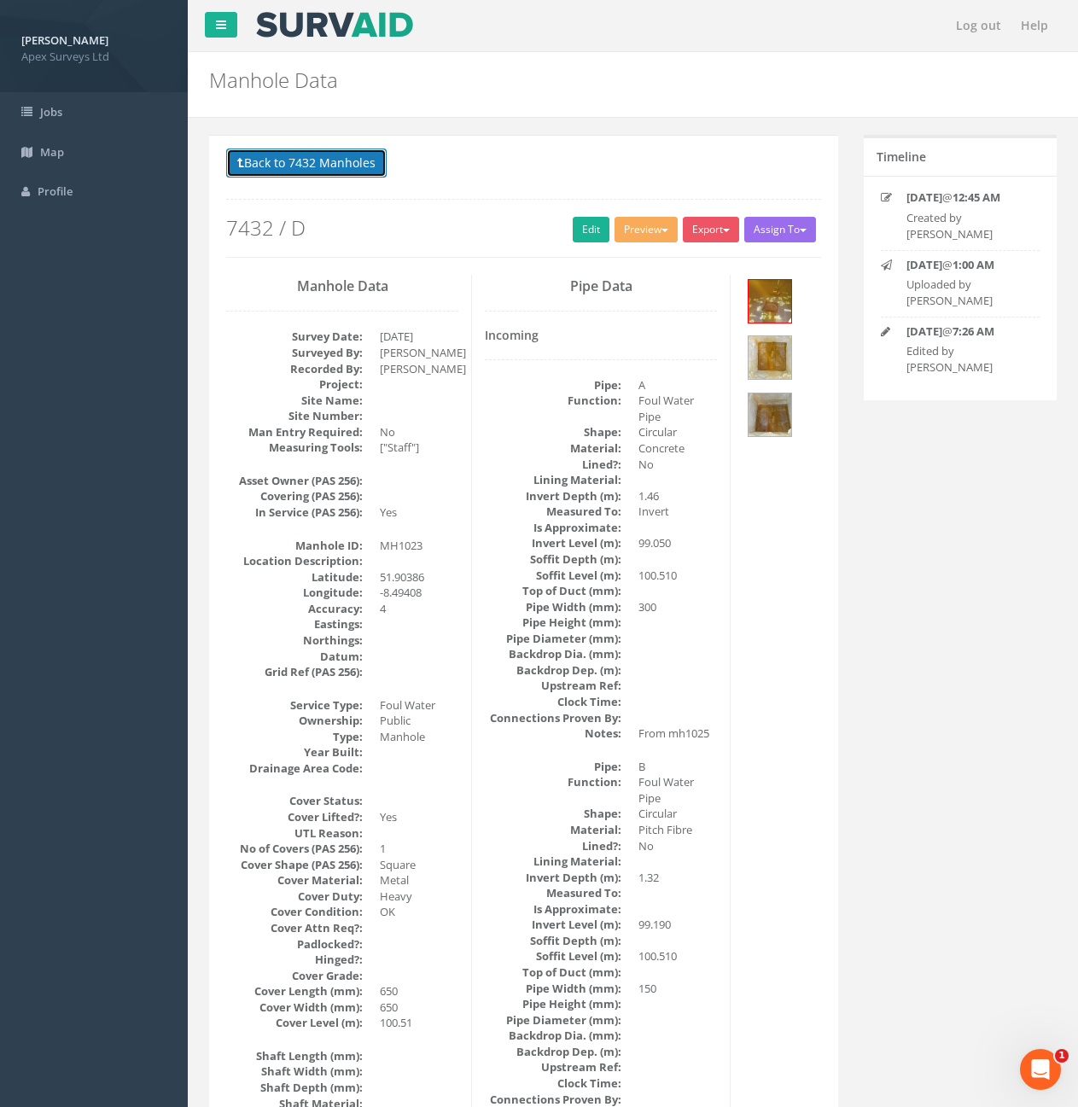
click at [303, 165] on button "Back to 7432 Manholes" at bounding box center [306, 163] width 160 height 29
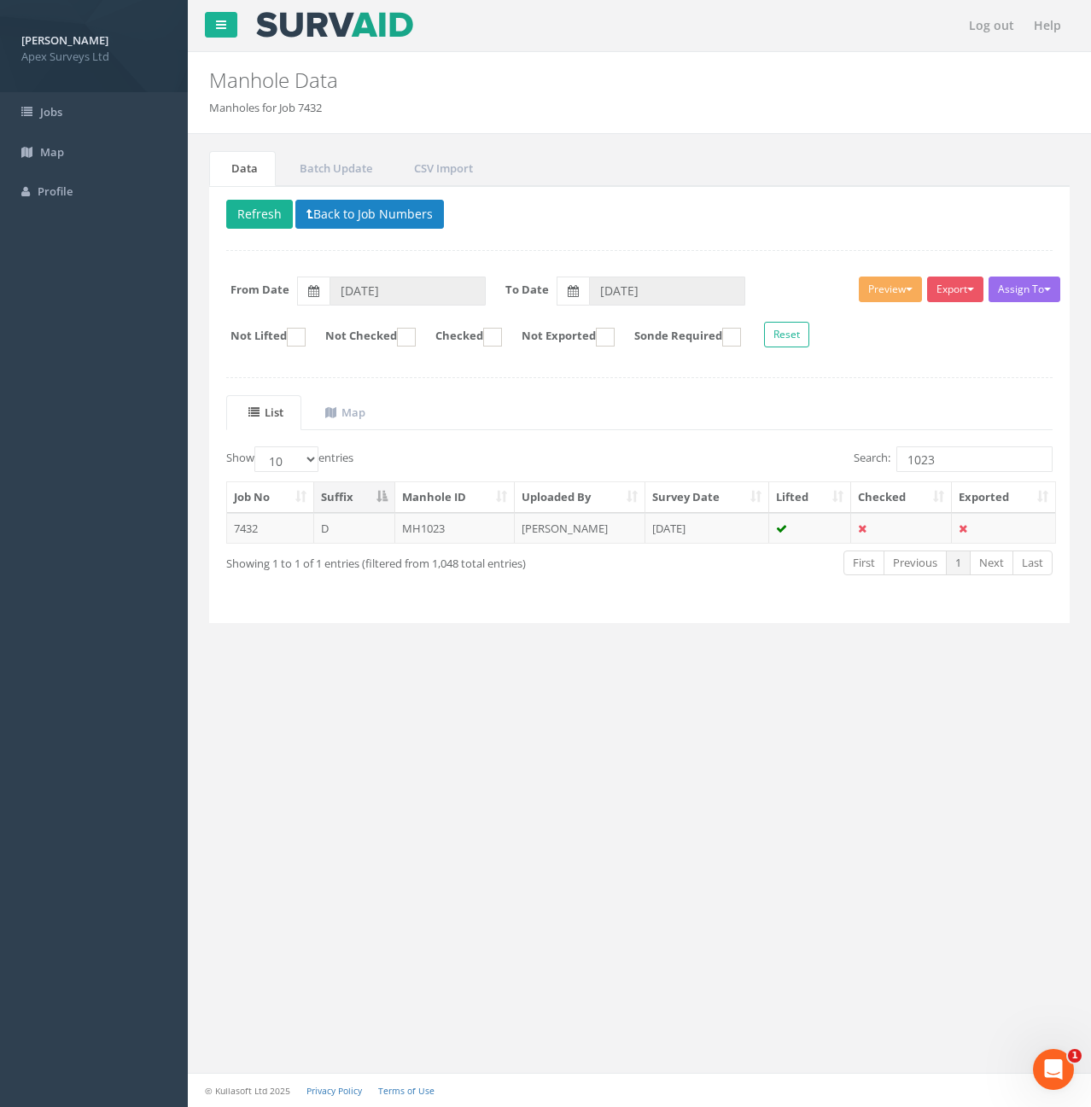
click at [956, 479] on div "Job No Suffix Manhole ID Uploaded By Survey Date Lifted Checked Exported 7432 D…" at bounding box center [639, 512] width 852 height 73
click at [958, 469] on input "1023" at bounding box center [974, 459] width 156 height 26
type input "1024"
click at [297, 522] on td "7432" at bounding box center [270, 528] width 87 height 31
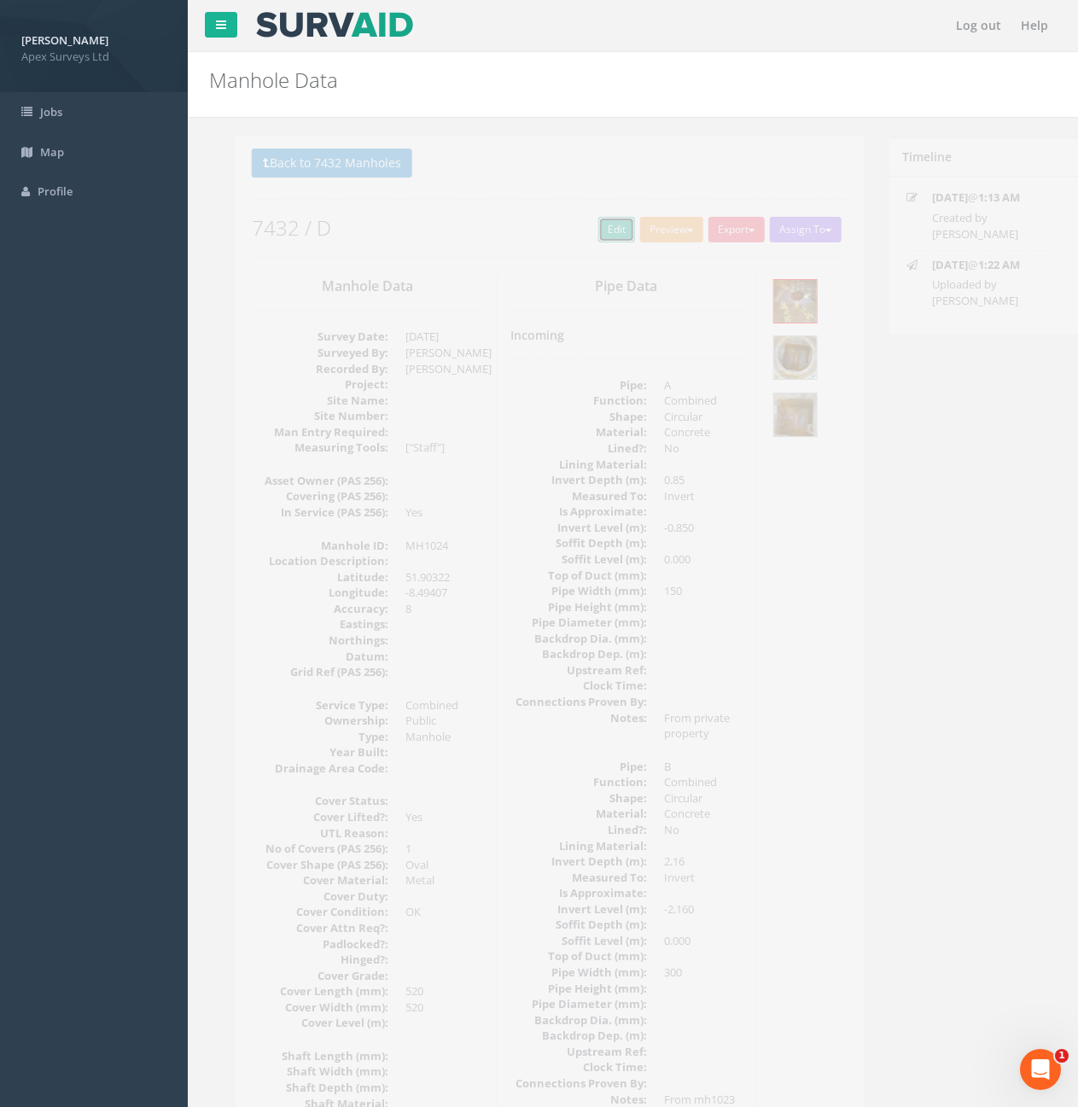
click at [575, 225] on link "Edit" at bounding box center [591, 230] width 37 height 26
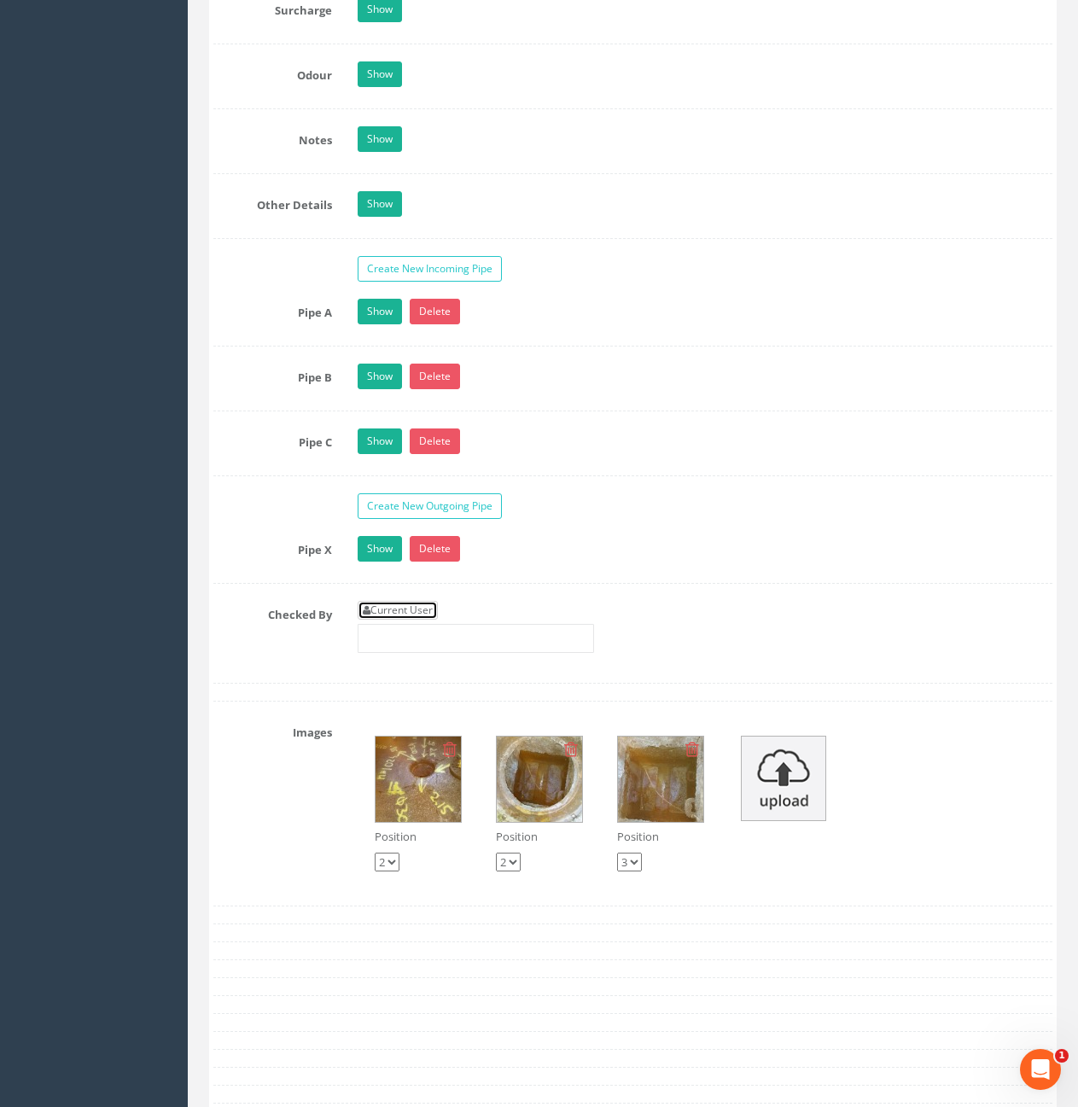
click at [434, 614] on link "Current User" at bounding box center [398, 610] width 80 height 19
type input "[PERSON_NAME]"
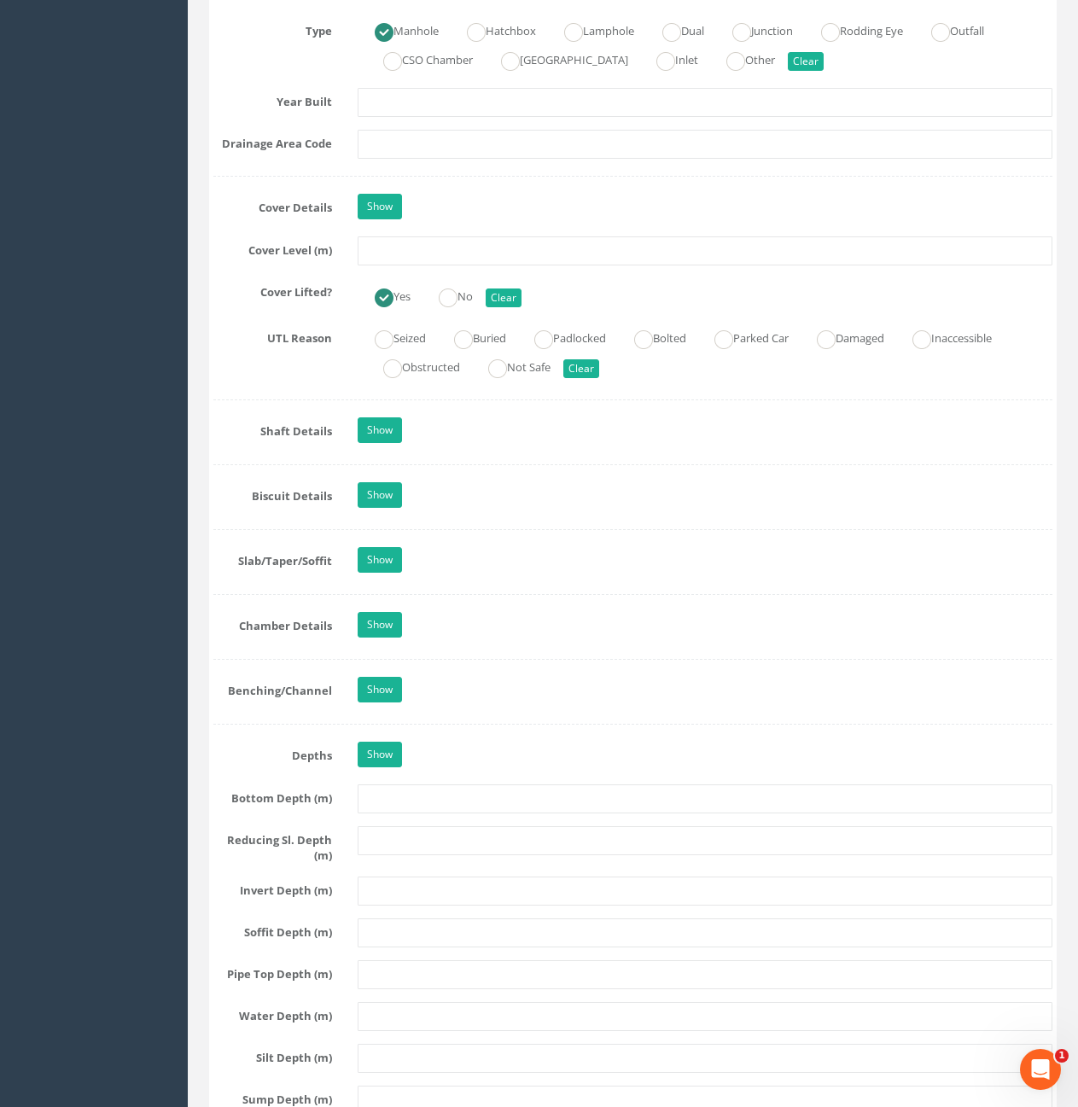
scroll to position [939, 0]
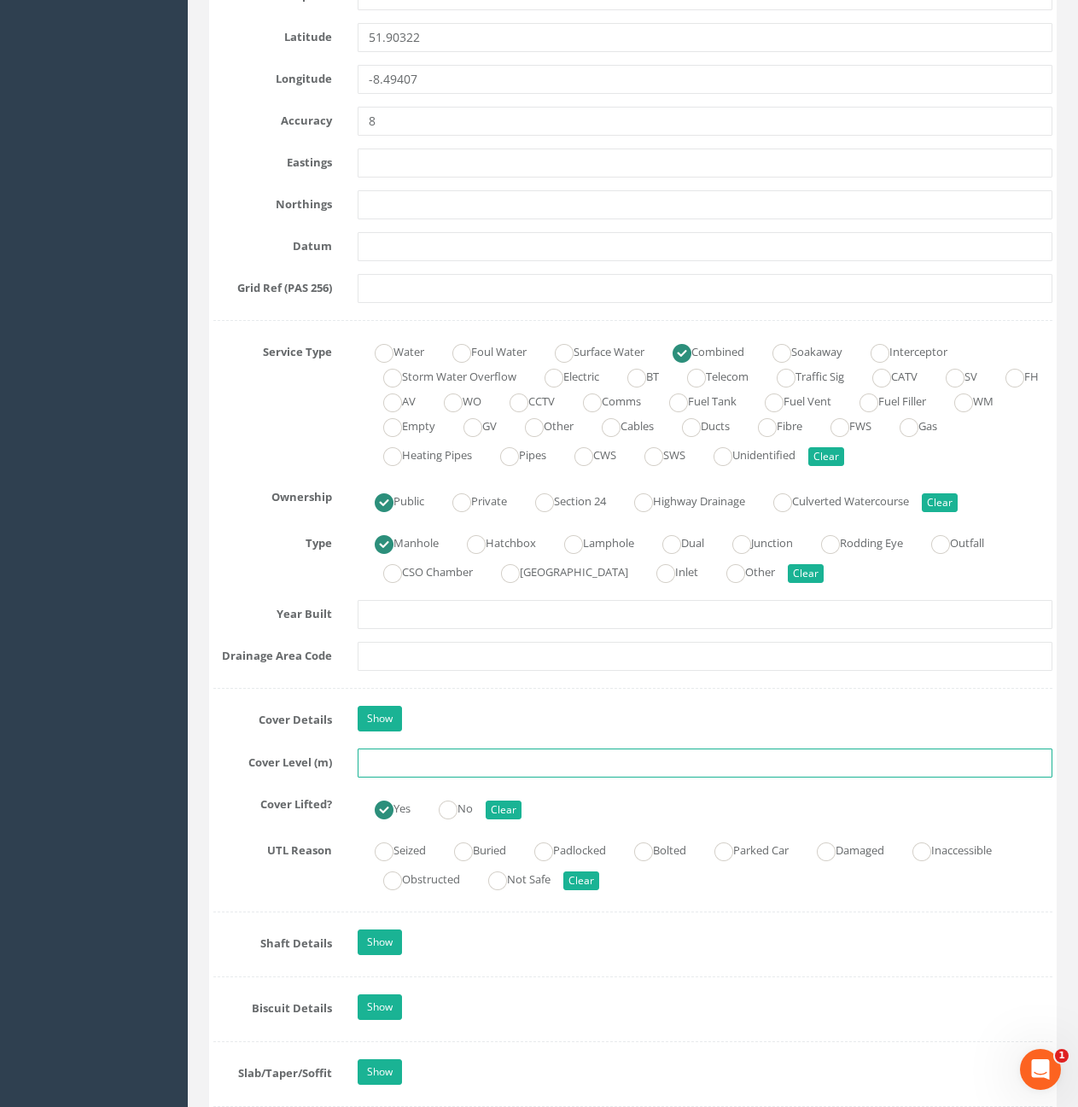
click at [495, 774] on input "text" at bounding box center [705, 763] width 695 height 29
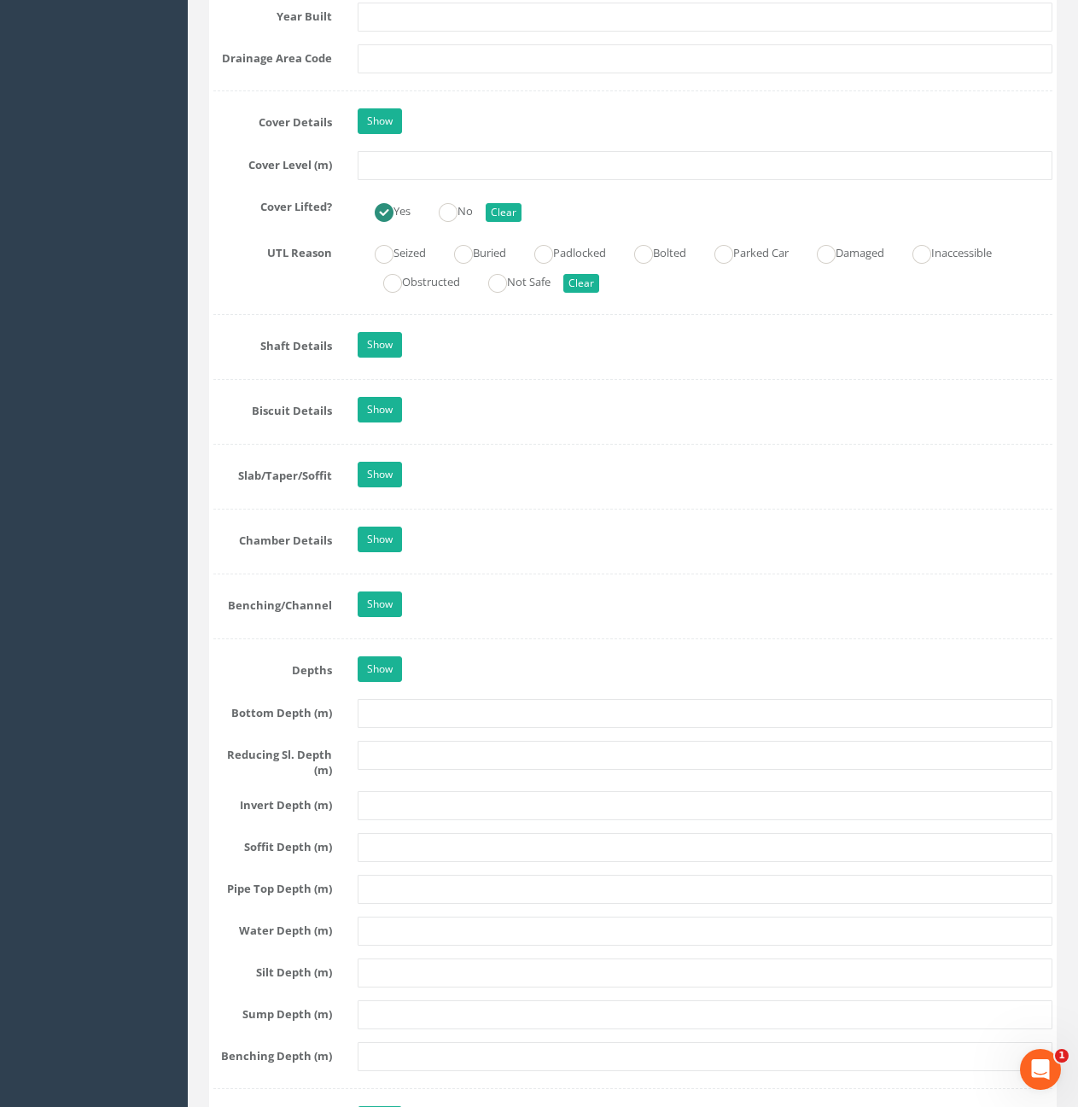
scroll to position [1195, 0]
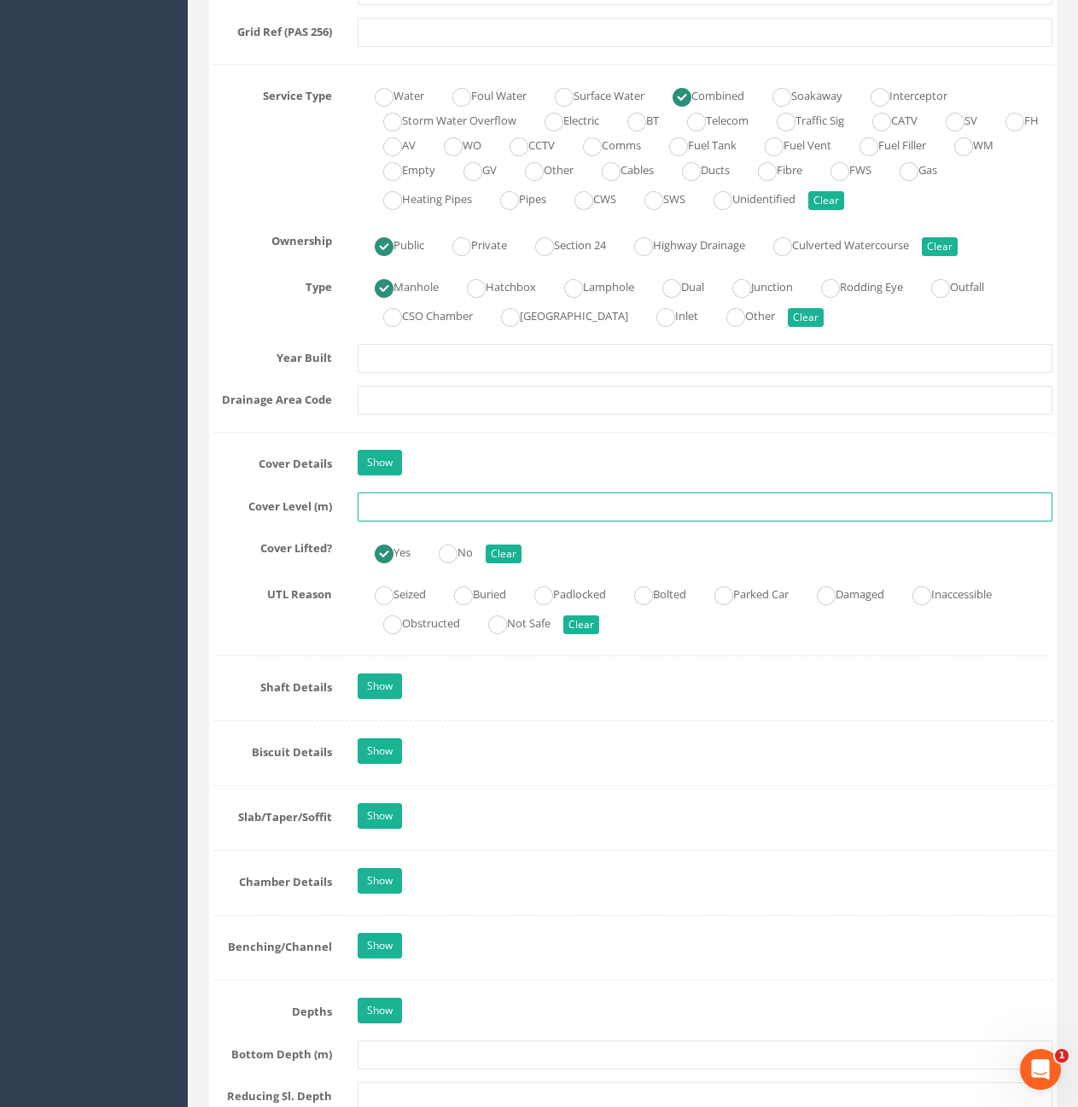
click at [509, 499] on input "text" at bounding box center [705, 507] width 695 height 29
type input "96.10"
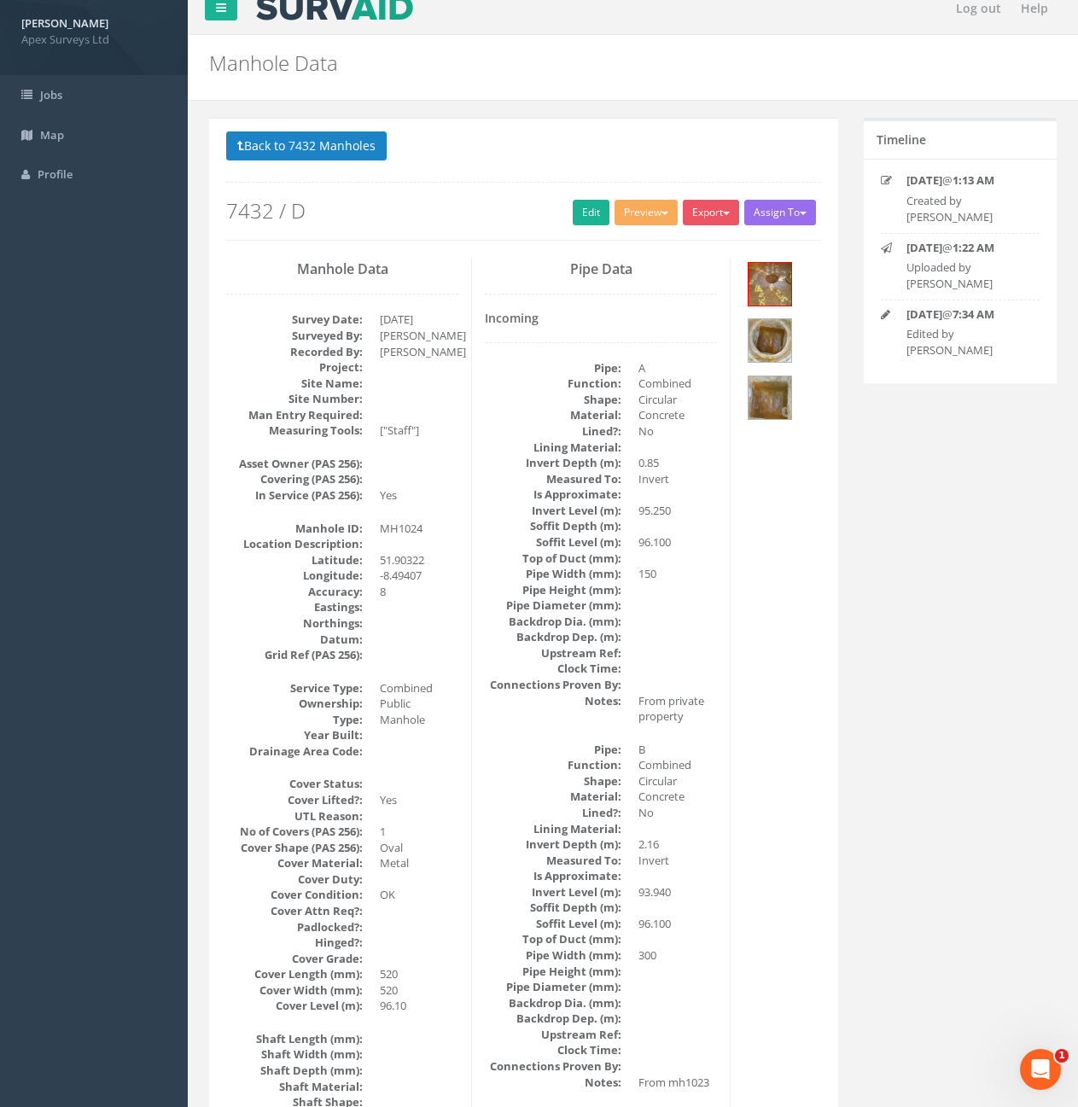
scroll to position [0, 0]
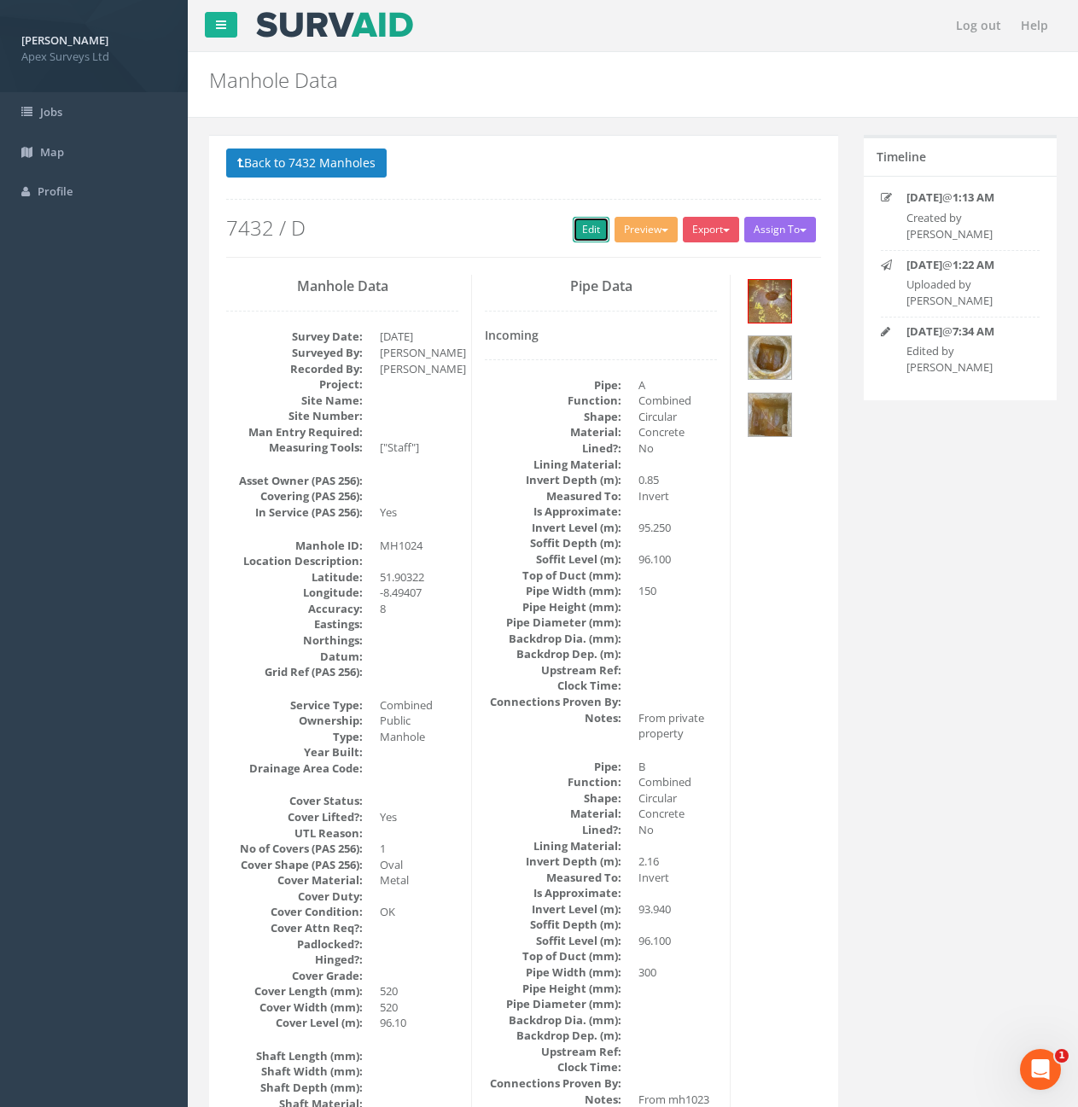
click at [579, 230] on link "Edit" at bounding box center [591, 230] width 37 height 26
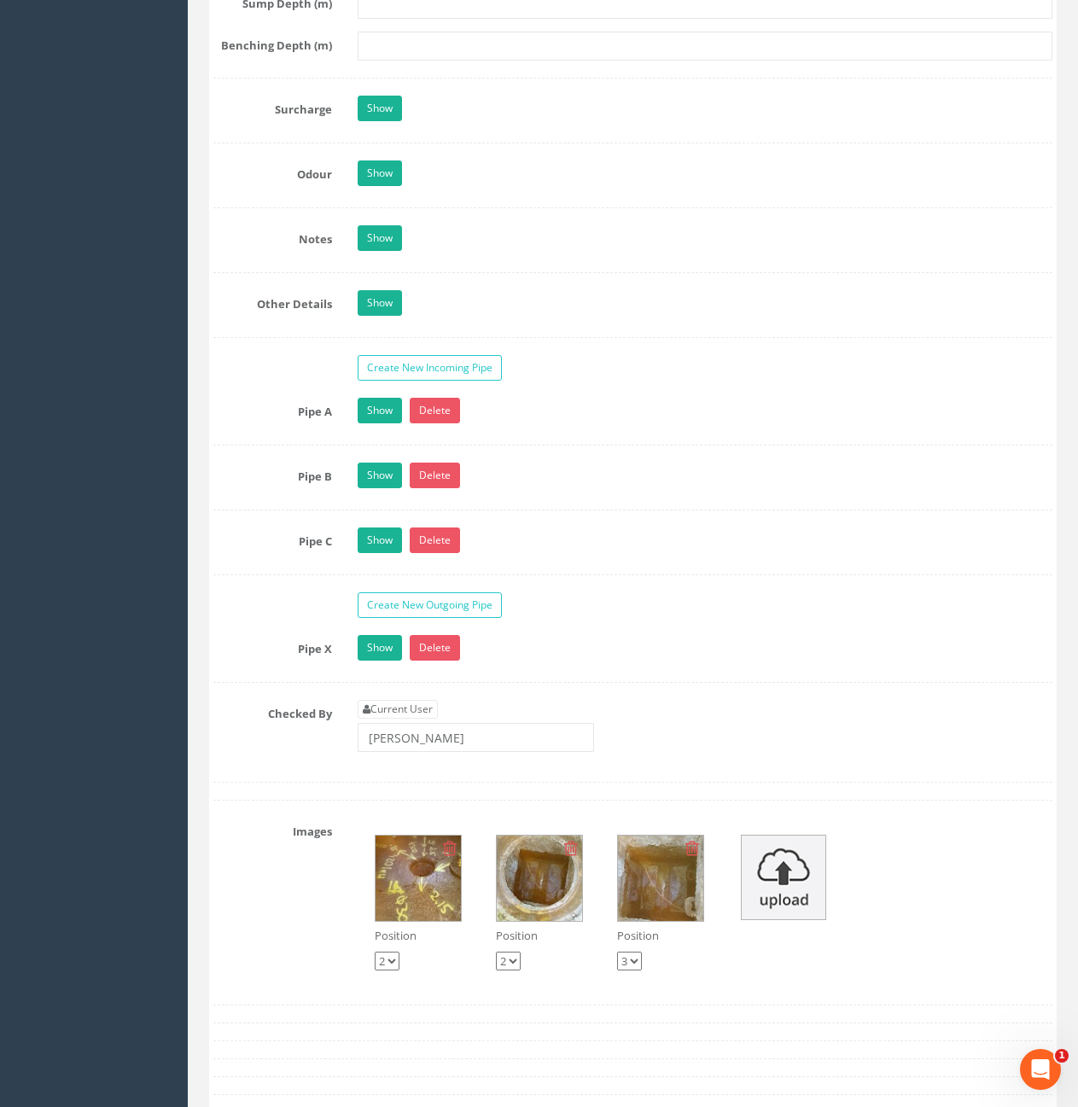
scroll to position [2394, 0]
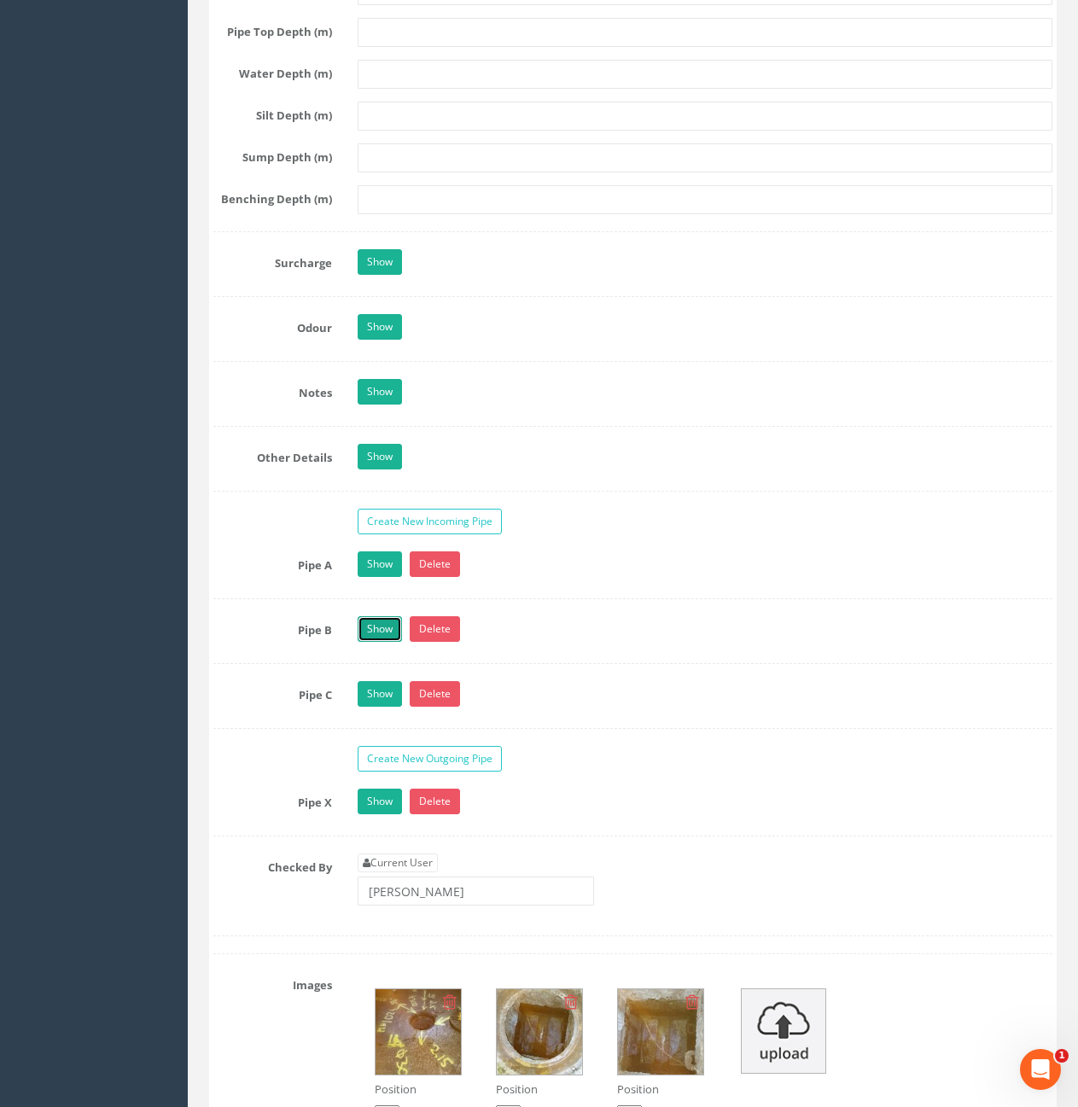
click at [391, 640] on link "Show" at bounding box center [380, 629] width 44 height 26
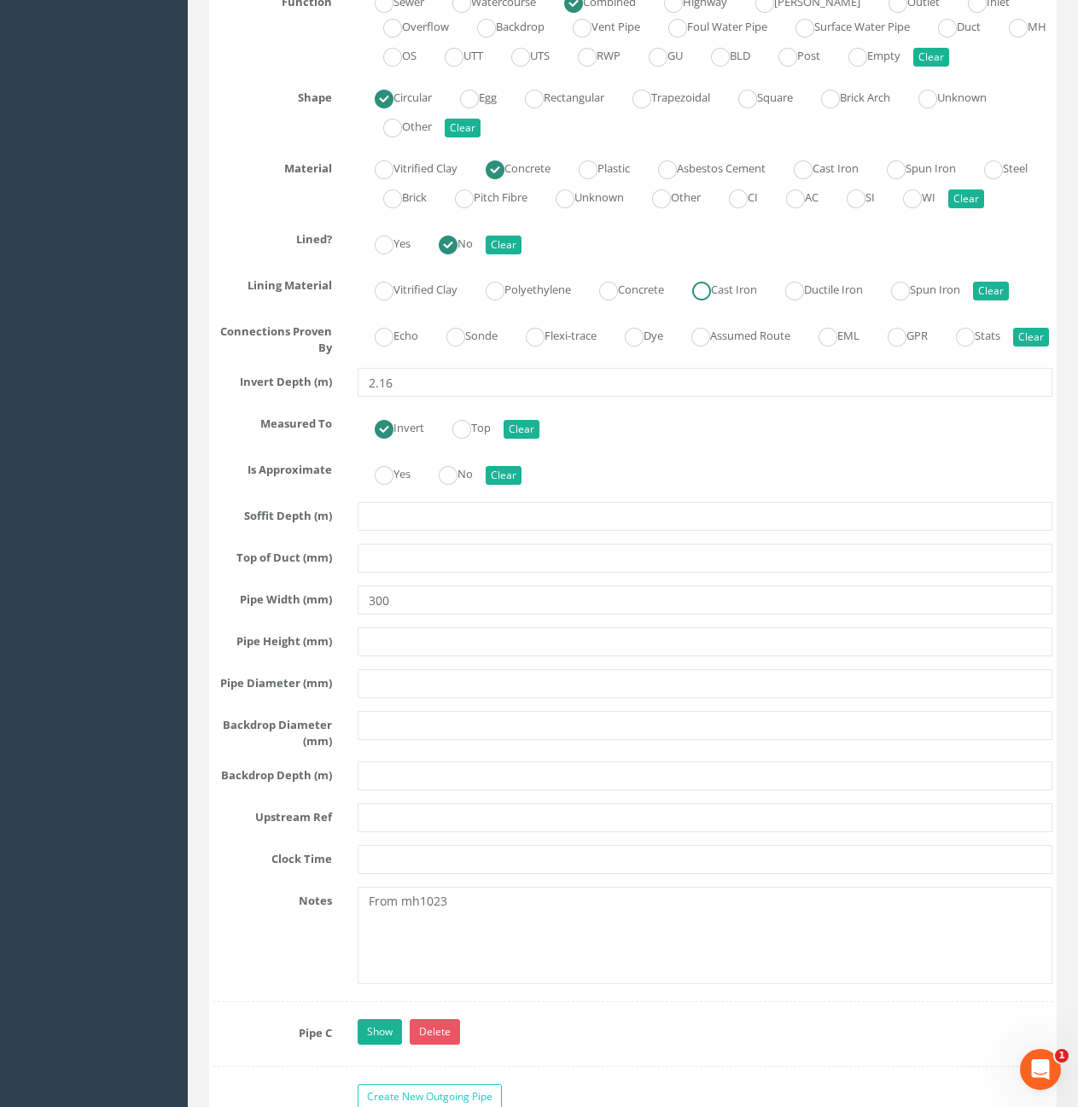
scroll to position [3077, 0]
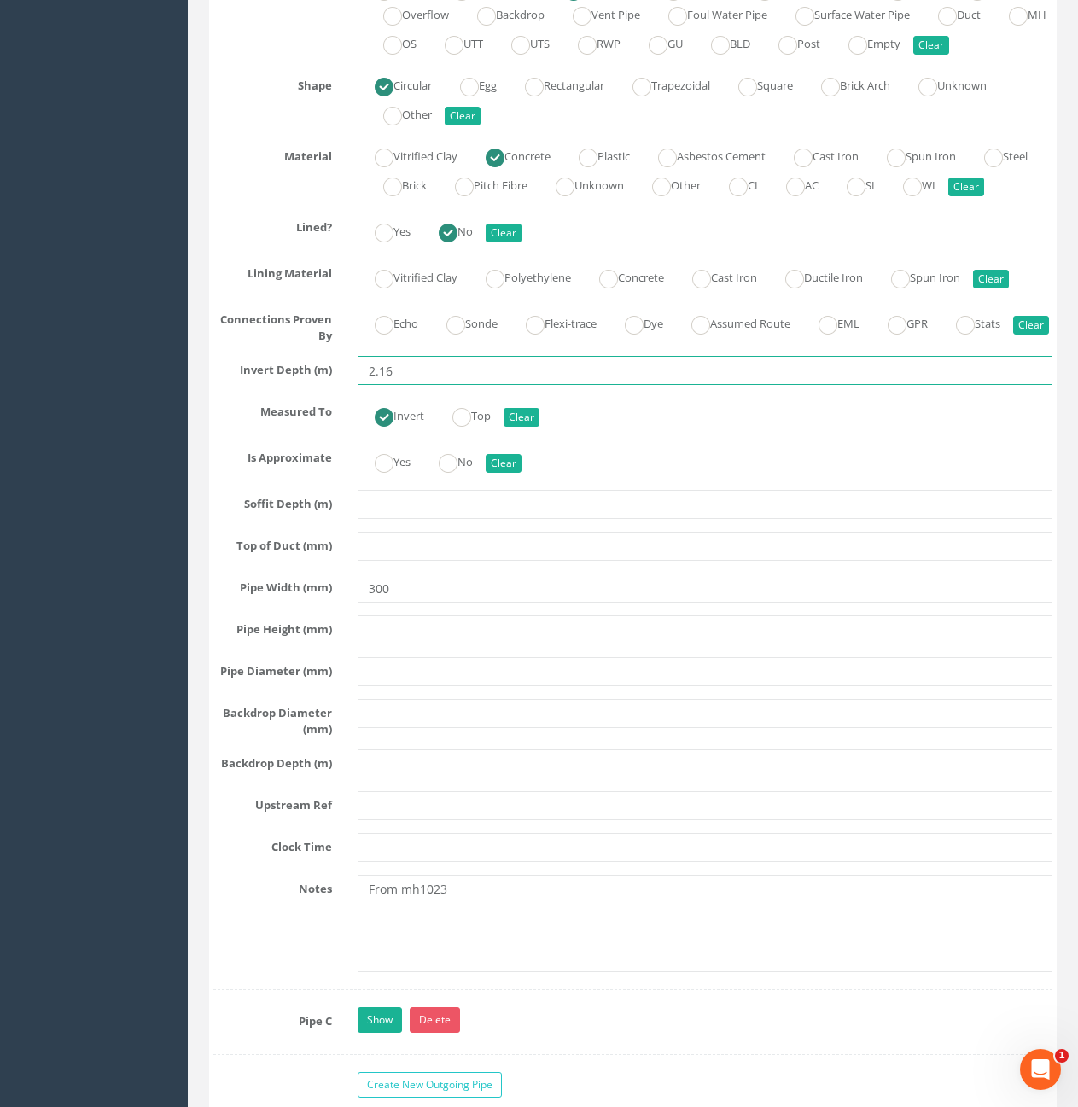
click at [435, 385] on input "2.16" at bounding box center [705, 370] width 695 height 29
type input "2.15"
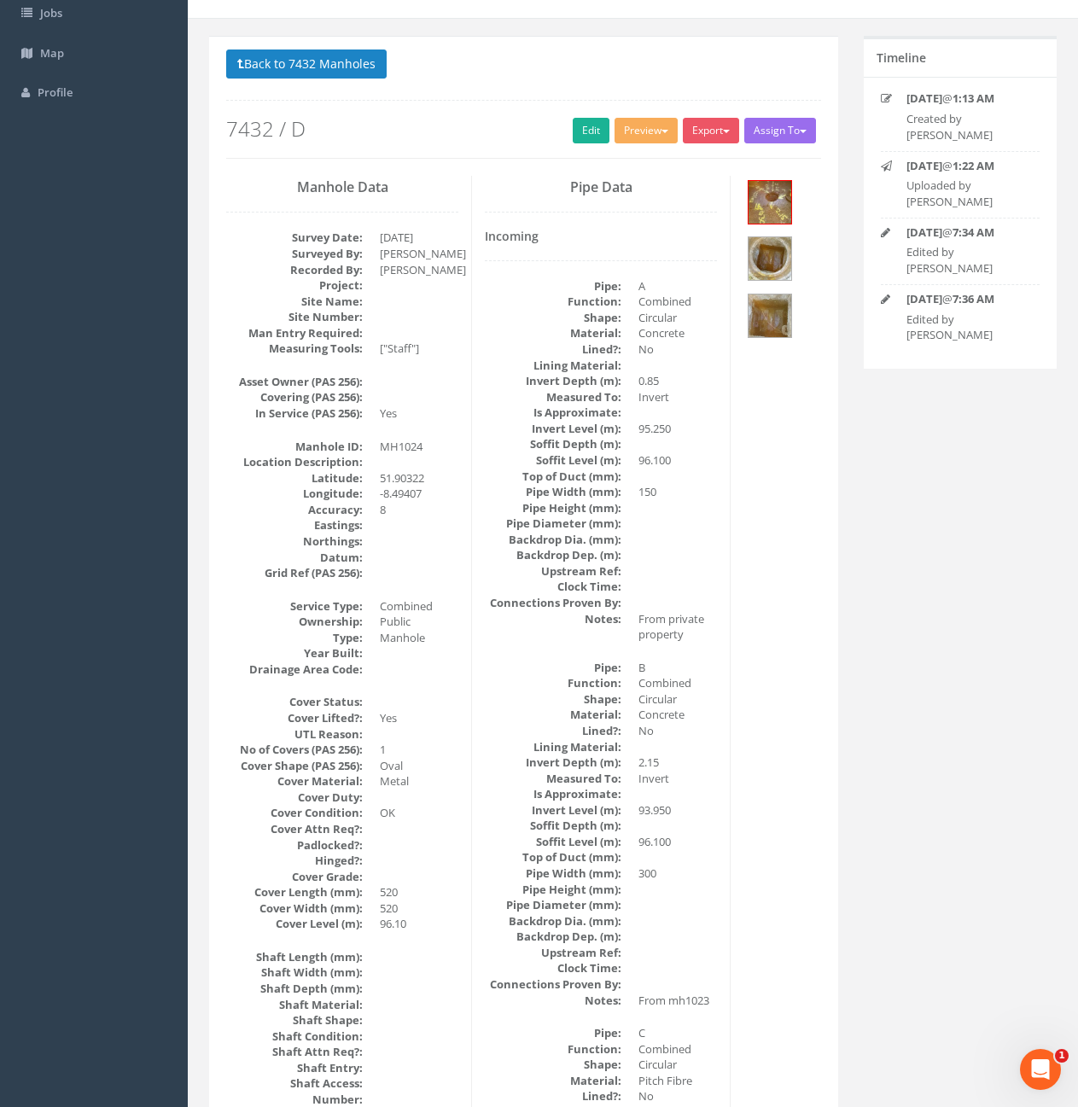
scroll to position [0, 0]
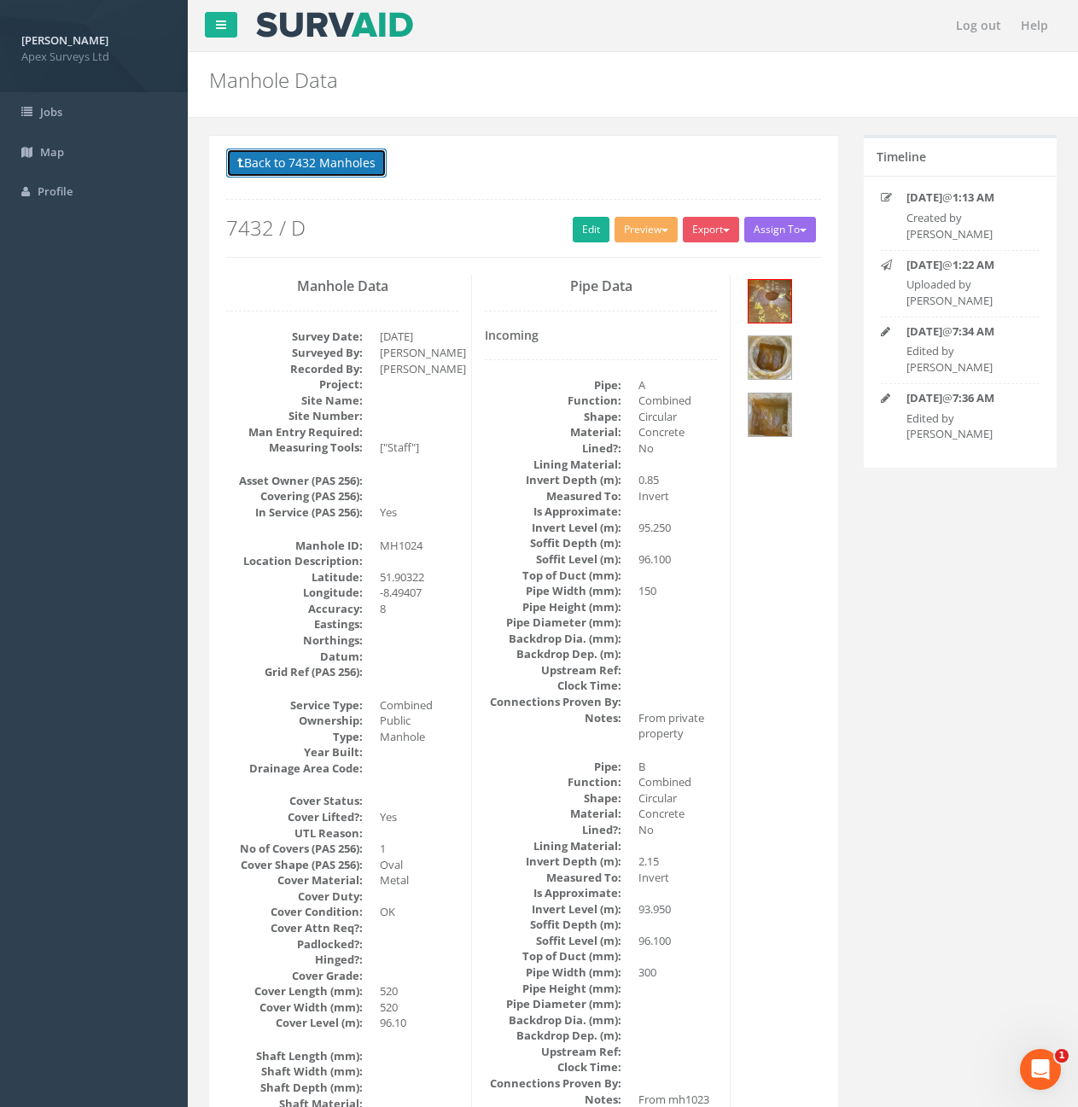
click at [263, 157] on button "Back to 7432 Manholes" at bounding box center [306, 163] width 160 height 29
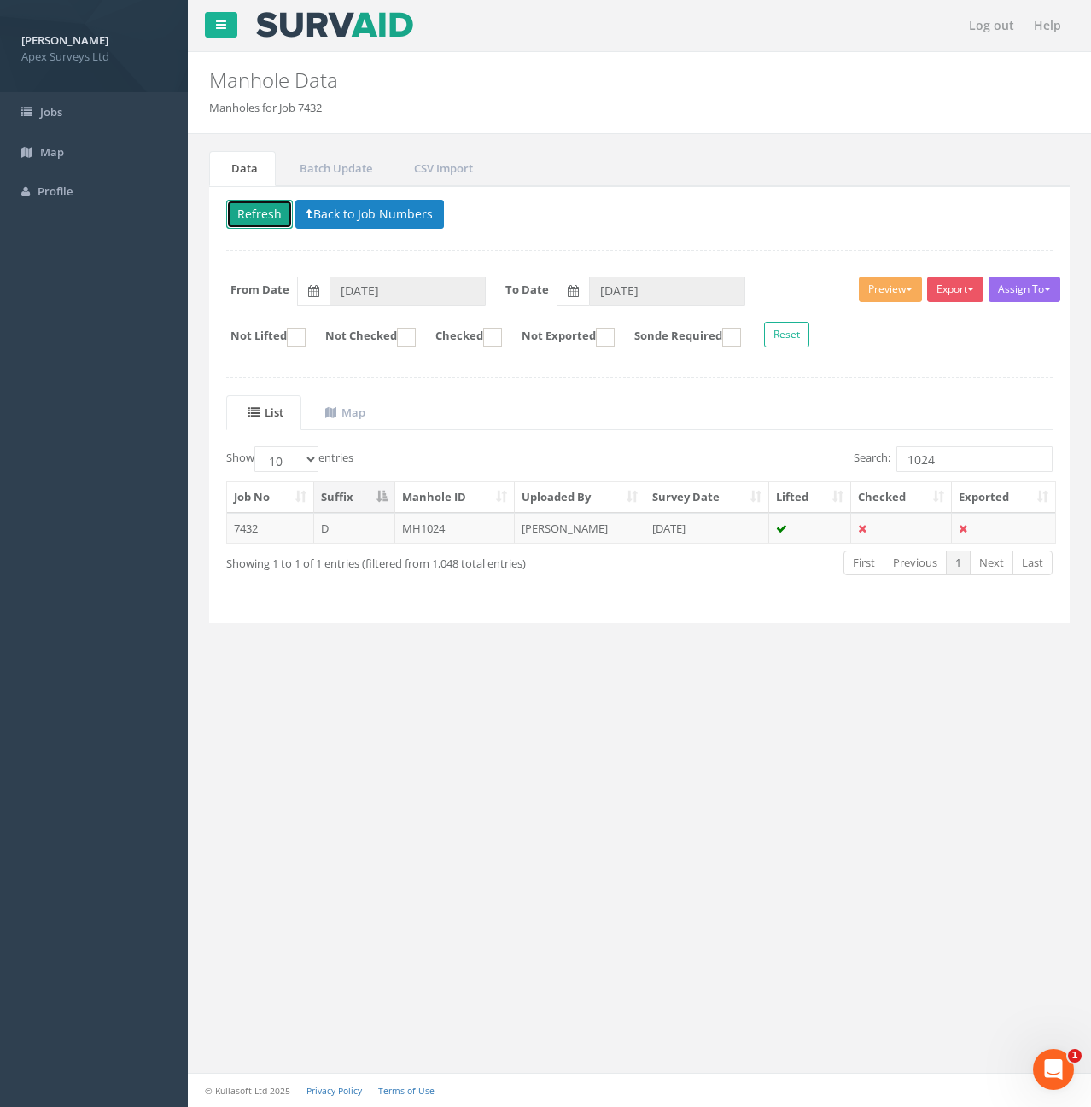
click at [272, 209] on button "Refresh" at bounding box center [259, 214] width 67 height 29
click at [965, 470] on input "1024" at bounding box center [974, 459] width 156 height 26
type input "1025"
click at [271, 529] on td "7432" at bounding box center [270, 528] width 87 height 31
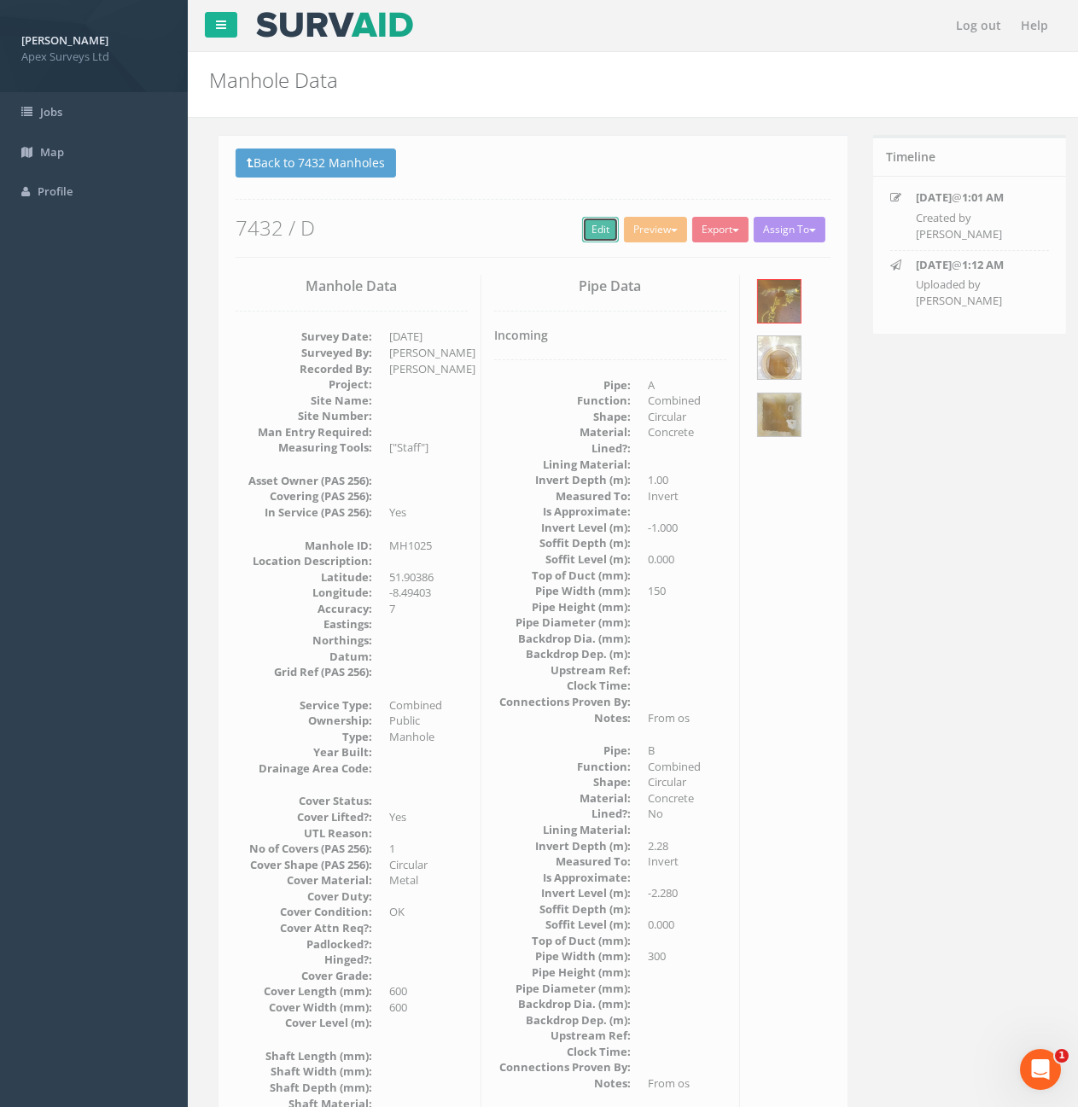
click at [596, 241] on link "Edit" at bounding box center [591, 230] width 37 height 26
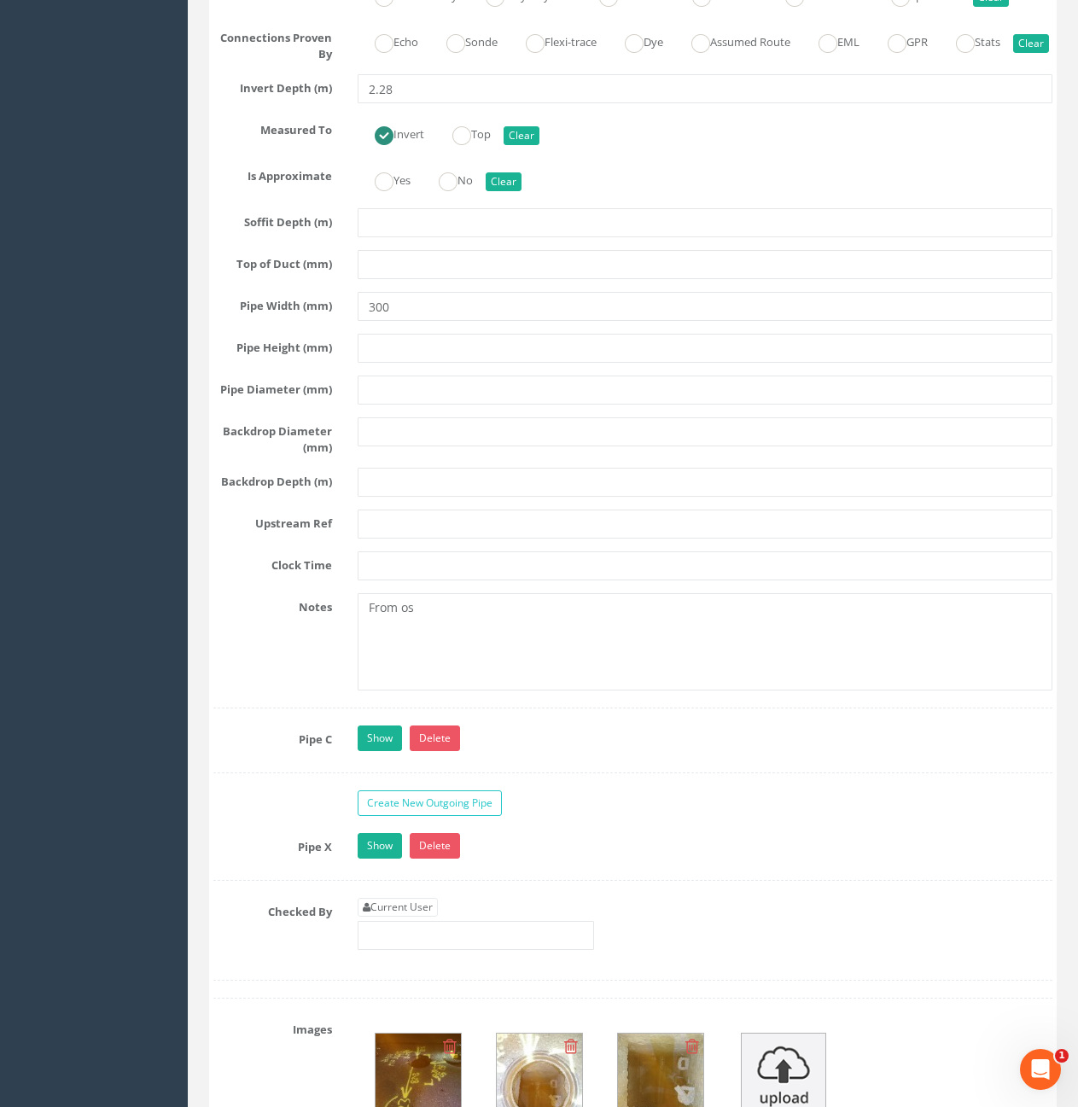
scroll to position [3671, 0]
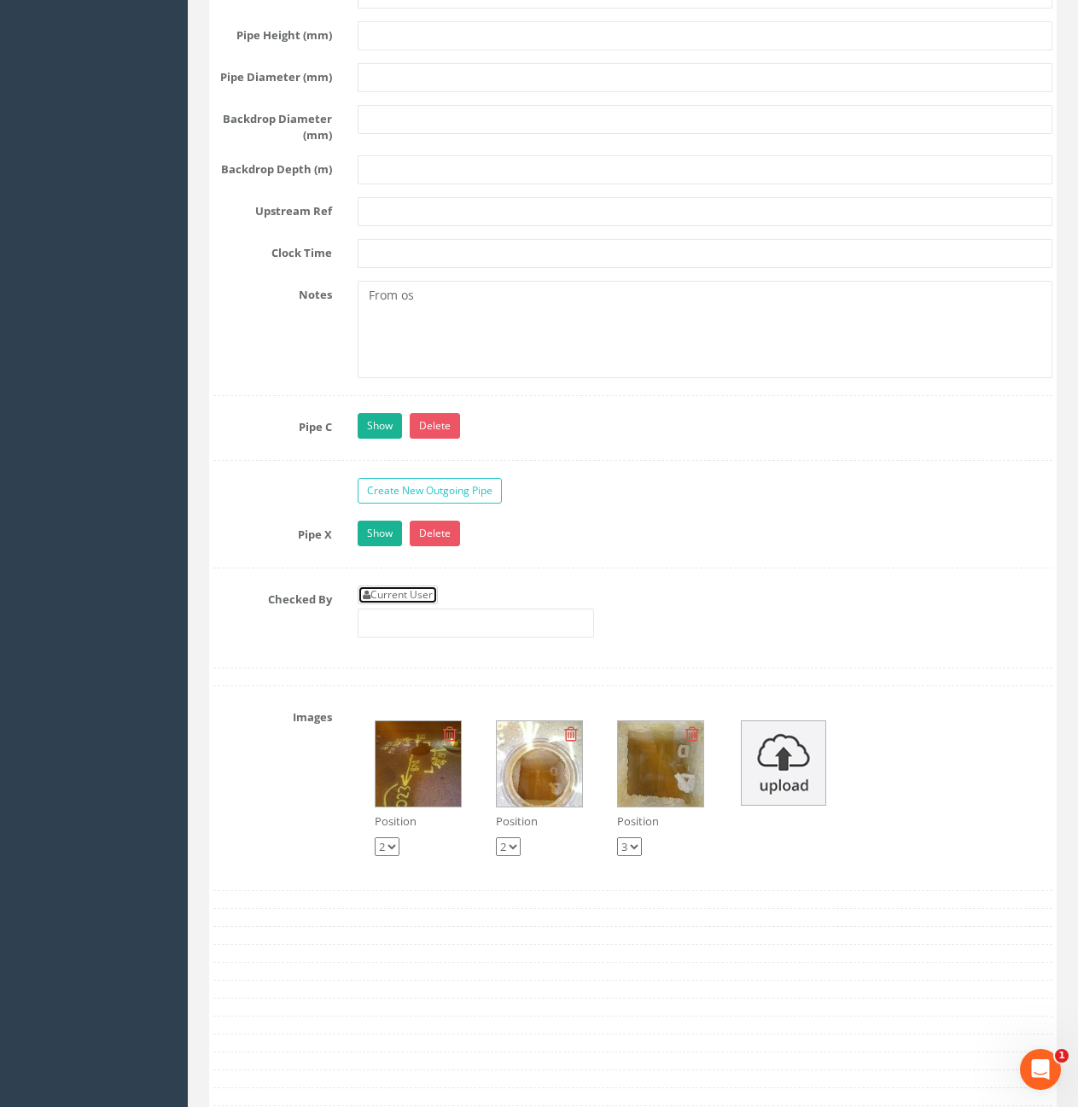
drag, startPoint x: 429, startPoint y: 643, endPoint x: 435, endPoint y: 635, distance: 9.2
click at [429, 604] on link "Current User" at bounding box center [398, 595] width 80 height 19
type input "[PERSON_NAME]"
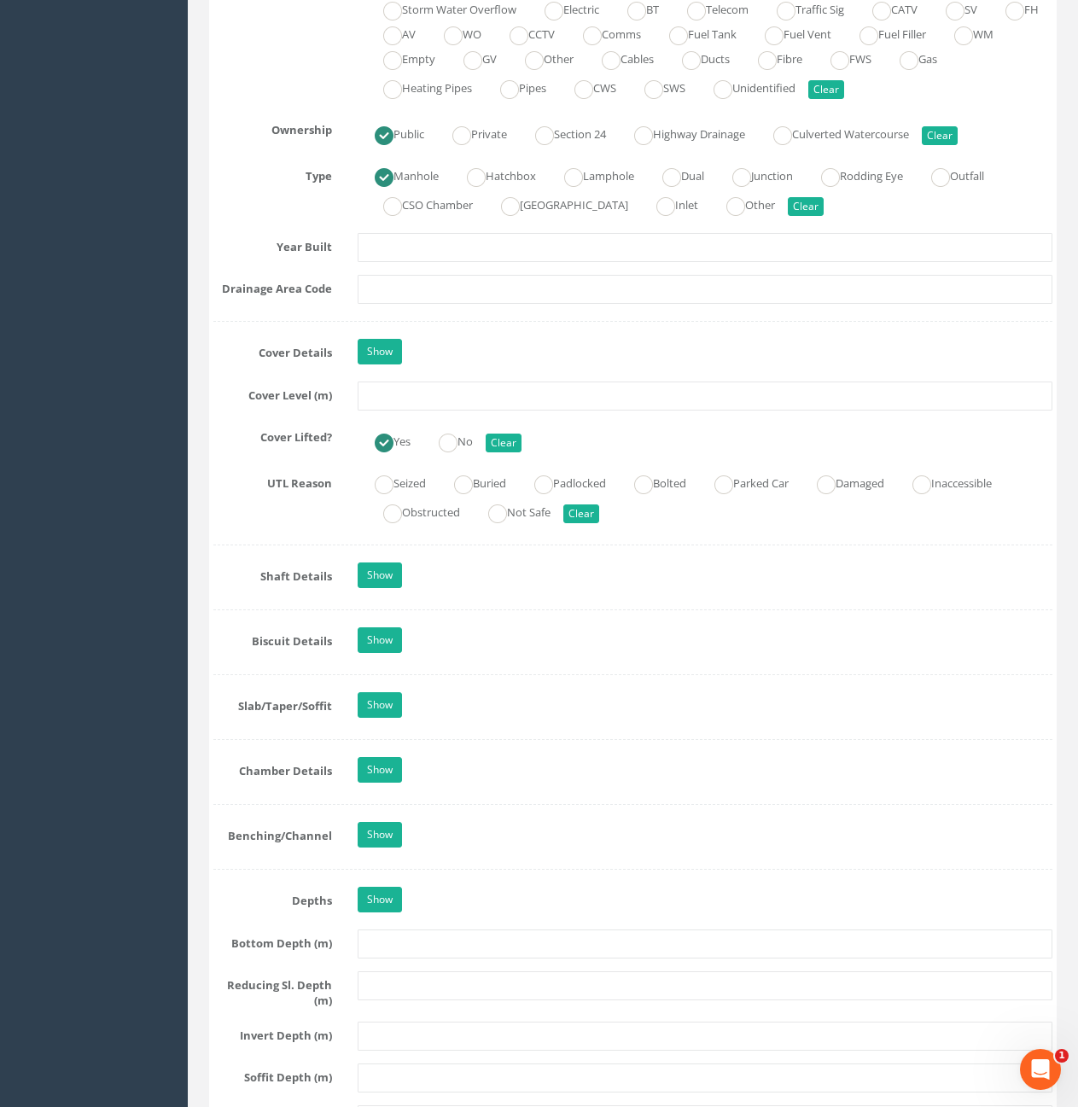
scroll to position [1280, 0]
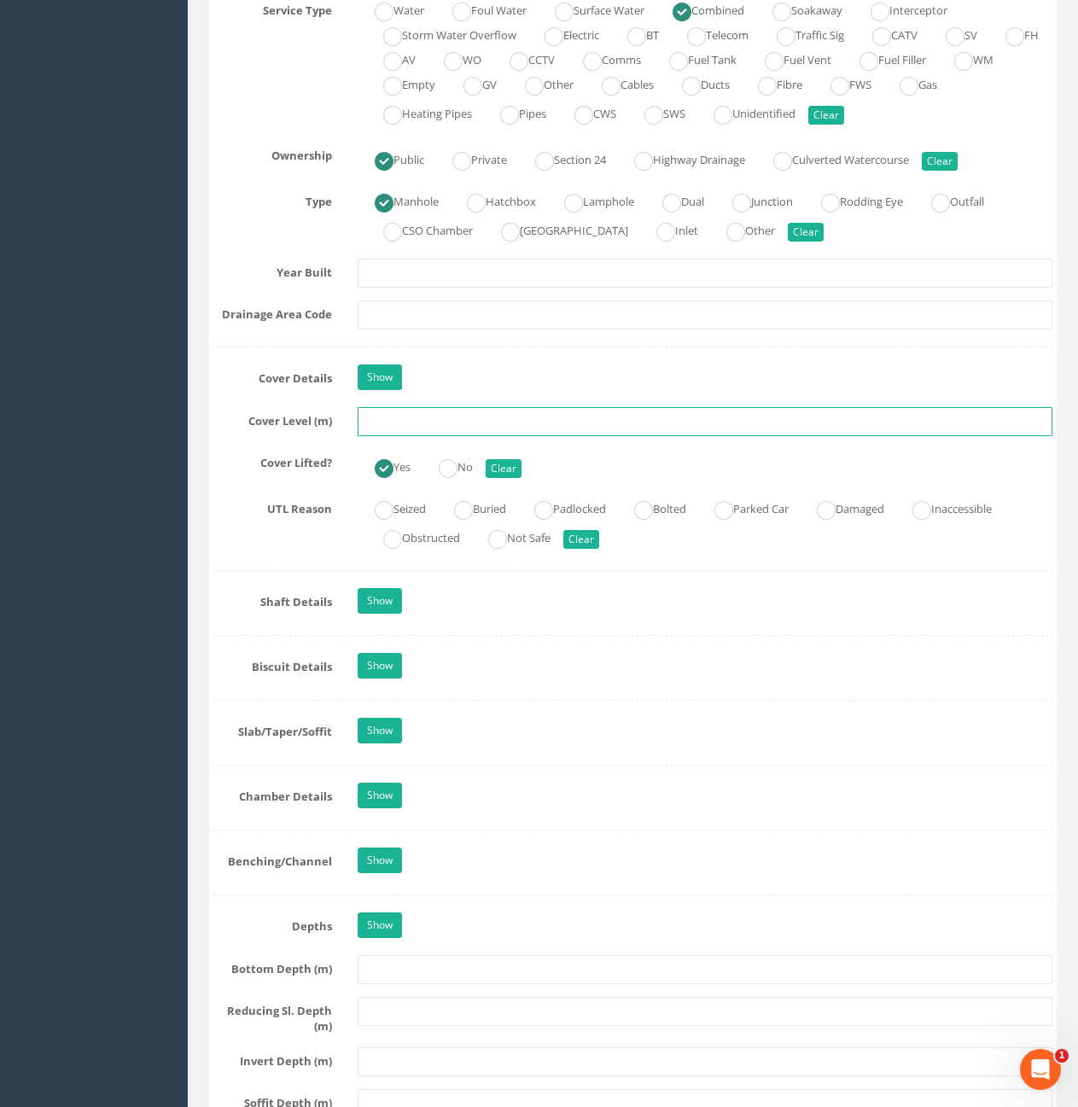
click at [456, 417] on input "text" at bounding box center [705, 421] width 695 height 29
type input "101.70"
click at [476, 419] on input "101.70" at bounding box center [705, 421] width 695 height 29
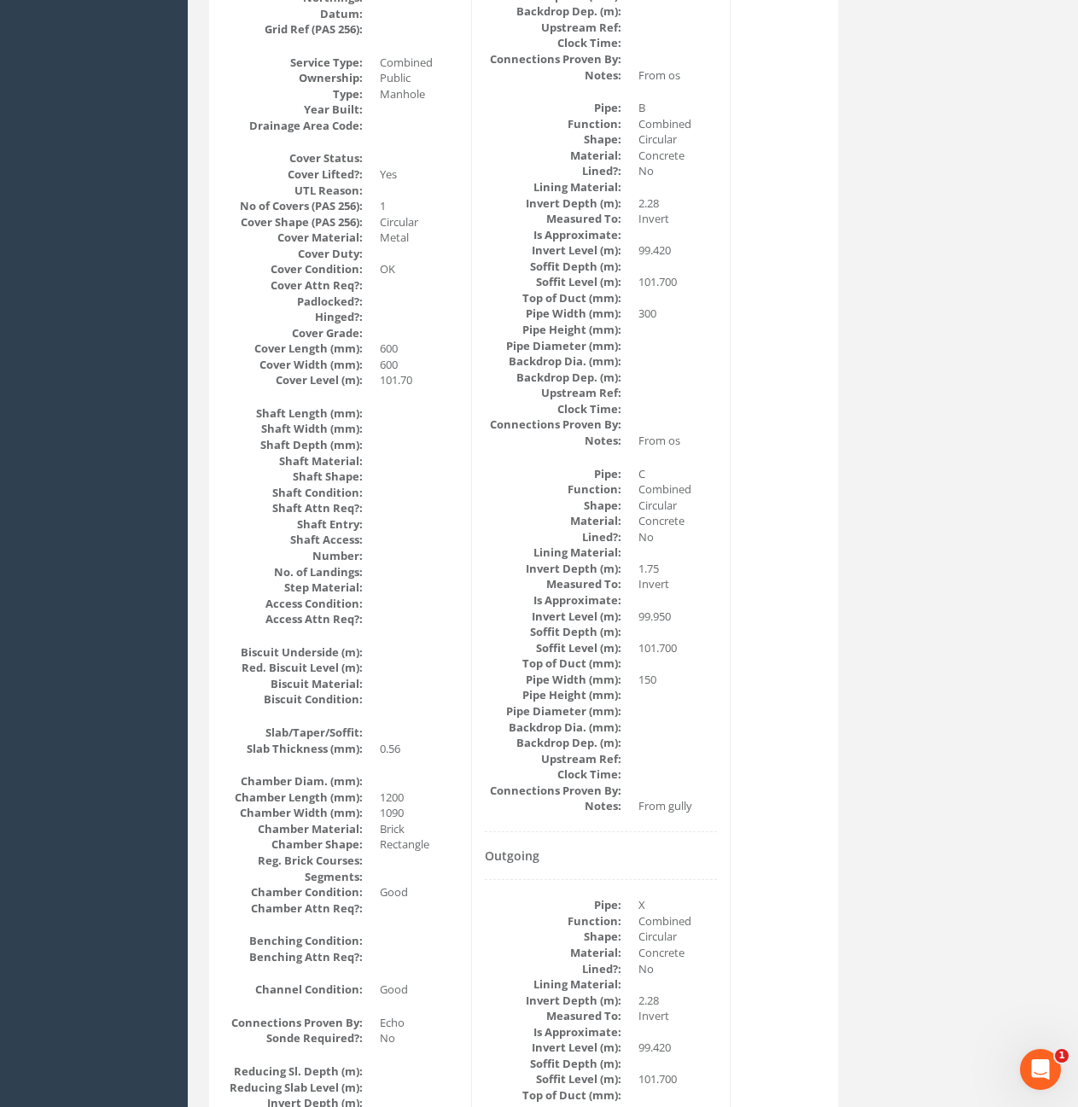
scroll to position [757, 0]
